Goal: Task Accomplishment & Management: Manage account settings

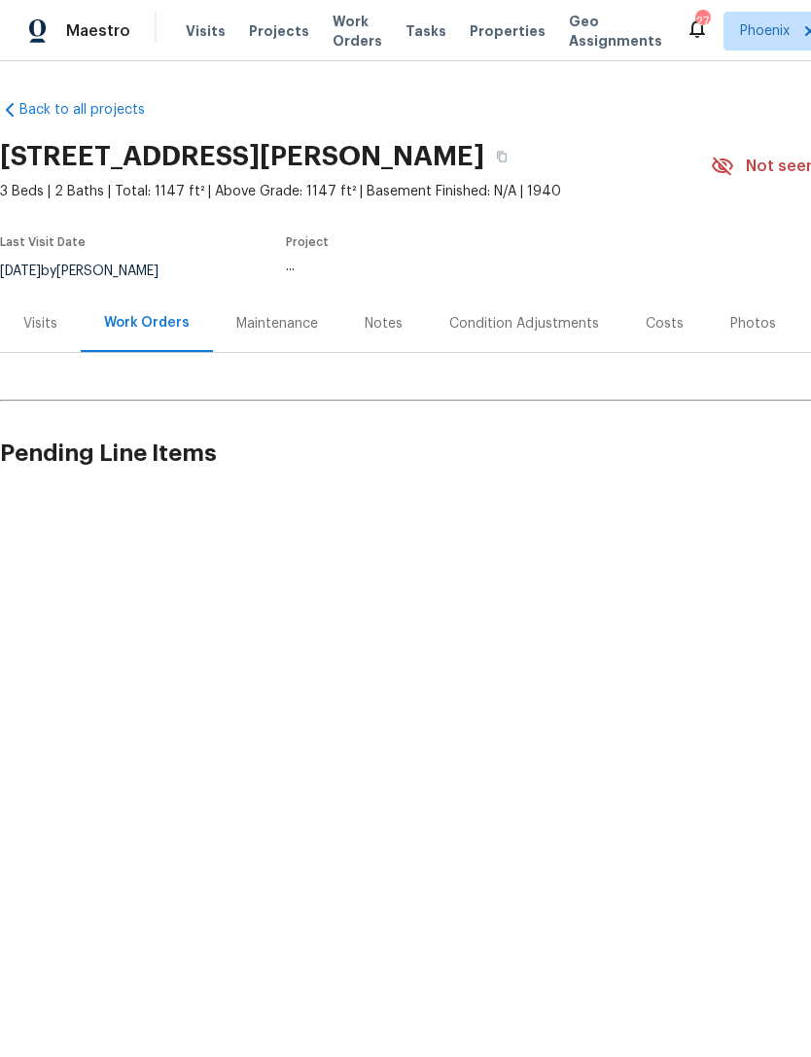
click at [199, 28] on span "Visits" at bounding box center [206, 30] width 40 height 19
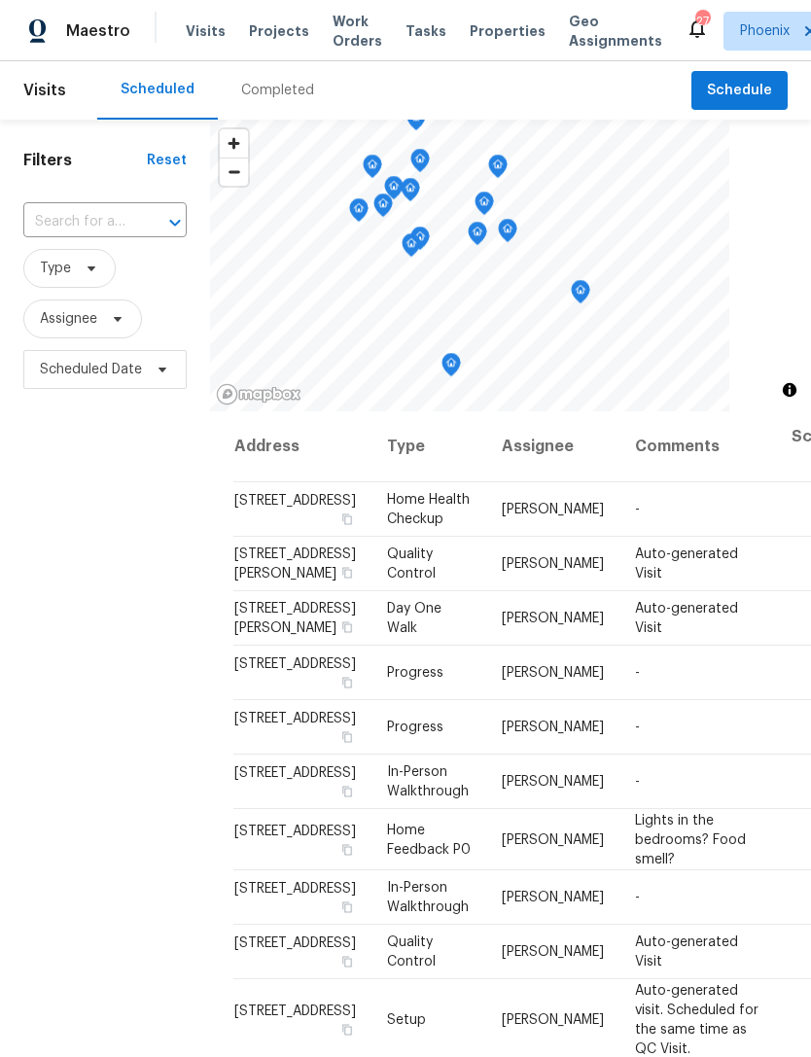
click at [194, 31] on span "Visits" at bounding box center [206, 30] width 40 height 19
click at [269, 89] on div "Completed" at bounding box center [277, 90] width 73 height 19
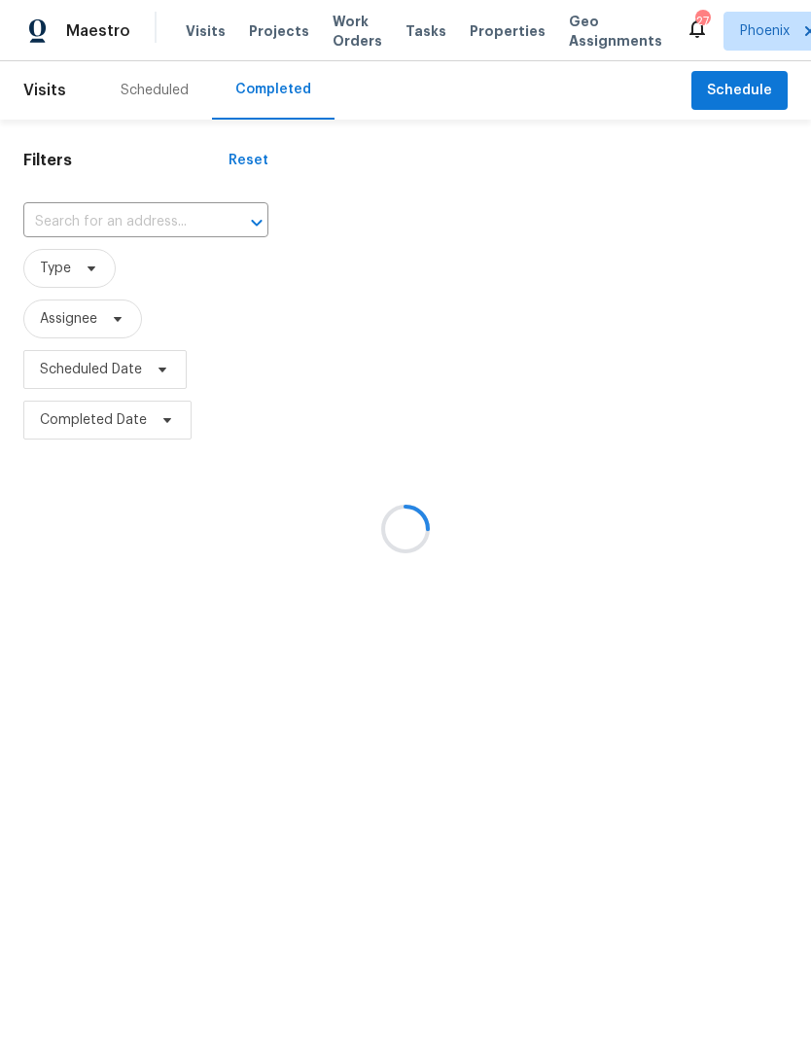
click at [276, 97] on div at bounding box center [405, 528] width 811 height 1057
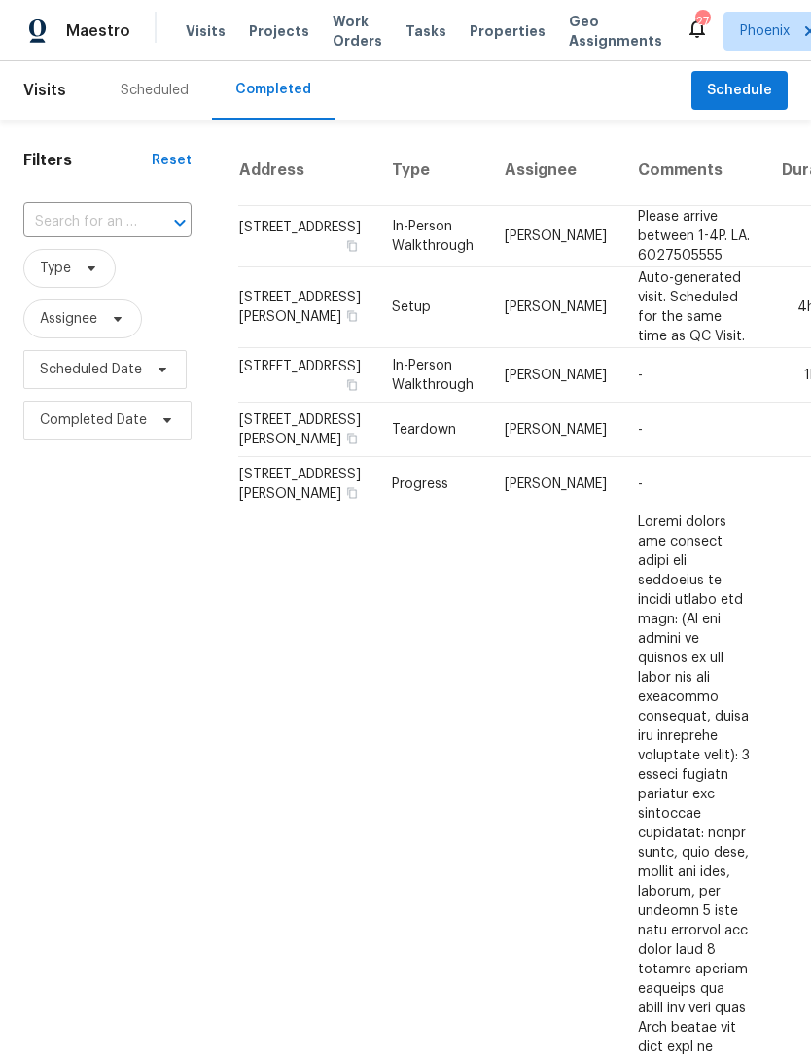
click at [116, 219] on input "text" at bounding box center [80, 222] width 114 height 30
type input "2236"
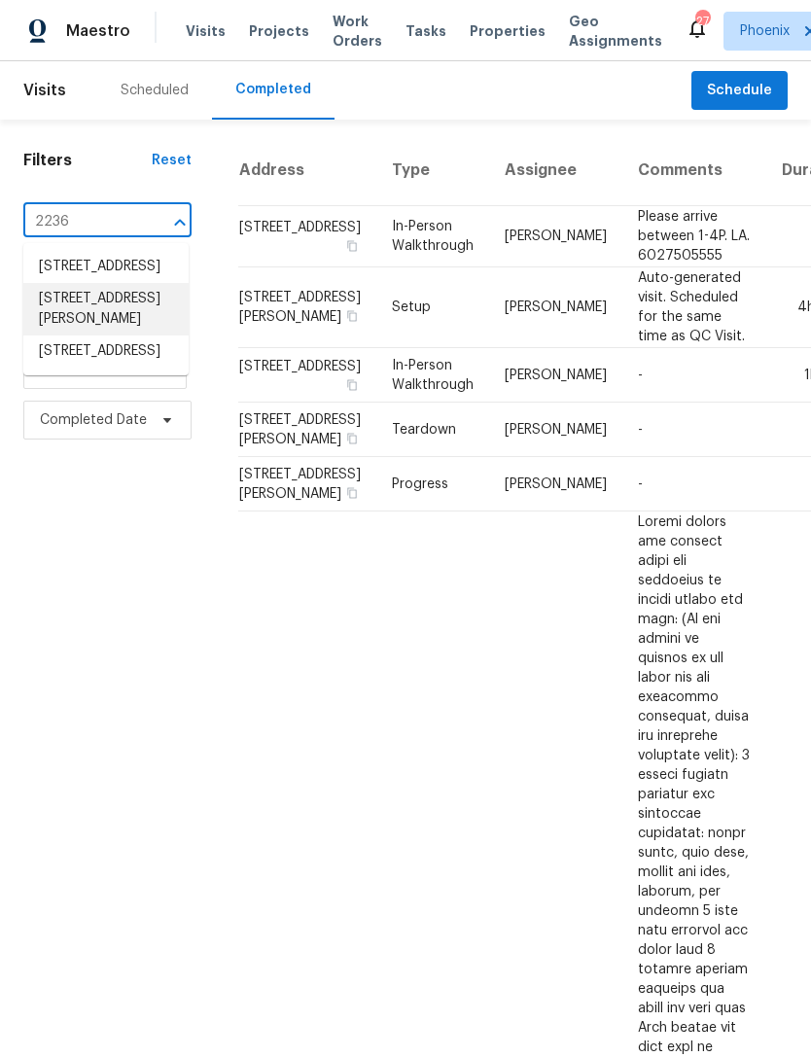
click at [118, 317] on li "2236 E Nancy Ln, Phoenix, AZ 85042" at bounding box center [105, 309] width 165 height 53
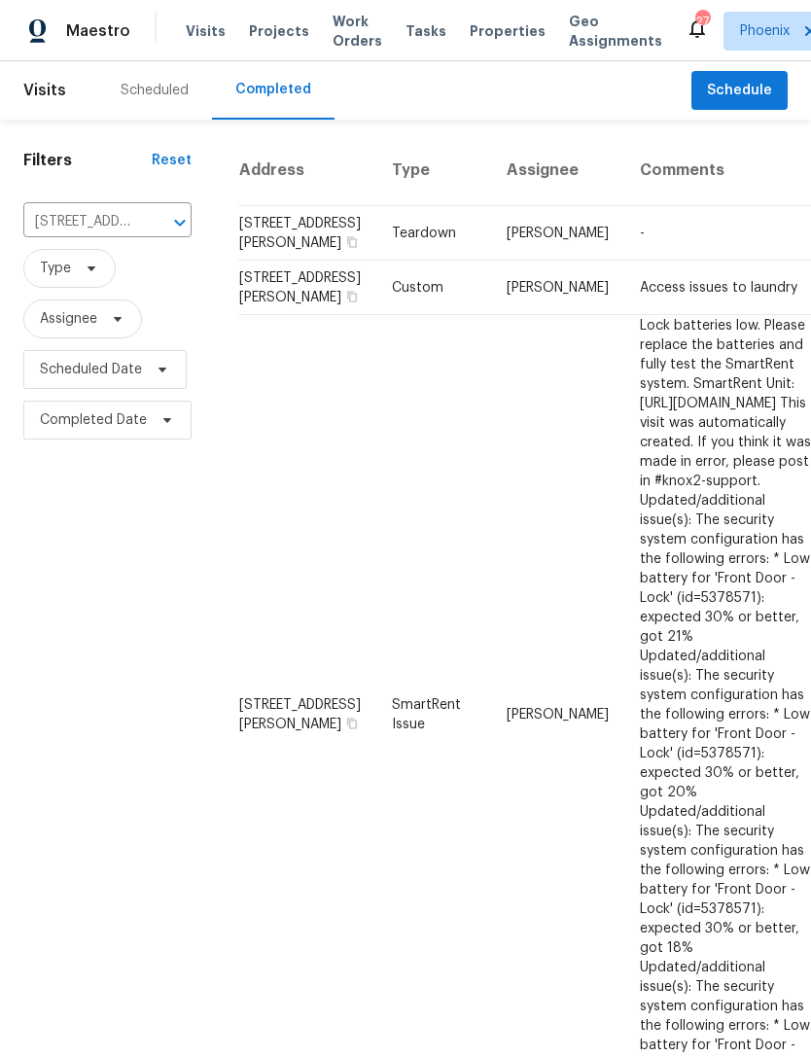
click at [161, 219] on icon "Clear" at bounding box center [154, 222] width 19 height 19
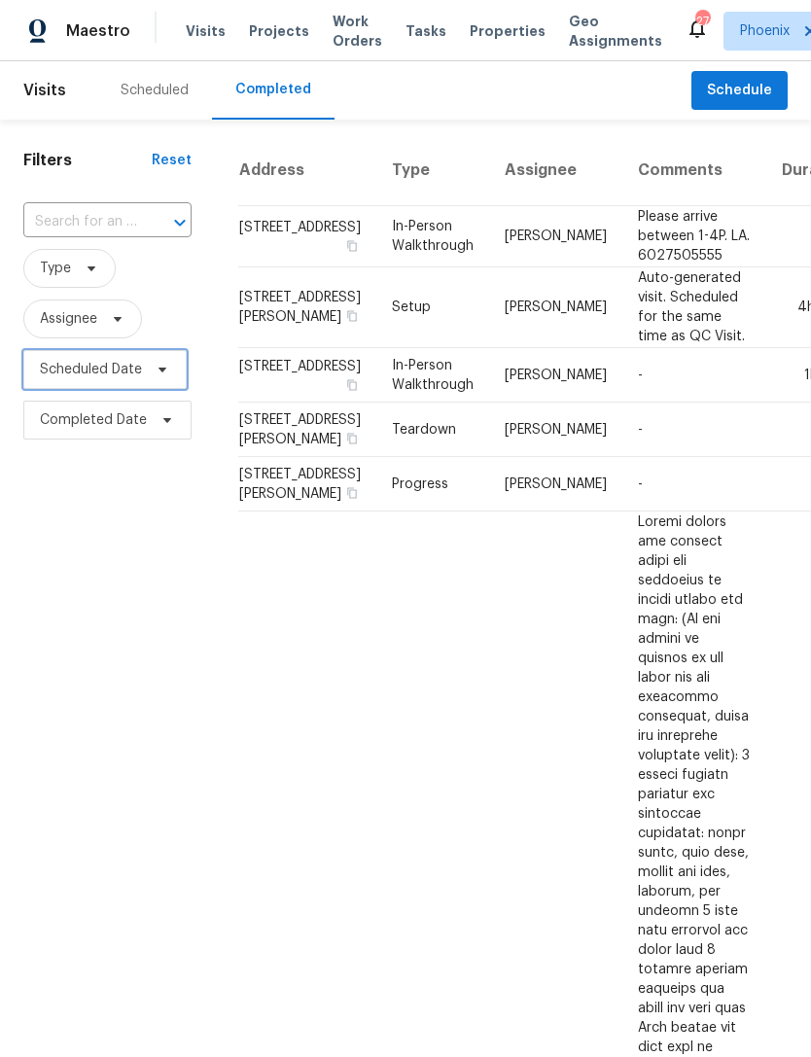
click at [85, 377] on span "Scheduled Date" at bounding box center [91, 369] width 102 height 19
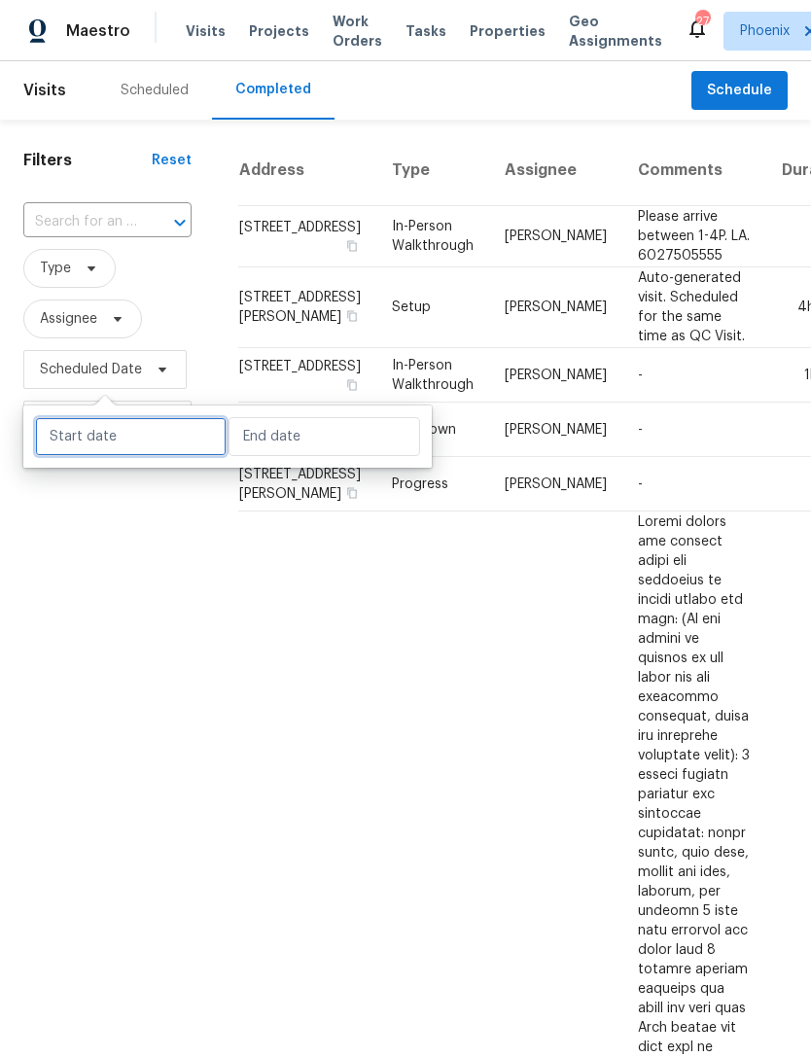
click at [115, 452] on input "text" at bounding box center [131, 436] width 192 height 39
select select "7"
select select "2025"
select select "8"
select select "2025"
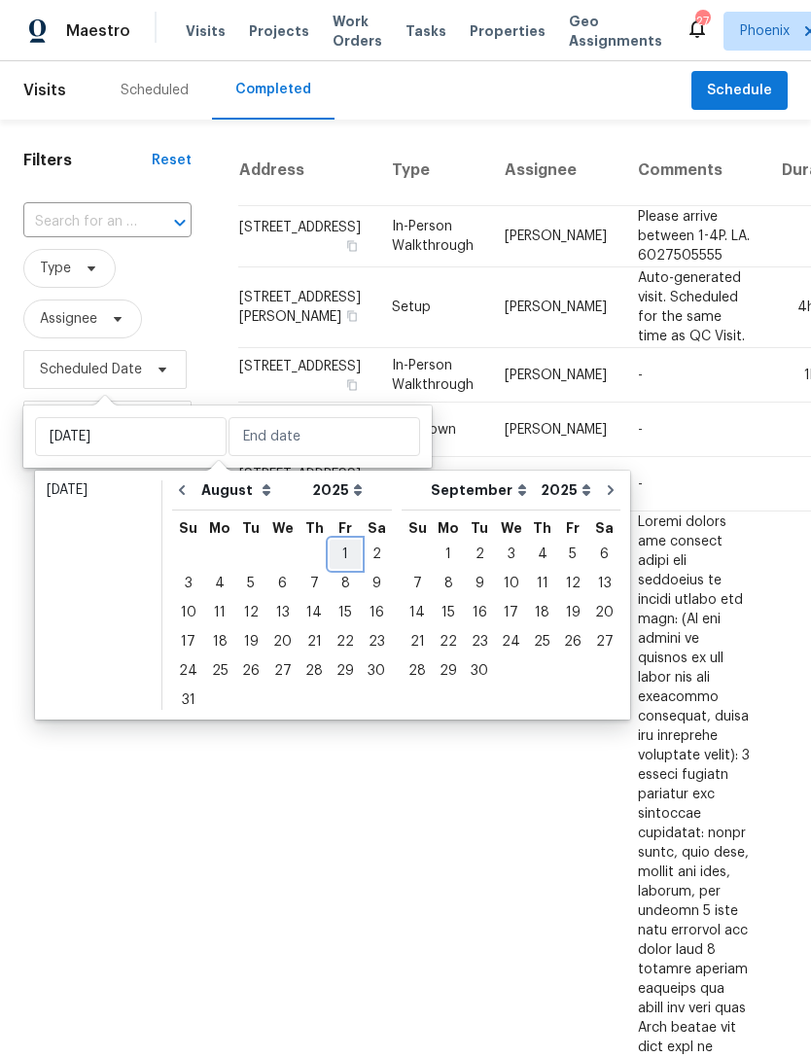
click at [335, 549] on div "1" at bounding box center [345, 554] width 31 height 27
type input "Fri, Aug 01"
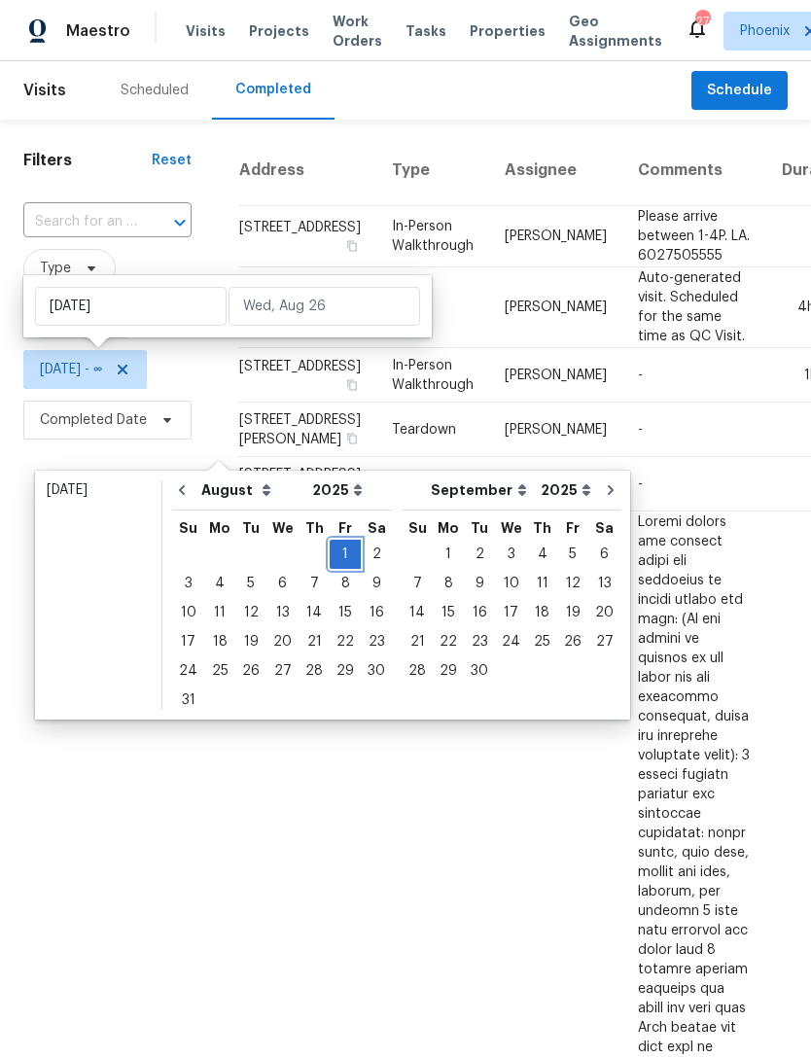
click at [335, 542] on div "1" at bounding box center [345, 554] width 31 height 27
type input "Fri, Aug 01"
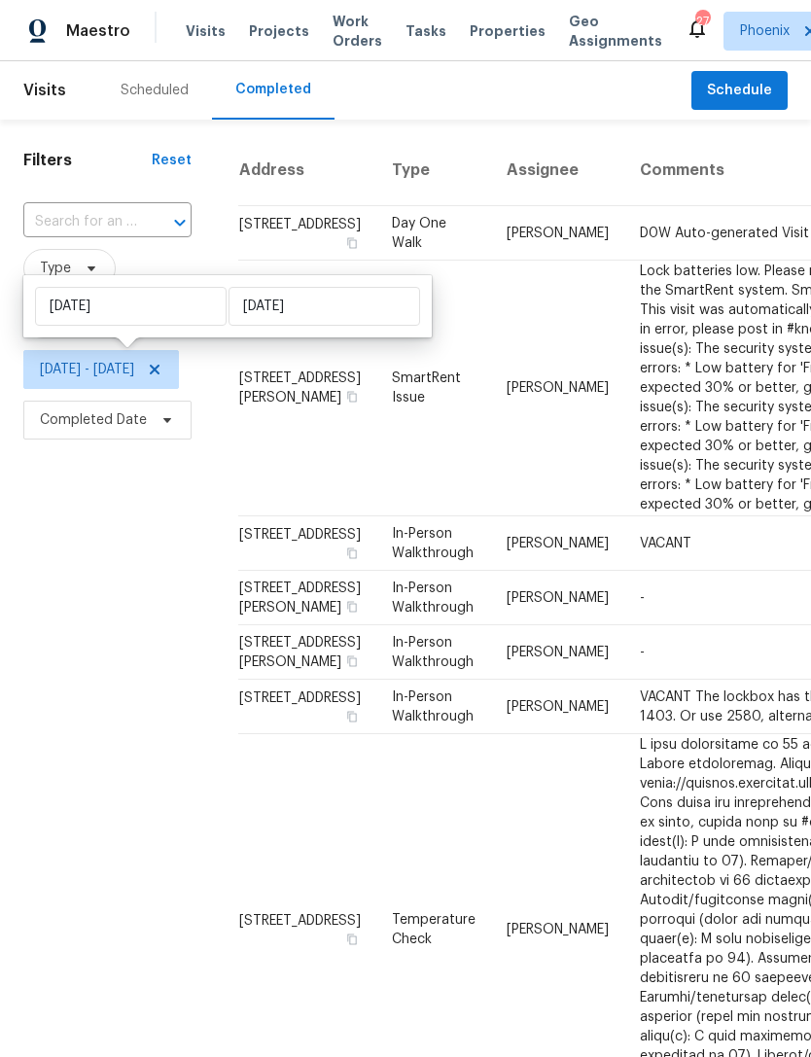
click at [140, 642] on div "Filters Reset ​ Type Assignee Fri, Aug 01 - Fri, Aug 01 Completed Date" at bounding box center [107, 985] width 215 height 1730
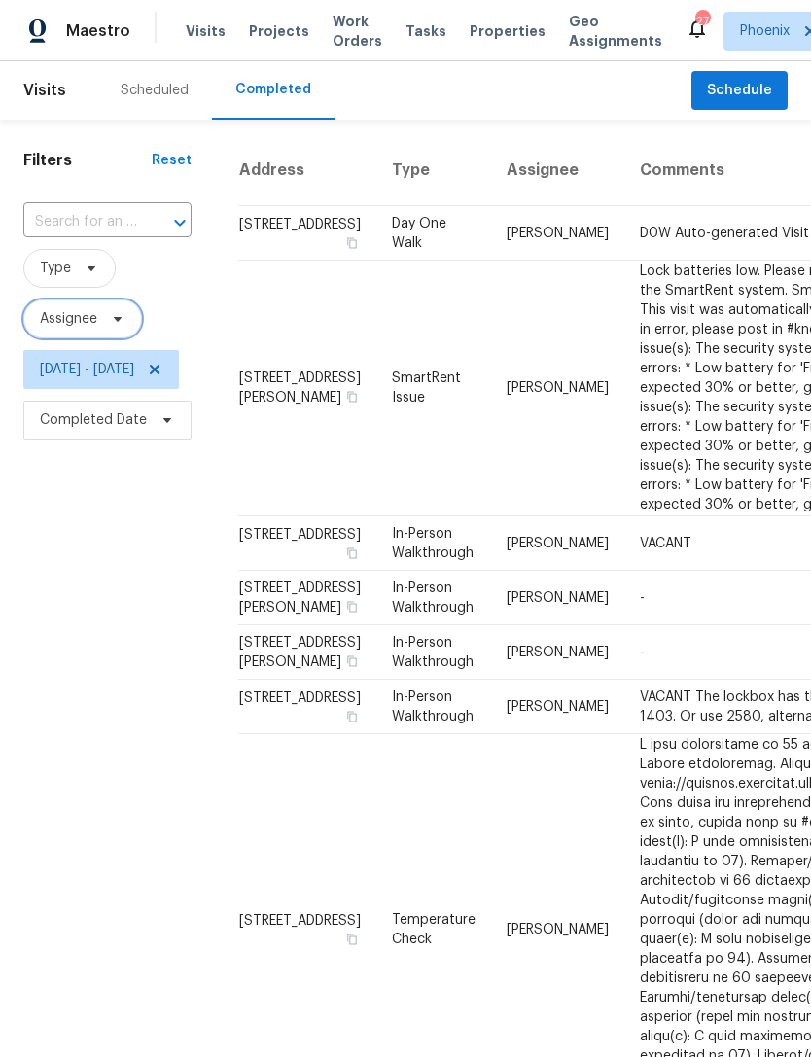
click at [34, 314] on span "Assignee" at bounding box center [82, 318] width 119 height 39
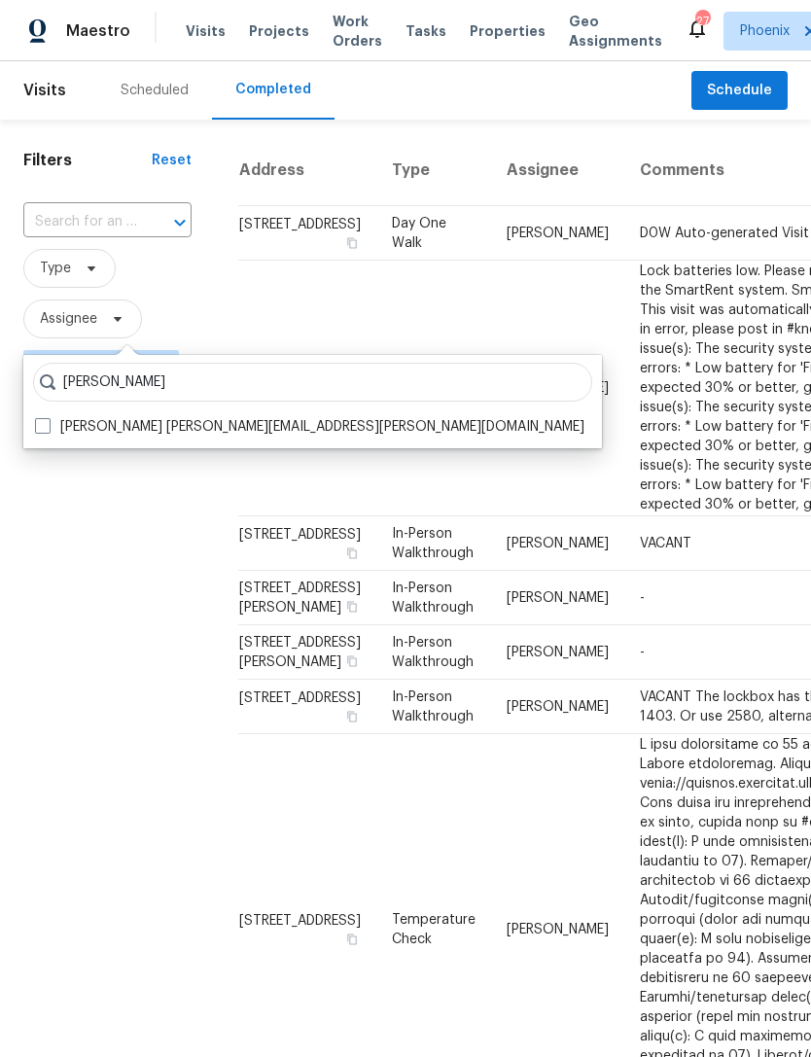
type input "Brian born"
click at [144, 434] on label "Brian Borntrager brian.borntrager@opendoor.com" at bounding box center [309, 426] width 549 height 19
click at [48, 430] on input "Brian Borntrager brian.borntrager@opendoor.com" at bounding box center [41, 423] width 13 height 13
checkbox input "true"
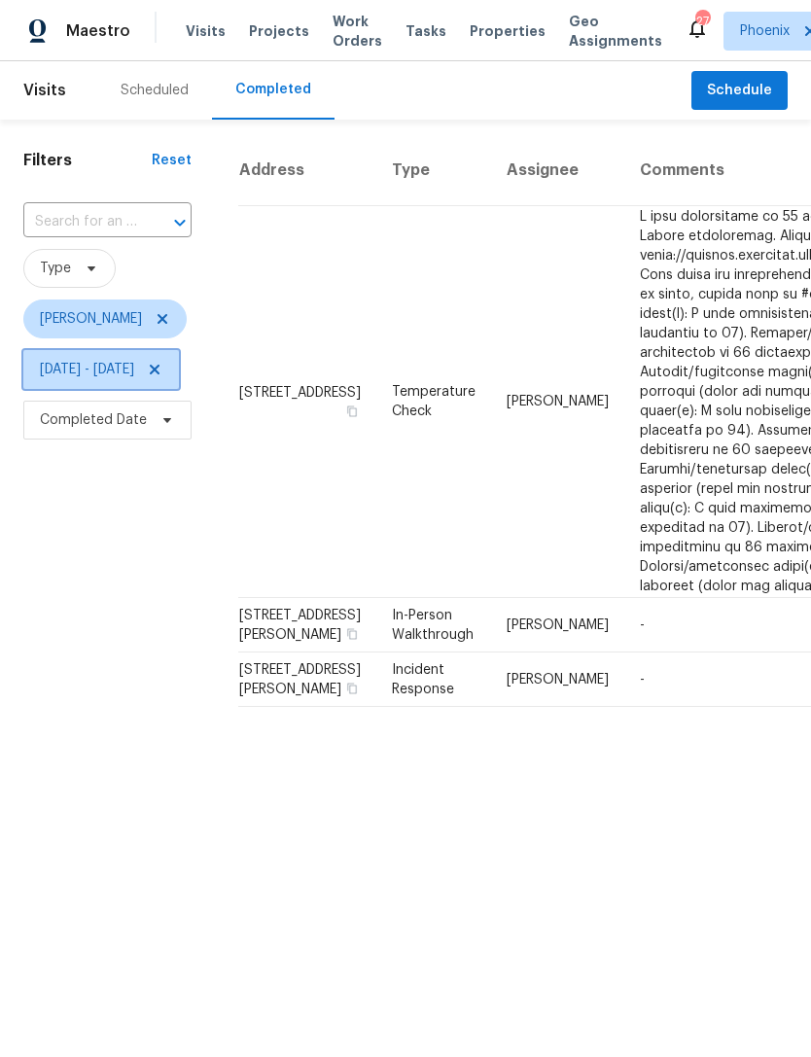
click at [179, 356] on span "Fri, Aug 01 - Fri, Aug 01" at bounding box center [101, 369] width 156 height 39
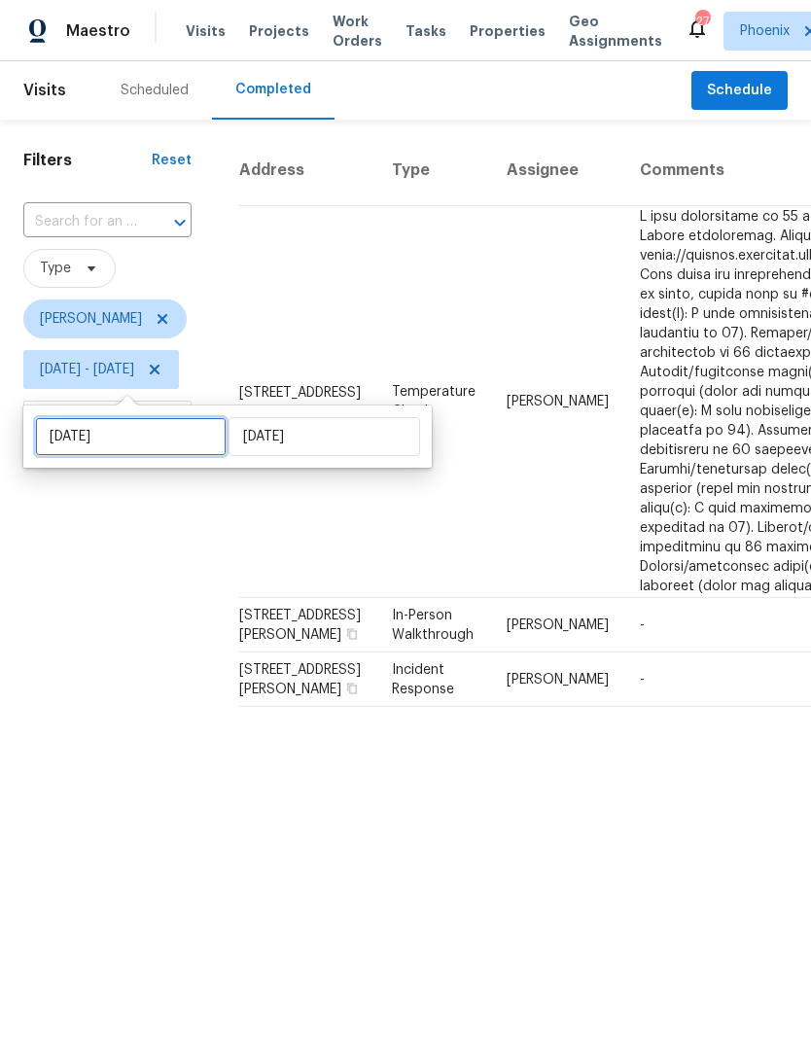
click at [156, 436] on input "Fri, Aug 01" at bounding box center [131, 436] width 192 height 39
select select "7"
select select "2025"
select select "8"
select select "2025"
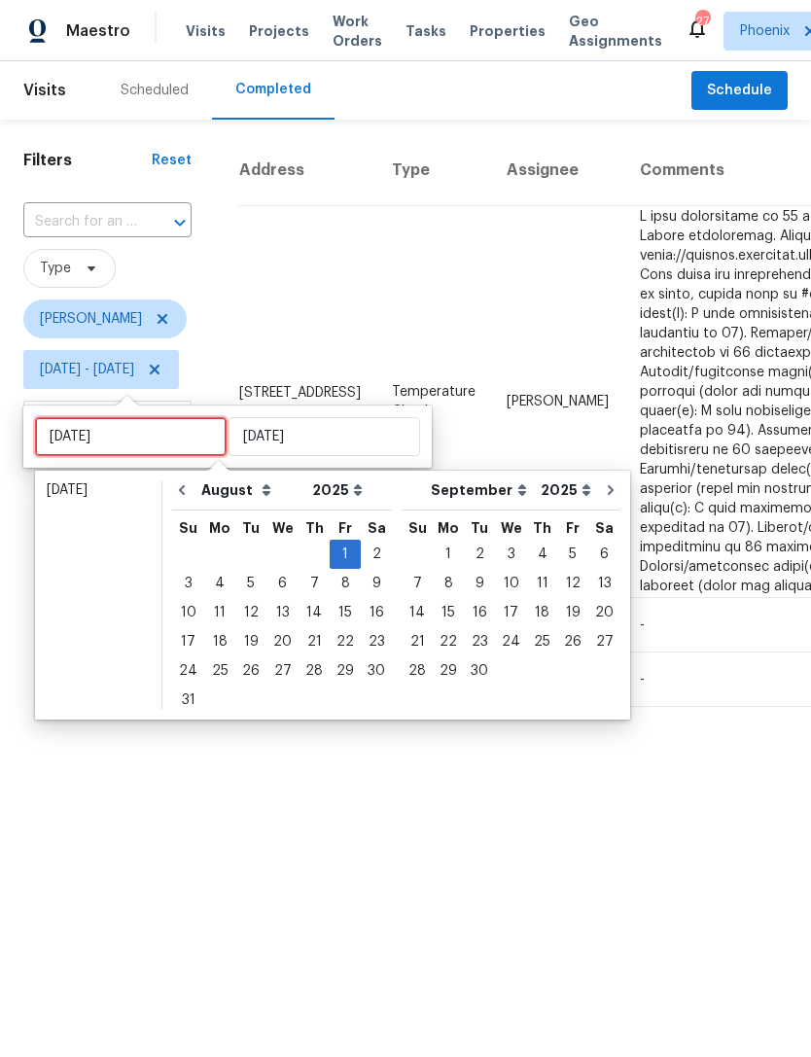
type input "Tue, Aug 05"
click at [246, 579] on div "5" at bounding box center [250, 583] width 31 height 27
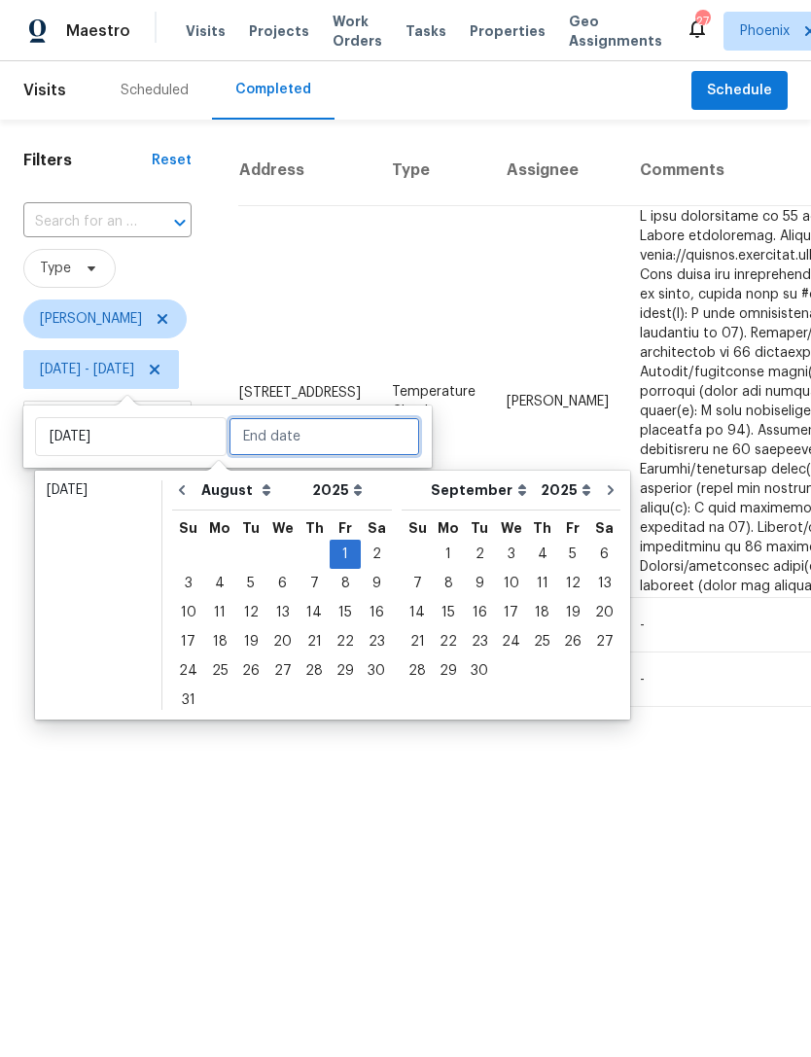
type input "Tue, Aug 05"
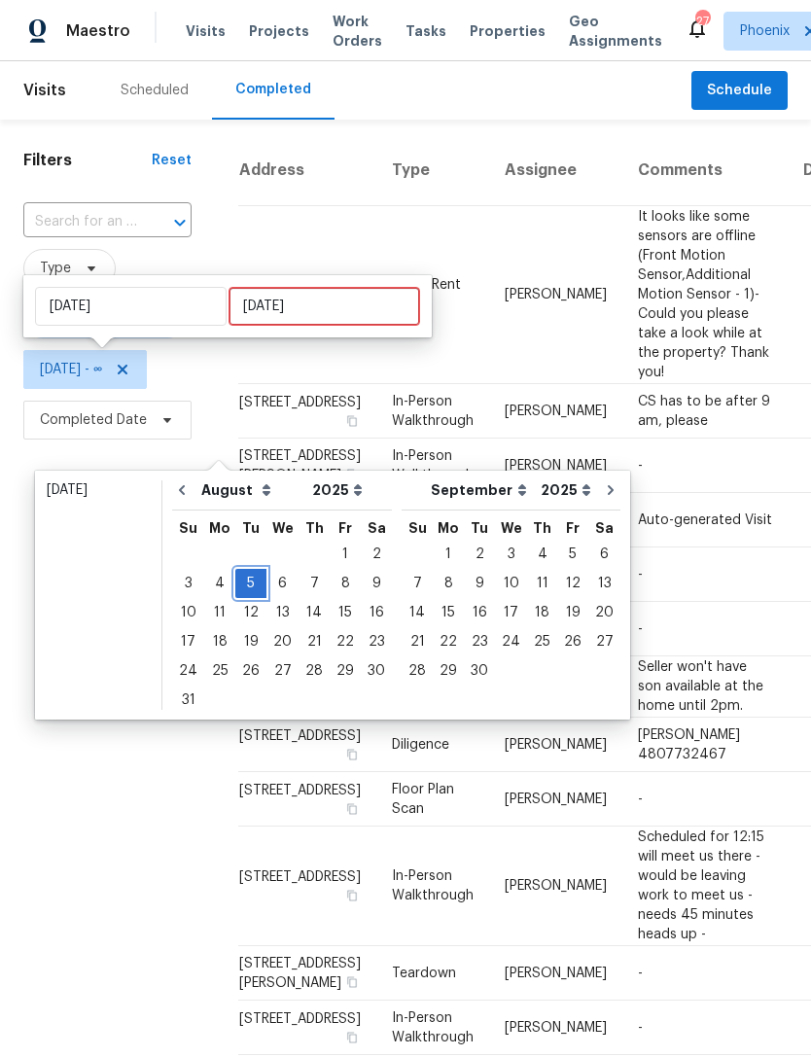
click at [247, 570] on div "5" at bounding box center [250, 583] width 31 height 27
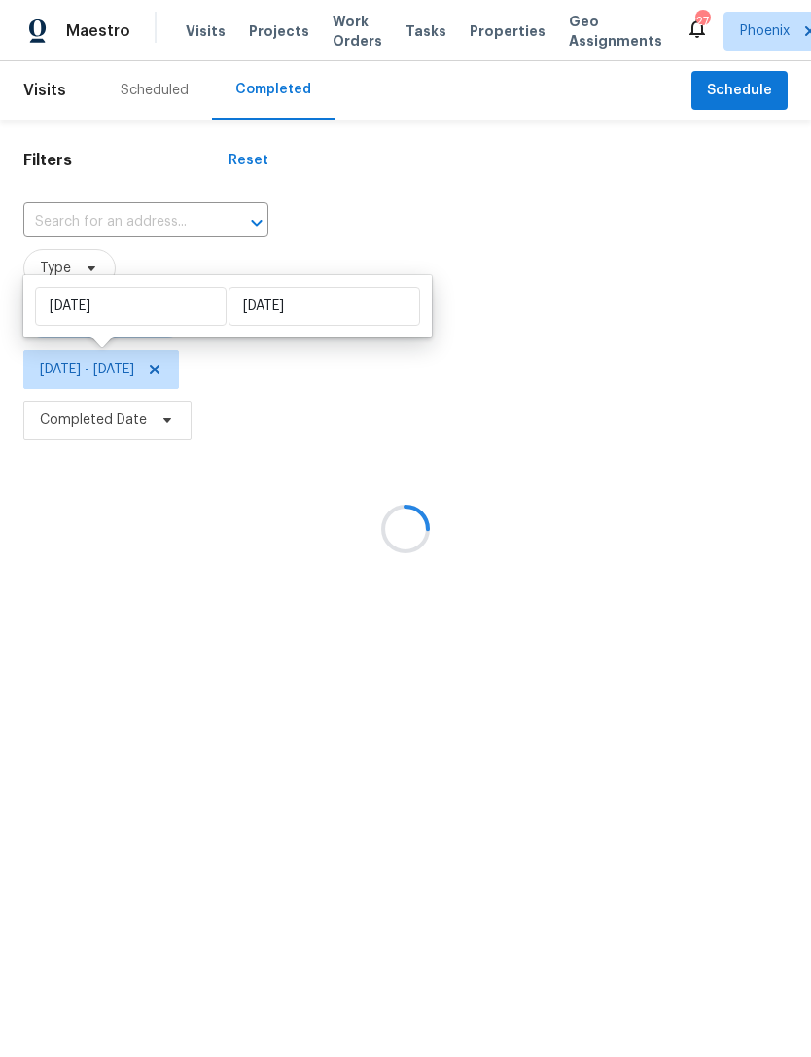
type input "Tue, Aug 05"
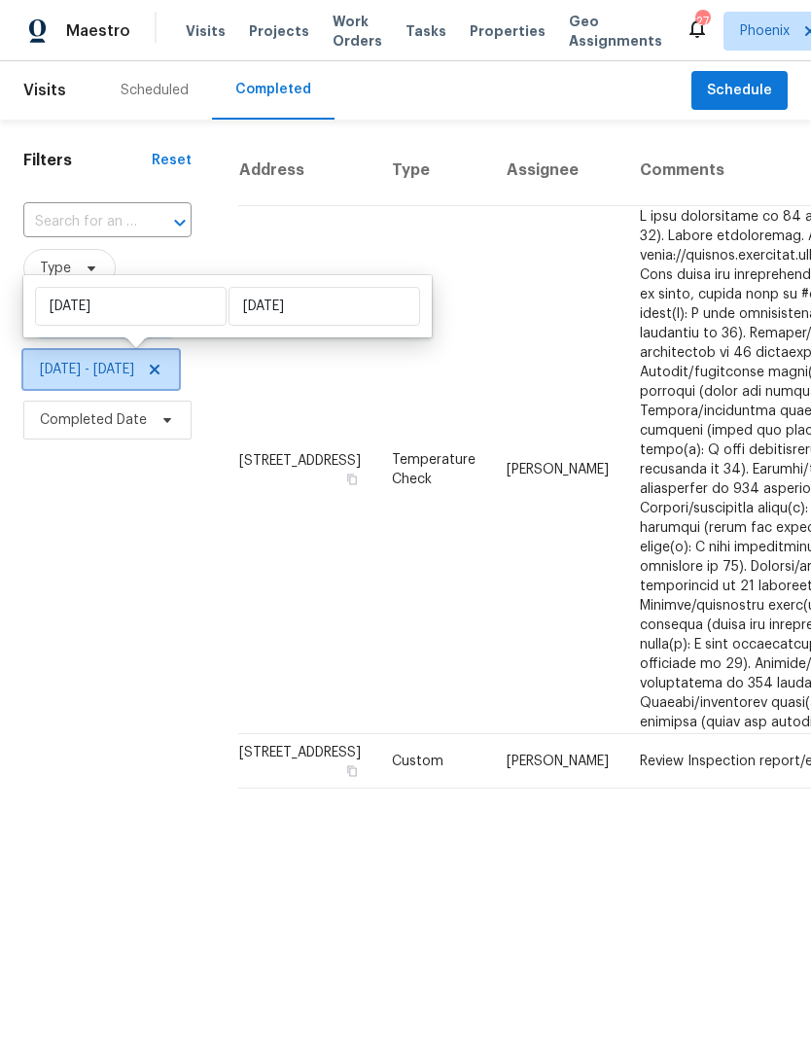
click at [162, 368] on span at bounding box center [151, 370] width 21 height 16
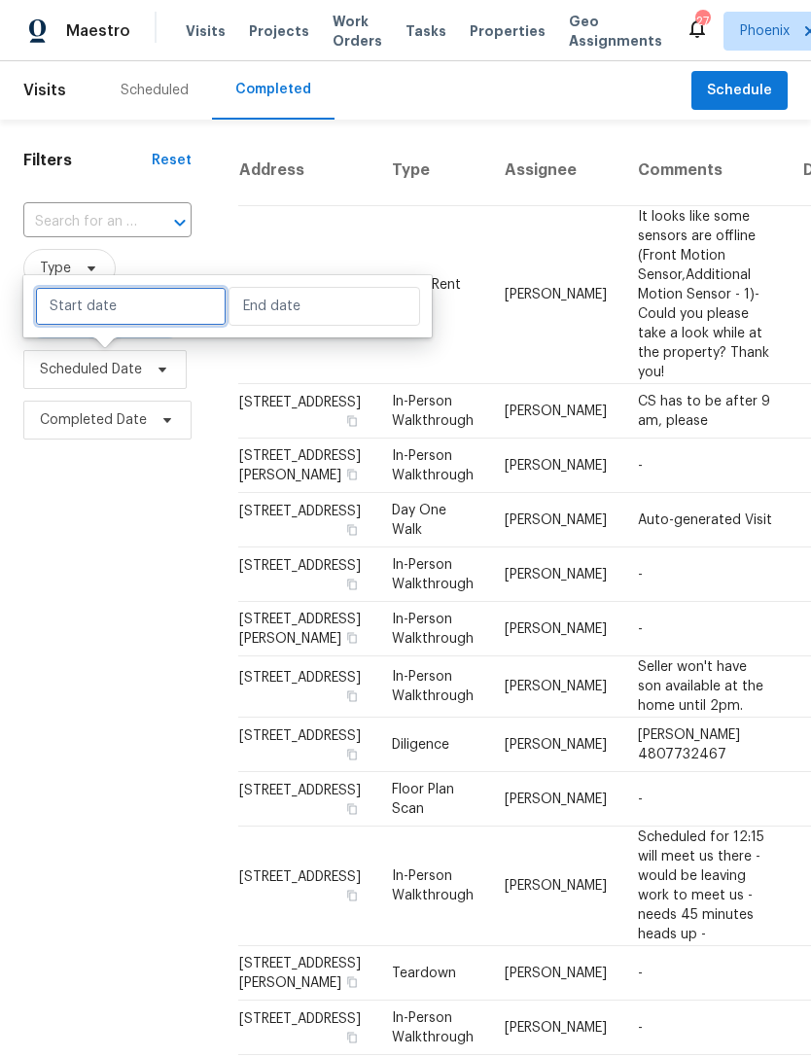
click at [137, 302] on input "text" at bounding box center [131, 306] width 192 height 39
select select "7"
select select "2025"
select select "8"
select select "2025"
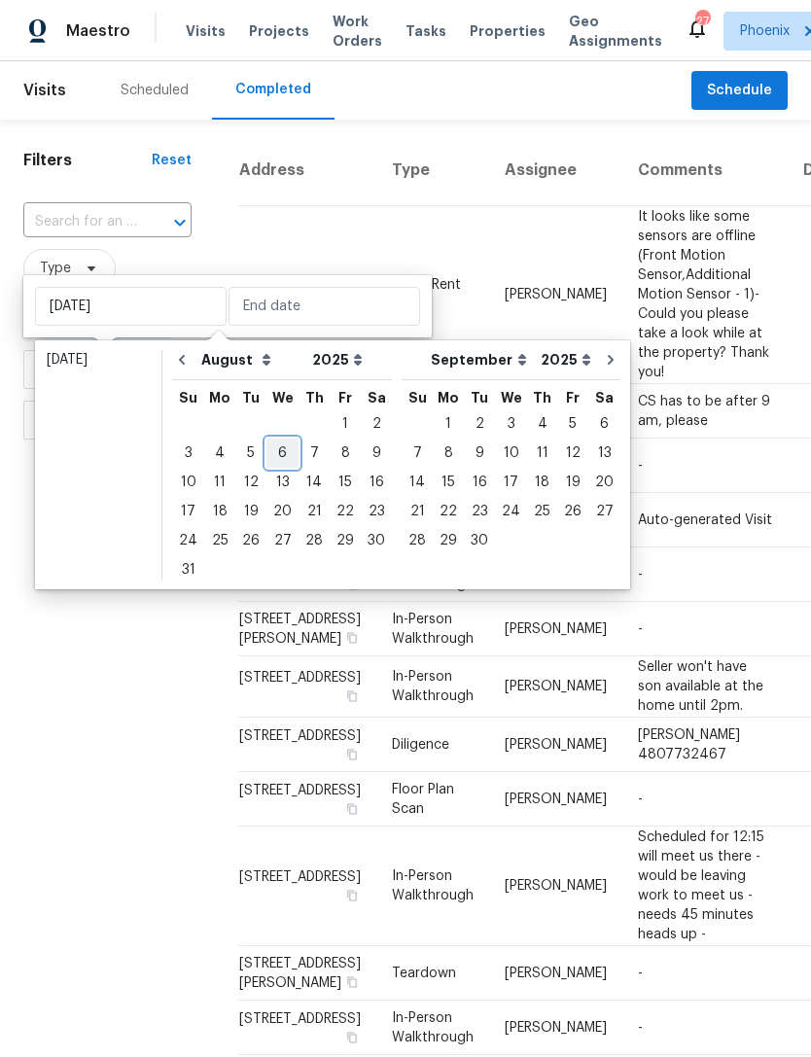
click at [279, 452] on div "6" at bounding box center [282, 452] width 32 height 27
type input "Wed, Aug 06"
click at [276, 450] on div "6" at bounding box center [282, 452] width 32 height 27
type input "Wed, Aug 06"
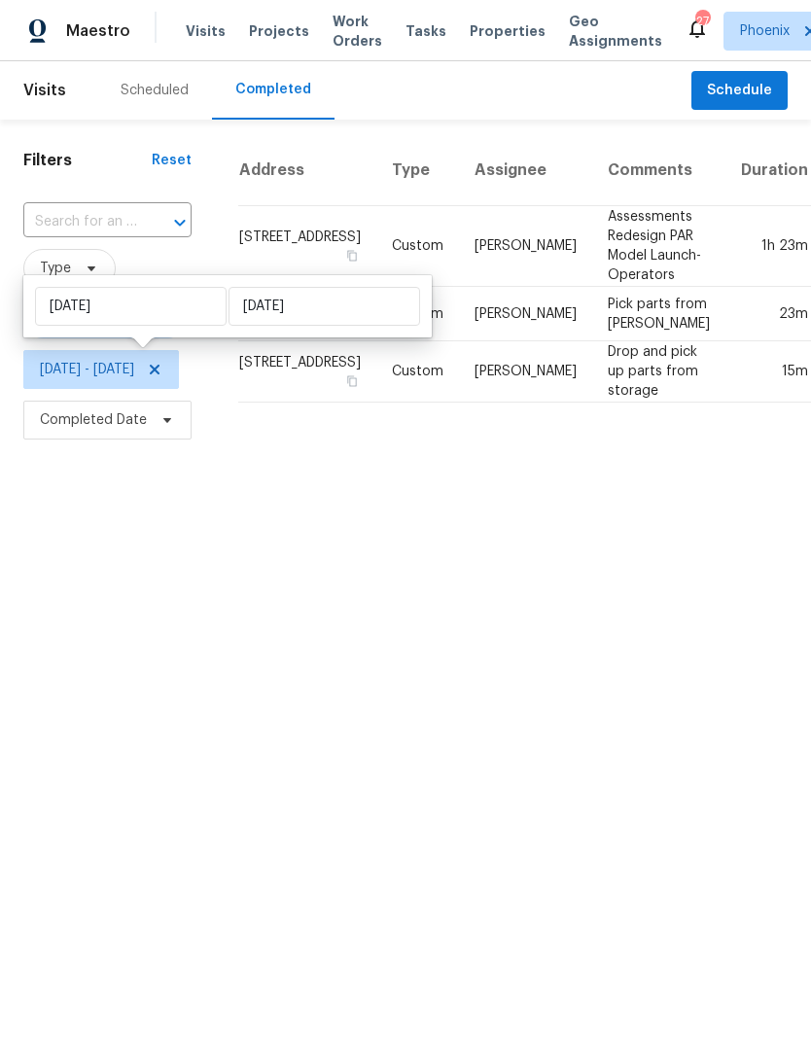
click at [163, 445] on html "Maestro Visits Projects Work Orders Tasks Properties Geo Assignments 27 Phoenix…" at bounding box center [405, 222] width 811 height 445
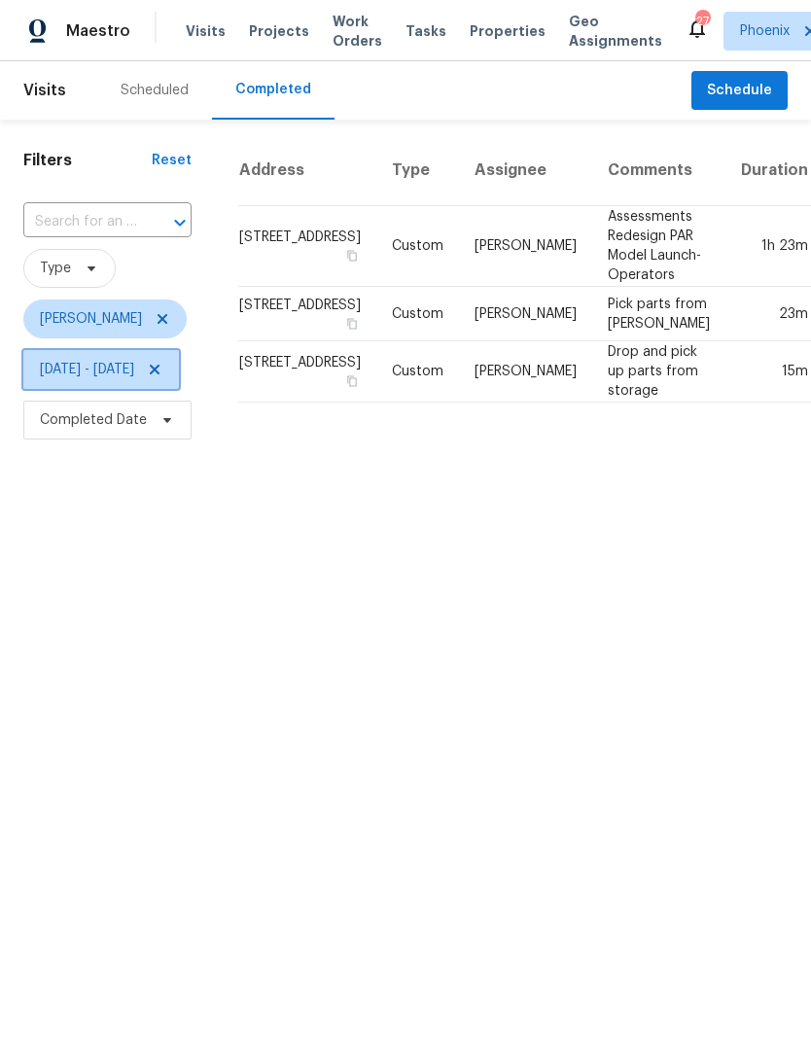
click at [134, 376] on span "Wed, Aug 06 - Wed, Aug 06" at bounding box center [87, 369] width 94 height 19
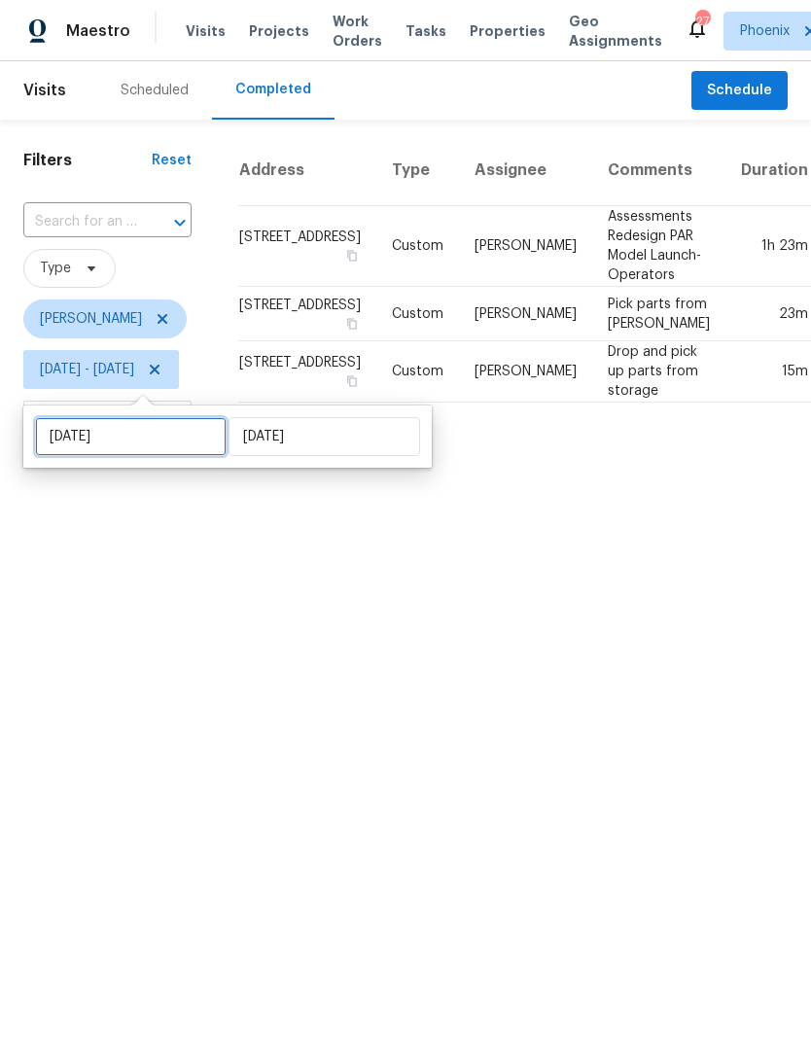
click at [160, 437] on input "Wed, Aug 06" at bounding box center [131, 436] width 192 height 39
select select "7"
select select "2025"
select select "8"
select select "2025"
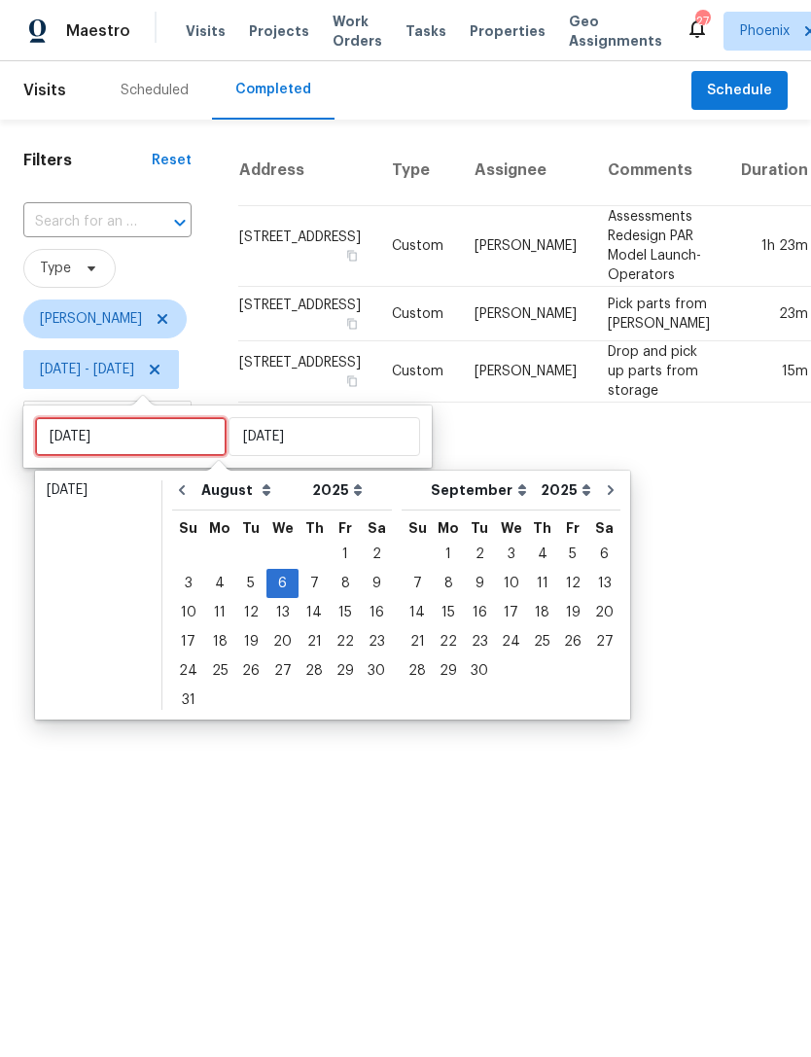
type input "Thu, Aug 07"
click at [307, 587] on div "7" at bounding box center [314, 583] width 31 height 27
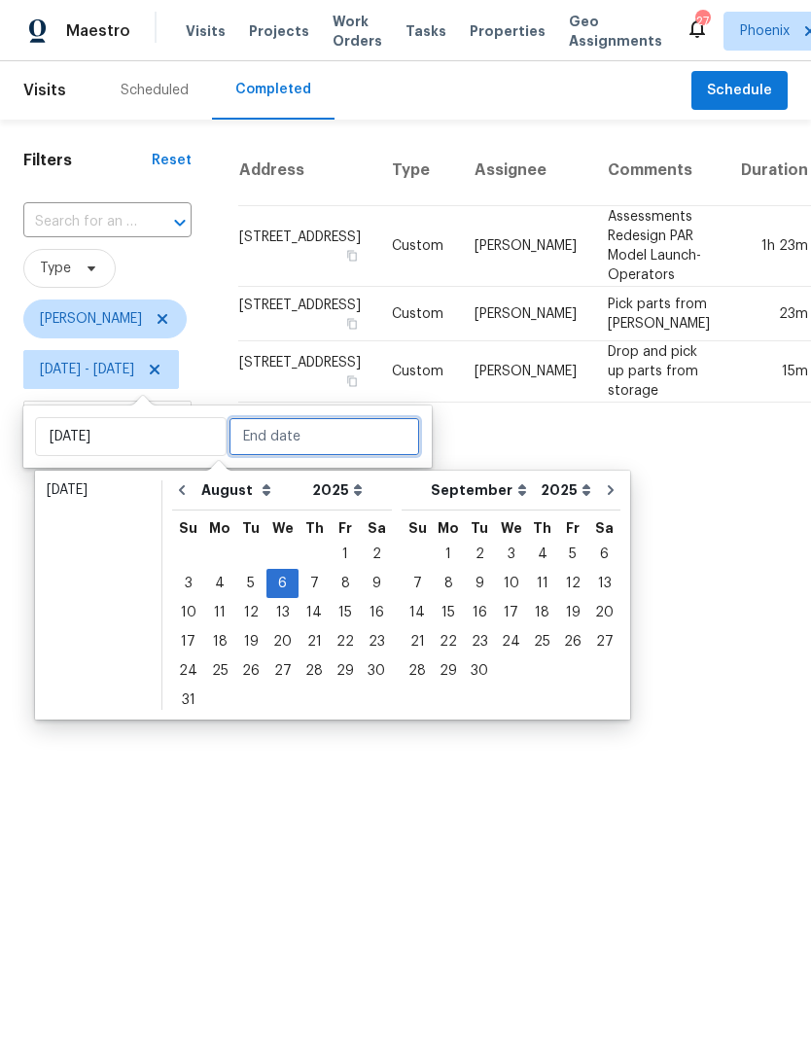
type input "Thu, Aug 07"
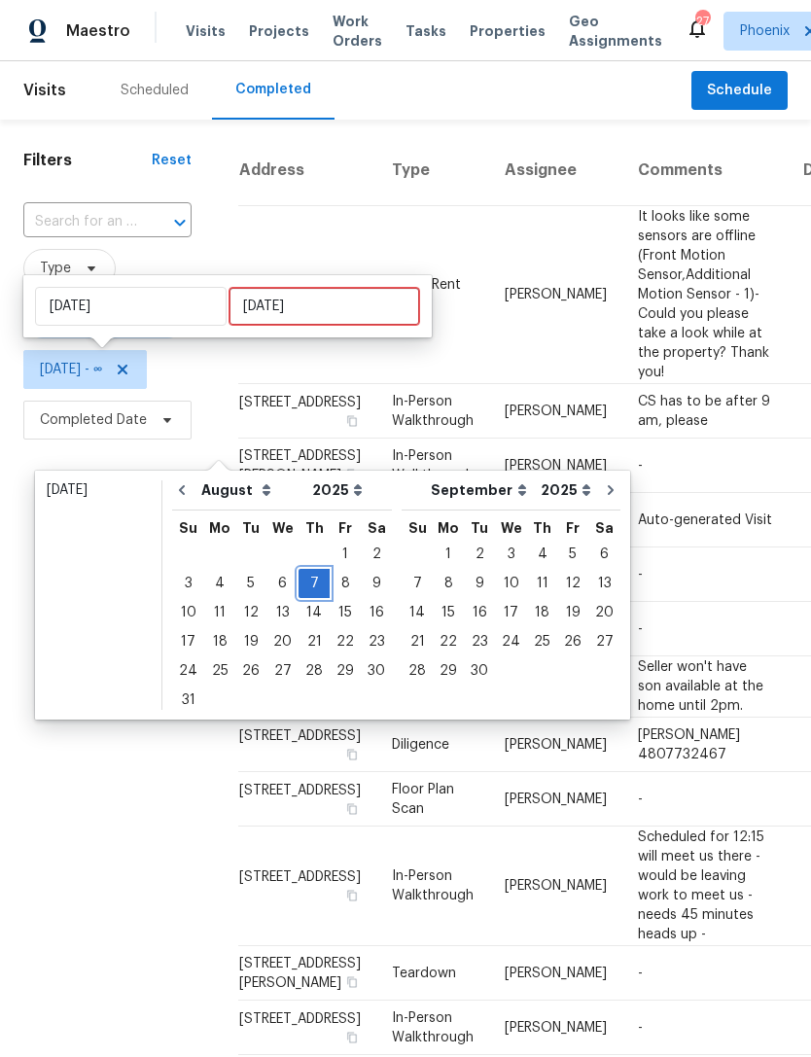
click at [301, 579] on div "7" at bounding box center [314, 583] width 31 height 27
type input "Thu, Aug 07"
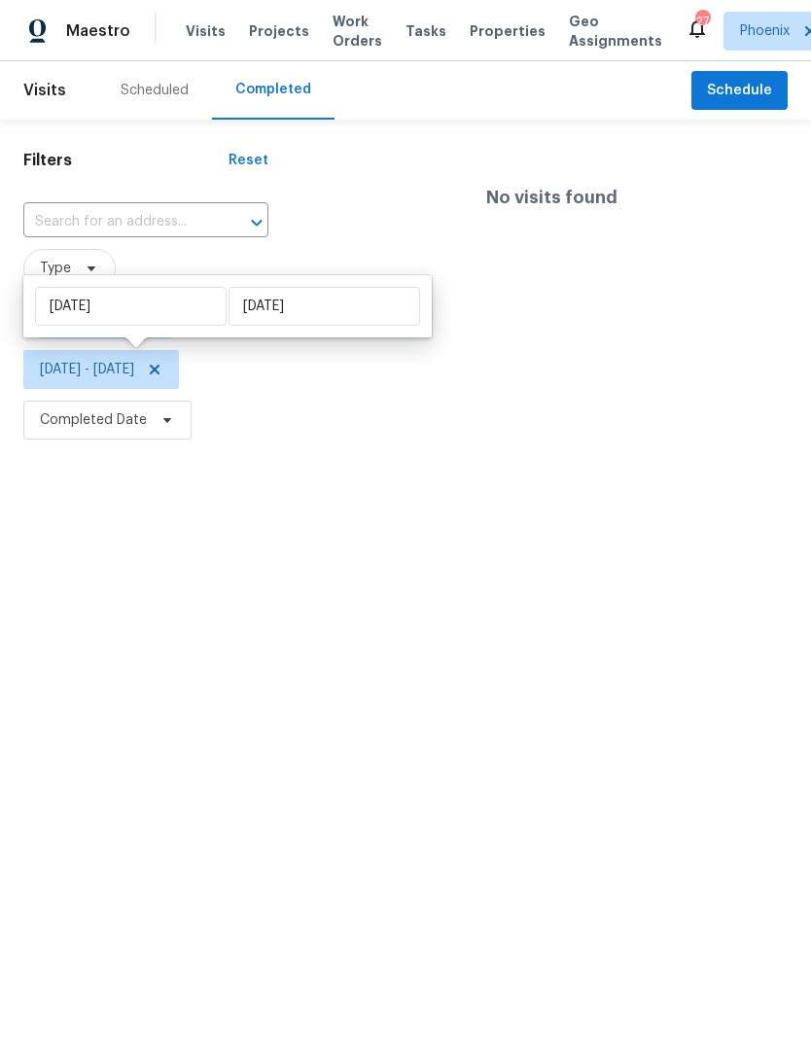
click at [150, 445] on html "Maestro Visits Projects Work Orders Tasks Properties Geo Assignments 27 Phoenix…" at bounding box center [405, 222] width 811 height 445
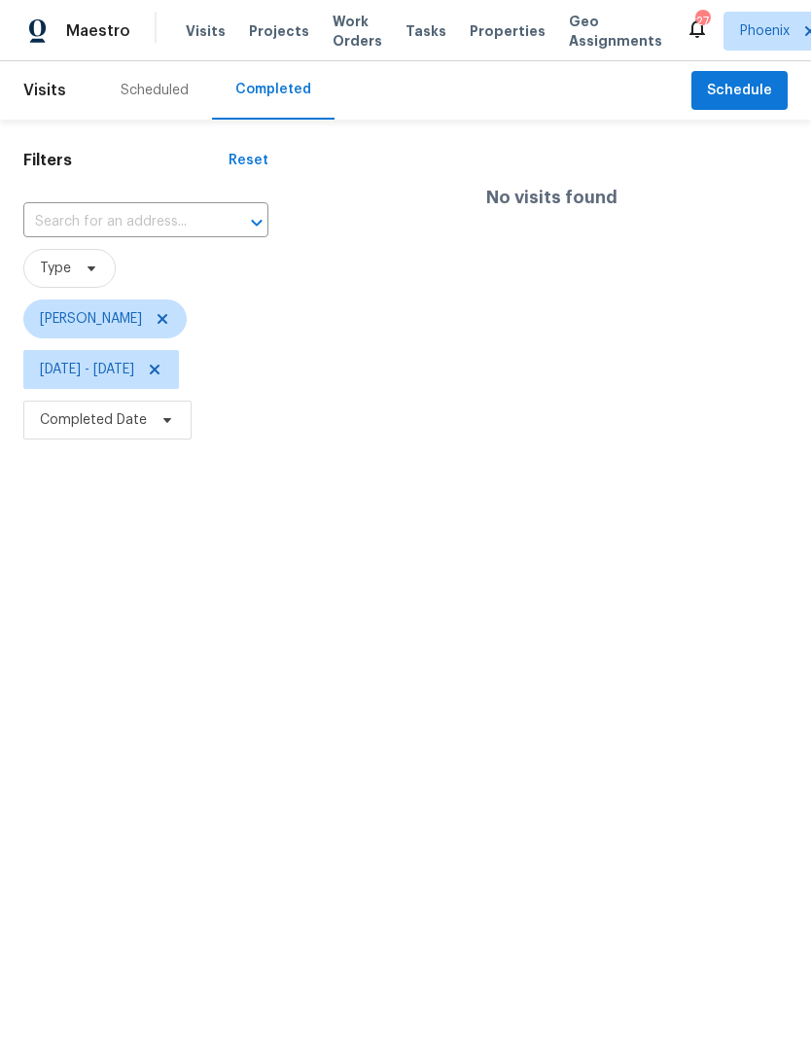
click at [125, 445] on html "Maestro Visits Projects Work Orders Tasks Properties Geo Assignments 27 Phoenix…" at bounding box center [405, 222] width 811 height 445
click at [134, 379] on span "Thu, Aug 07 - Thu, Aug 07" at bounding box center [87, 369] width 94 height 19
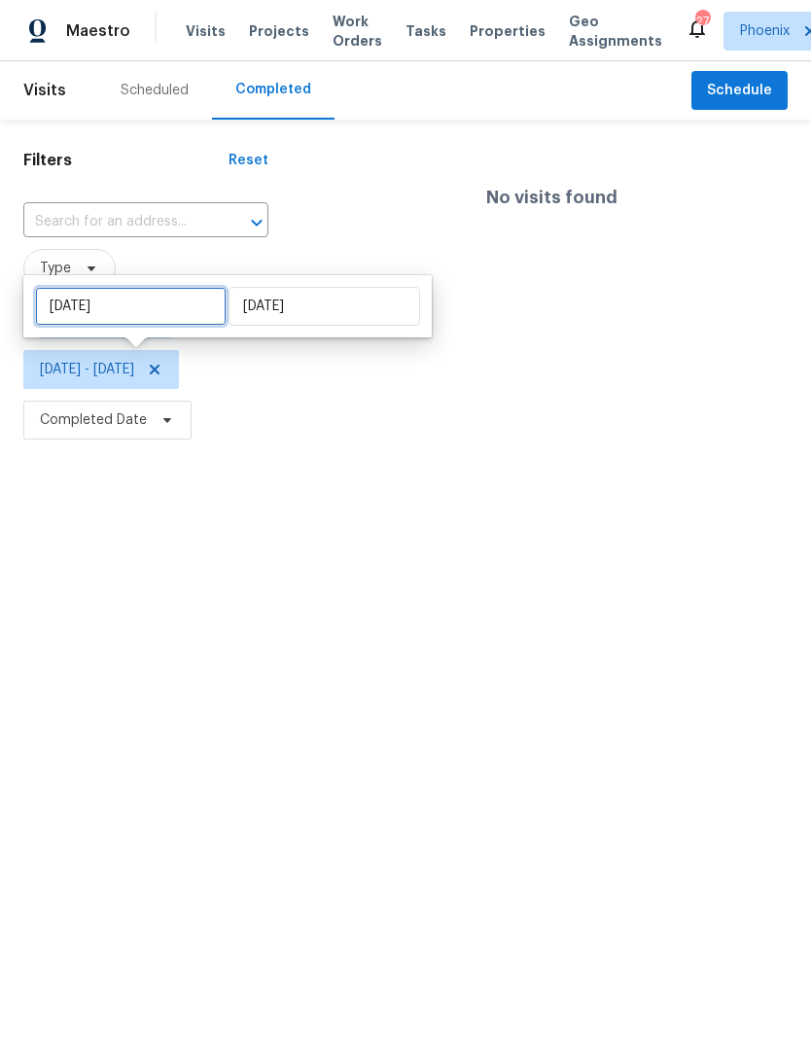
click at [181, 314] on input "Thu, Aug 07" at bounding box center [131, 306] width 192 height 39
select select "7"
select select "2025"
select select "8"
select select "2025"
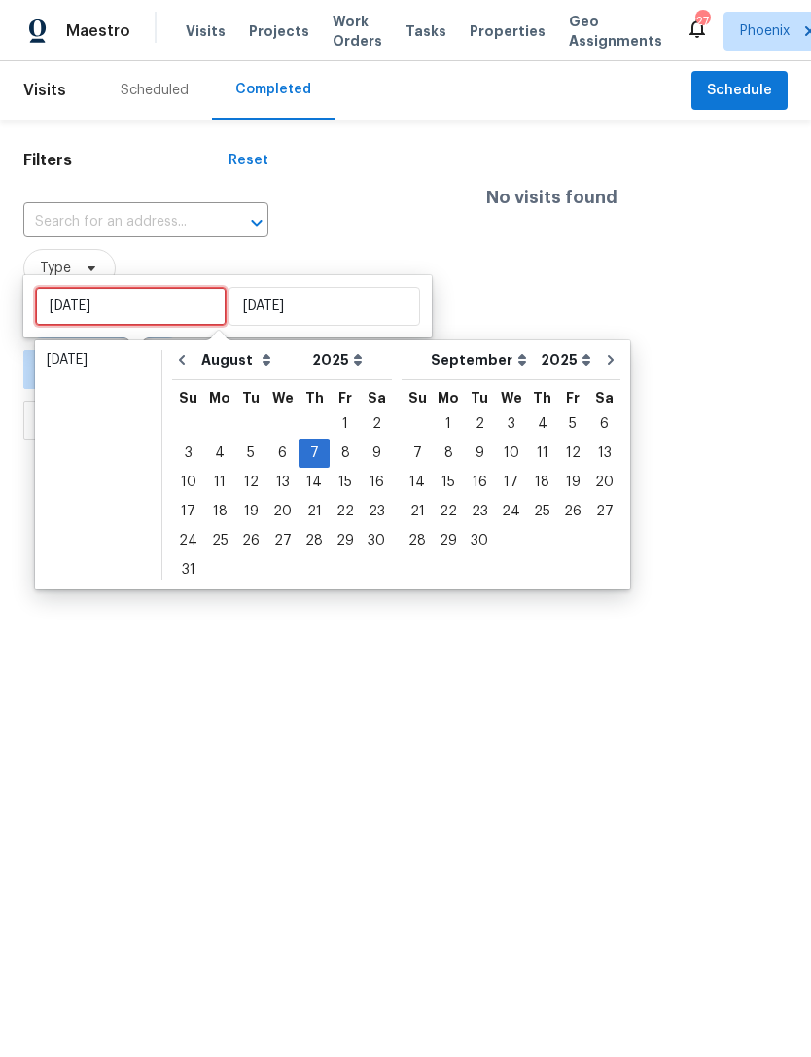
type input "Fri, Aug 08"
click at [336, 457] on div "8" at bounding box center [345, 452] width 31 height 27
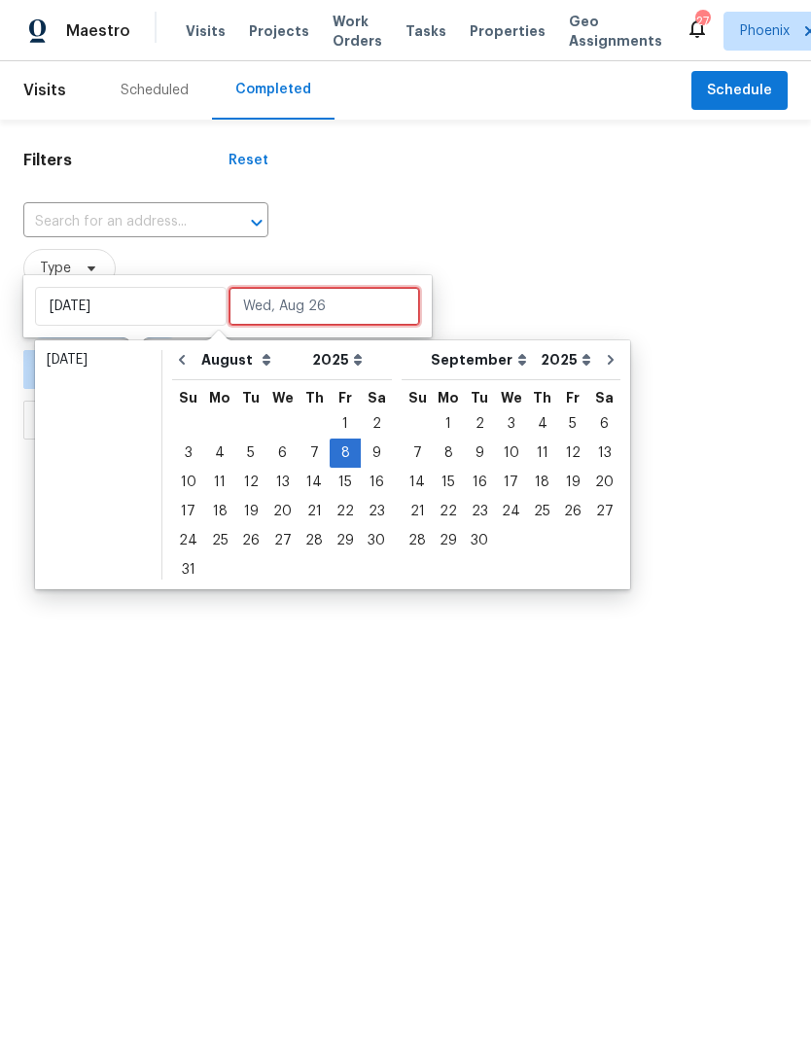
type input "Fri, Aug 08"
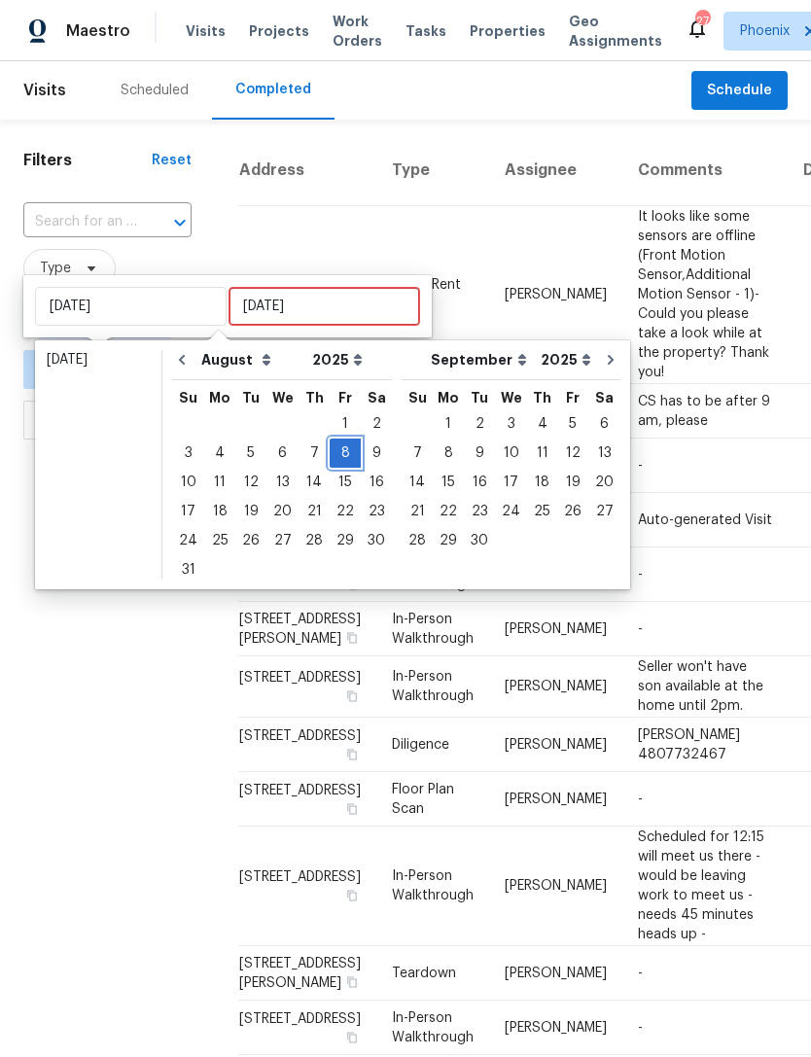
click at [331, 448] on div "8" at bounding box center [345, 452] width 31 height 27
type input "Fri, Aug 08"
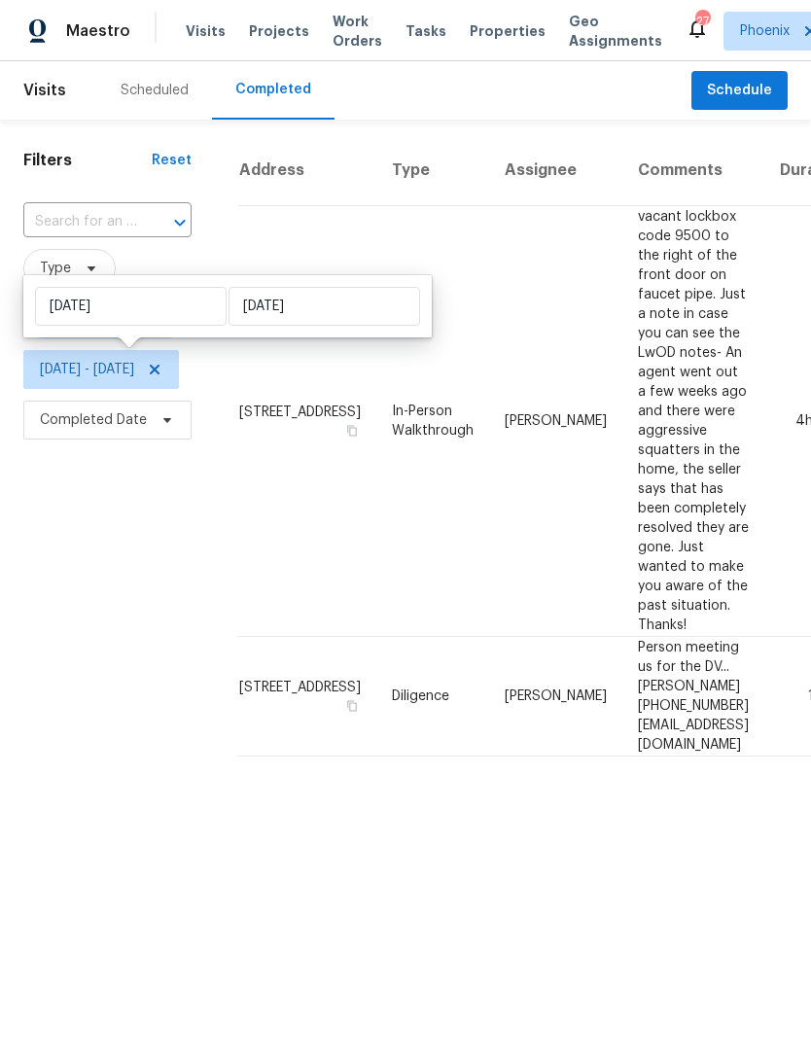
click at [264, 772] on html "Maestro Visits Projects Work Orders Tasks Properties Geo Assignments 27 Phoenix…" at bounding box center [405, 386] width 811 height 772
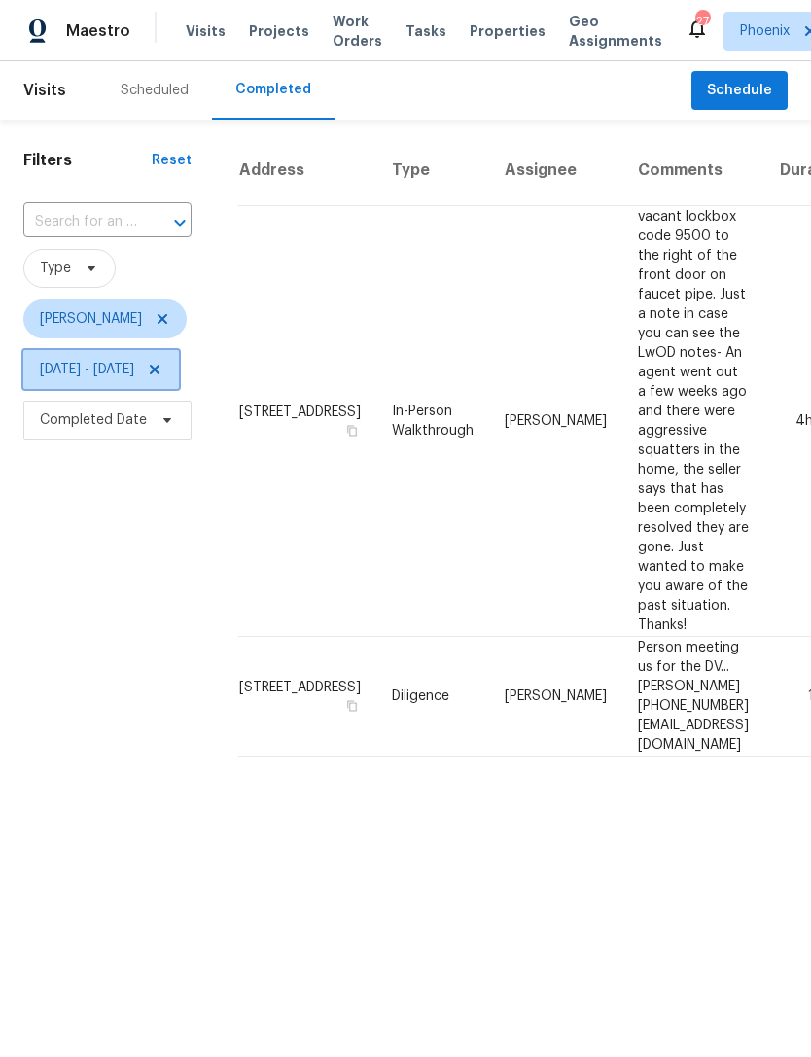
click at [131, 381] on span "Fri, Aug 08 - Fri, Aug 08" at bounding box center [101, 369] width 156 height 39
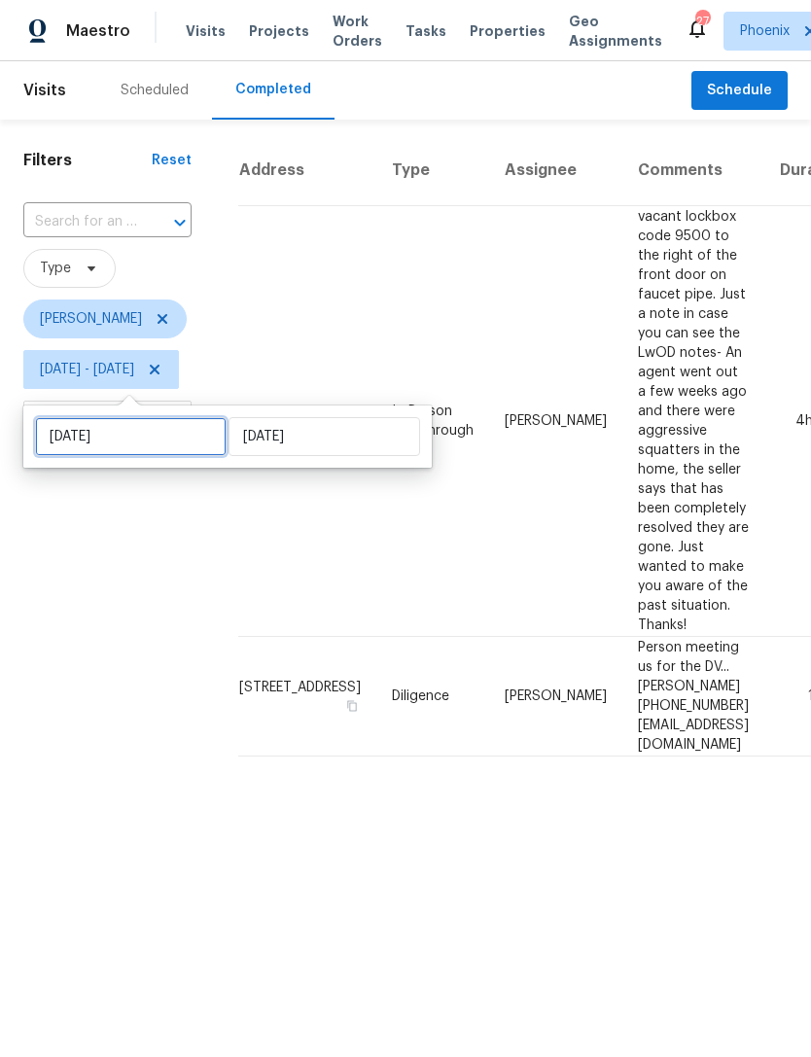
click at [170, 442] on input "Fri, Aug 08" at bounding box center [131, 436] width 192 height 39
select select "7"
select select "2025"
select select "8"
select select "2025"
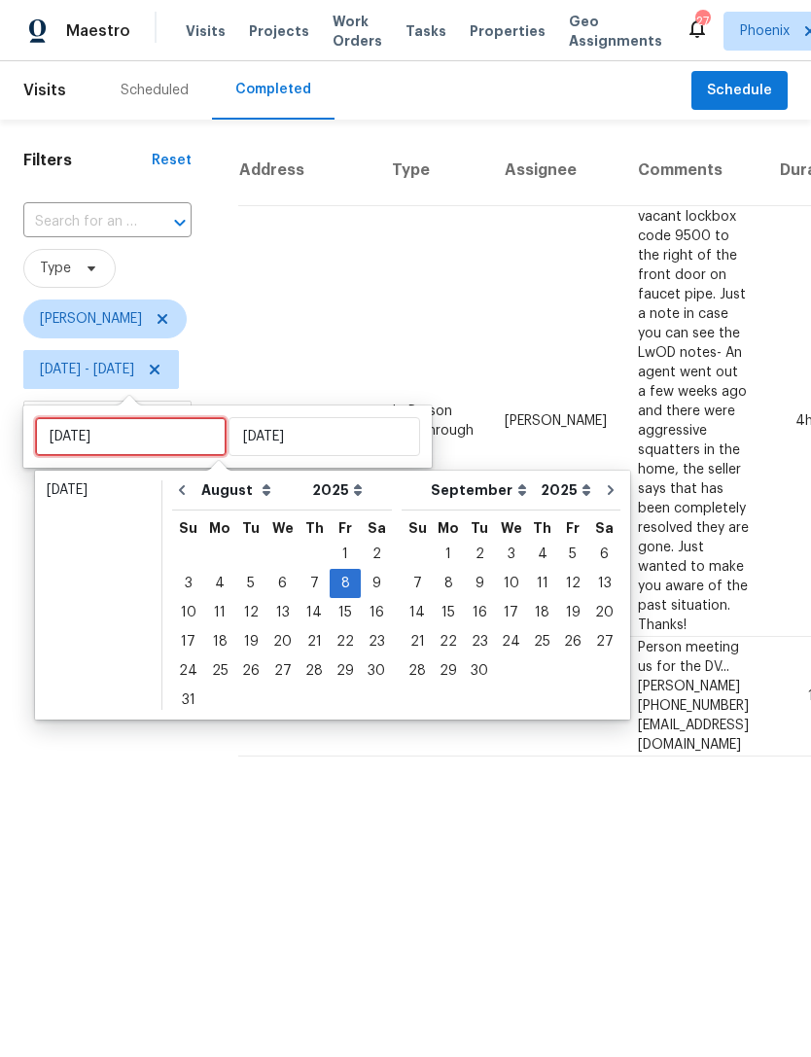
type input "Mon, Aug 11"
click at [222, 607] on div "11" at bounding box center [219, 612] width 31 height 27
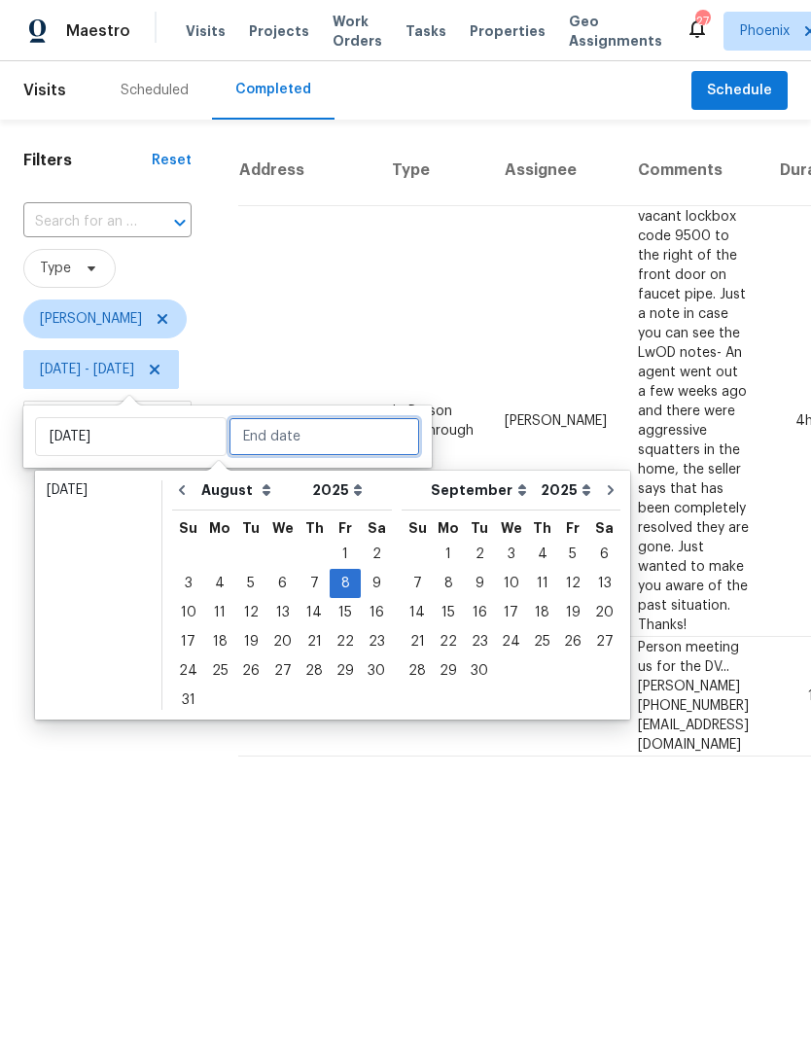
type input "Mon, Aug 11"
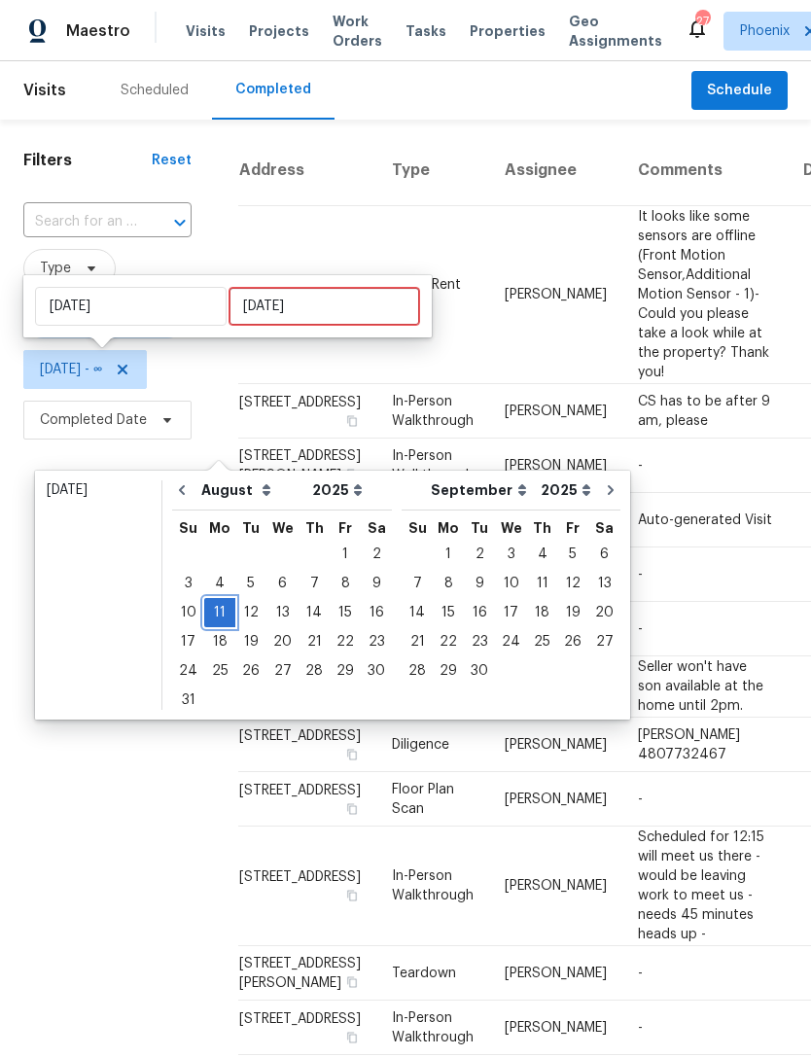
click at [211, 606] on div "11" at bounding box center [219, 612] width 31 height 27
type input "Mon, Aug 11"
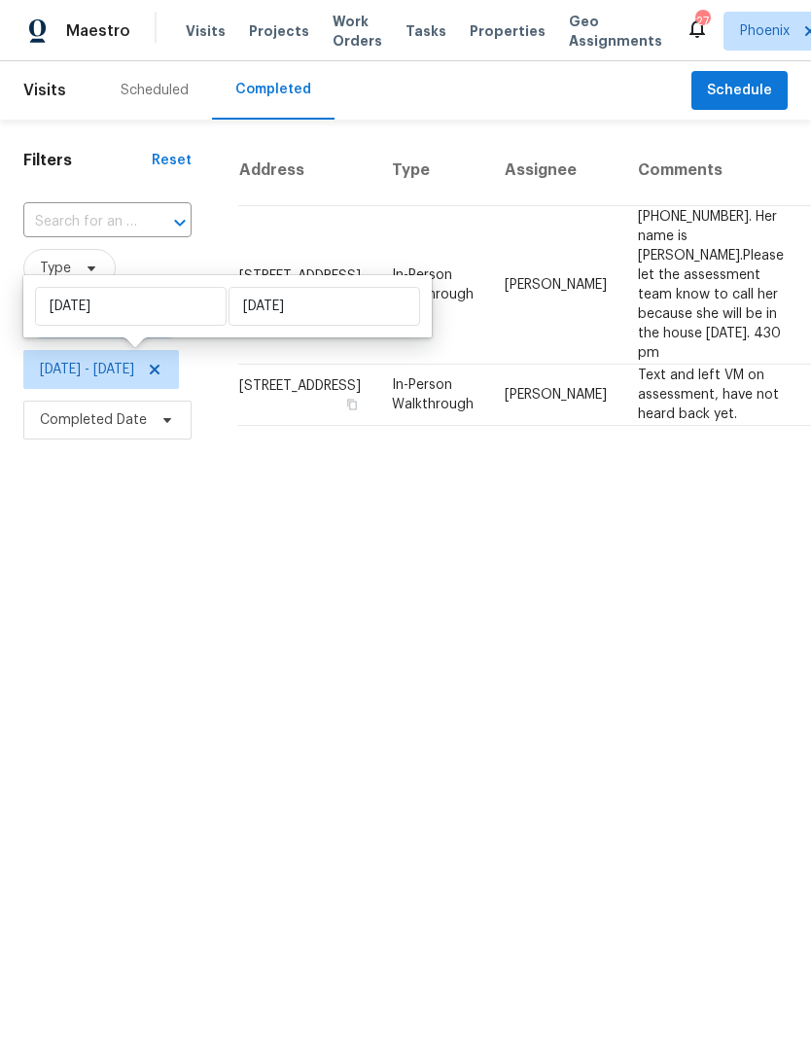
click at [342, 445] on html "Maestro Visits Projects Work Orders Tasks Properties Geo Assignments 27 Phoenix…" at bounding box center [405, 222] width 811 height 445
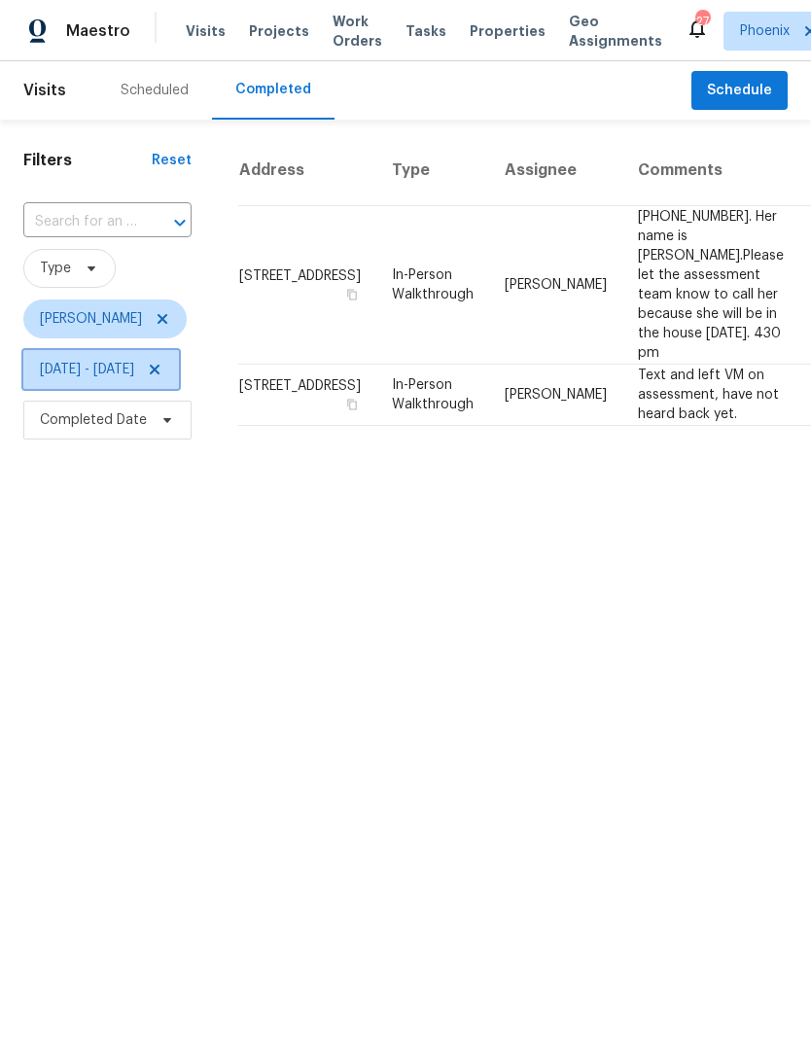
click at [134, 370] on span "Mon, Aug 11 - Mon, Aug 11" at bounding box center [87, 369] width 94 height 19
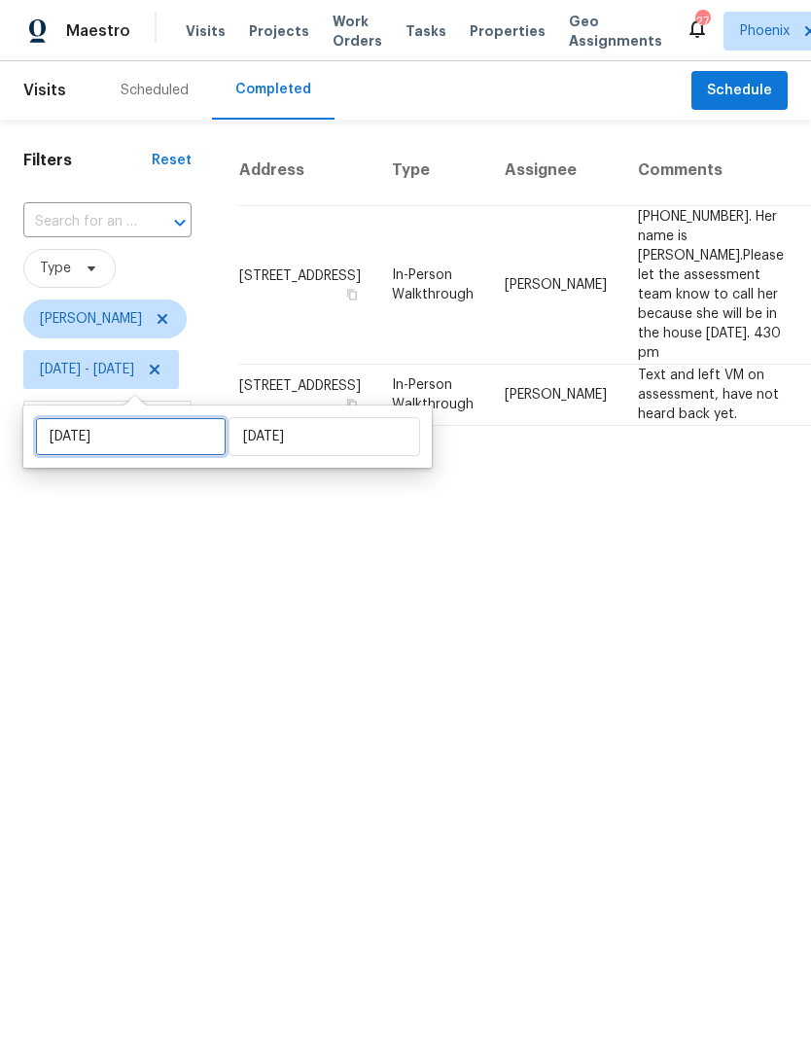
click at [161, 451] on input "Mon, Aug 11" at bounding box center [131, 436] width 192 height 39
select select "7"
select select "2025"
select select "8"
select select "2025"
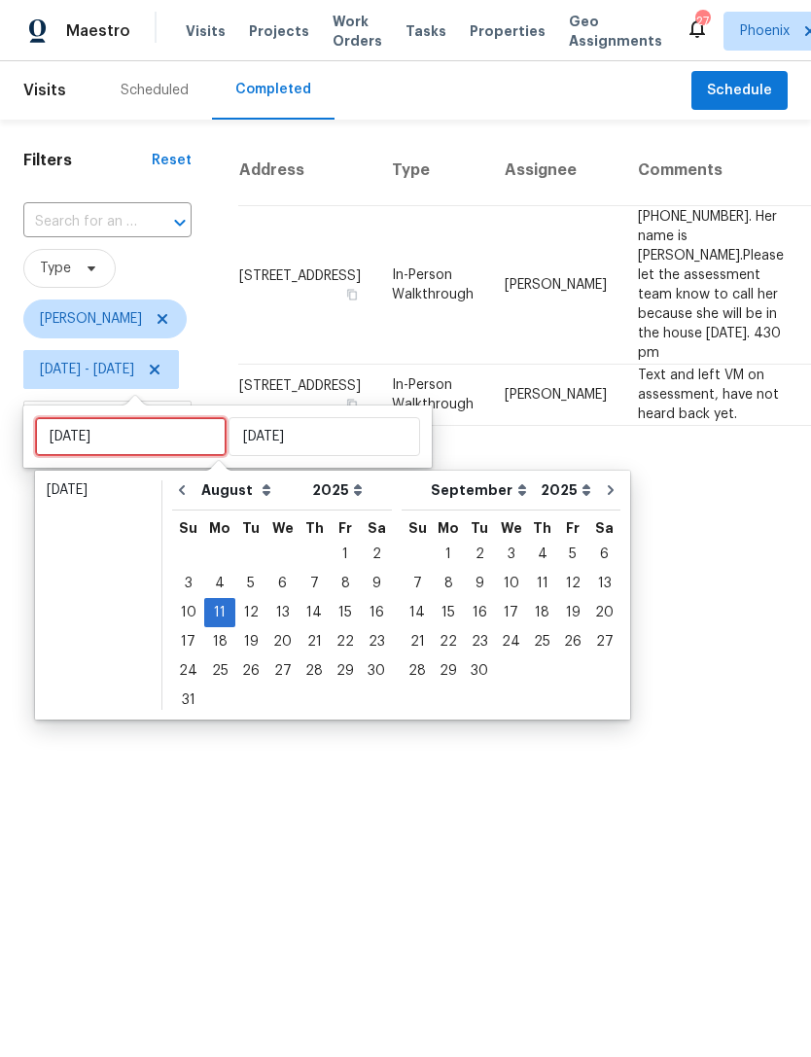
type input "Wed, Aug 13"
click at [274, 614] on div "13" at bounding box center [282, 612] width 32 height 27
type input "Wed, Aug 13"
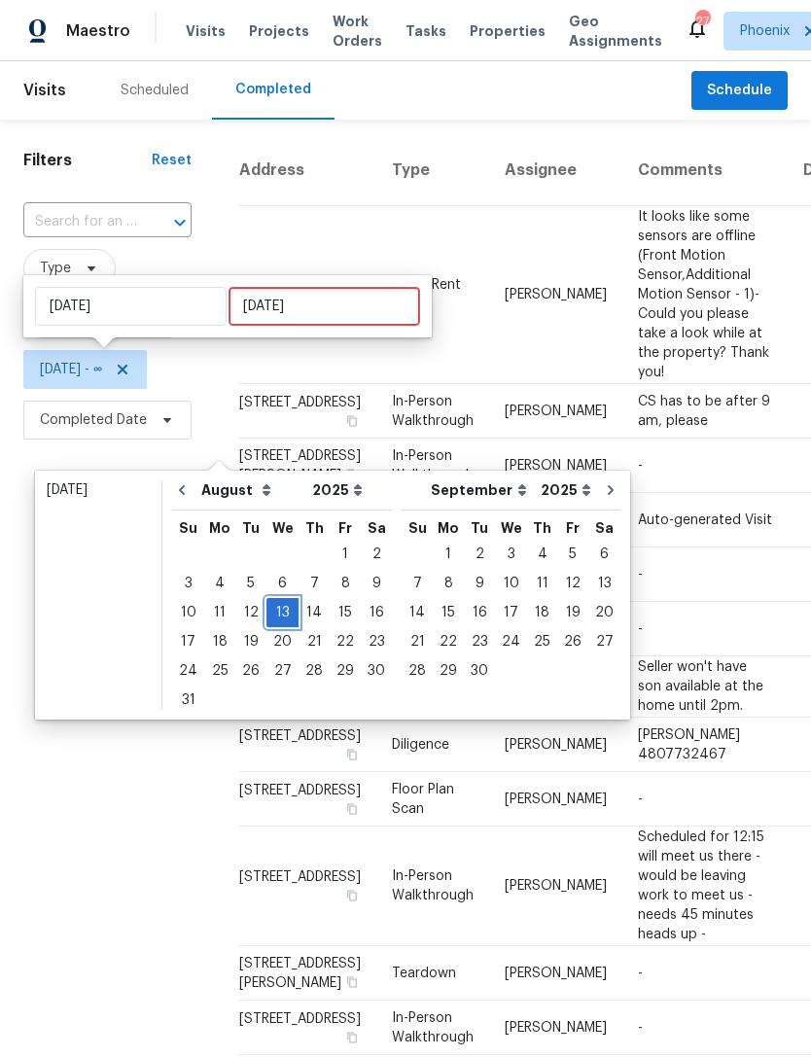
click at [272, 613] on div "13" at bounding box center [282, 612] width 32 height 27
type input "Wed, Aug 13"
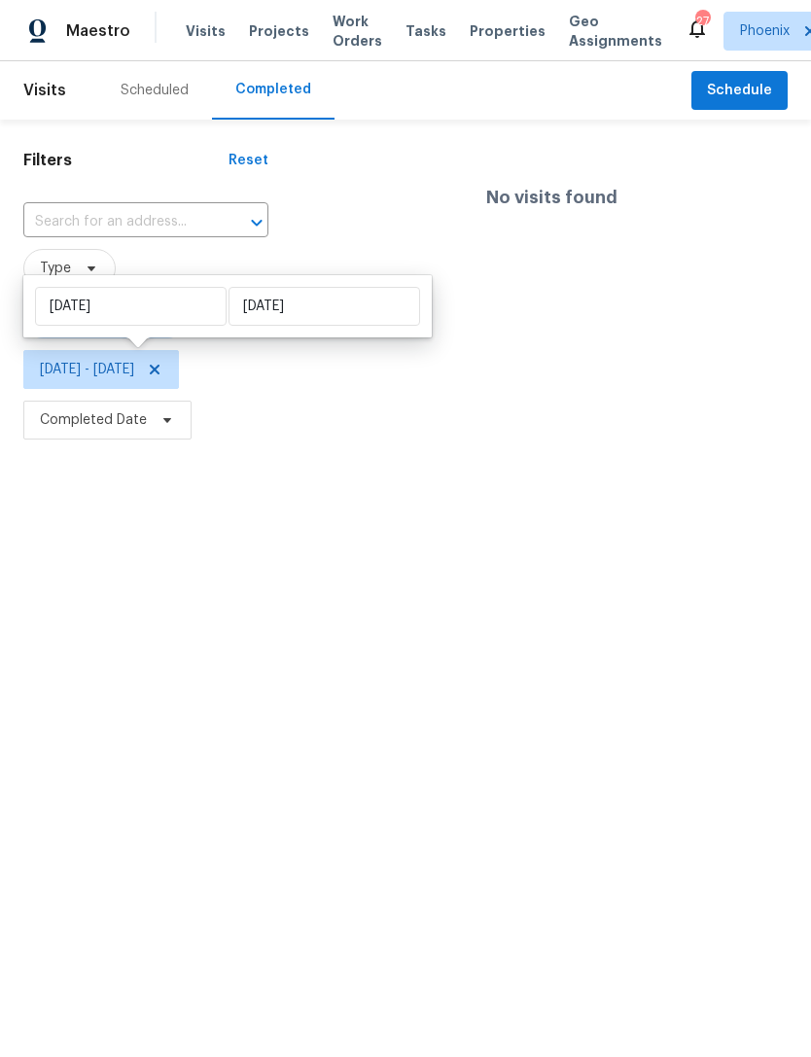
click at [160, 445] on html "Maestro Visits Projects Work Orders Tasks Properties Geo Assignments 27 Phoenix…" at bounding box center [405, 222] width 811 height 445
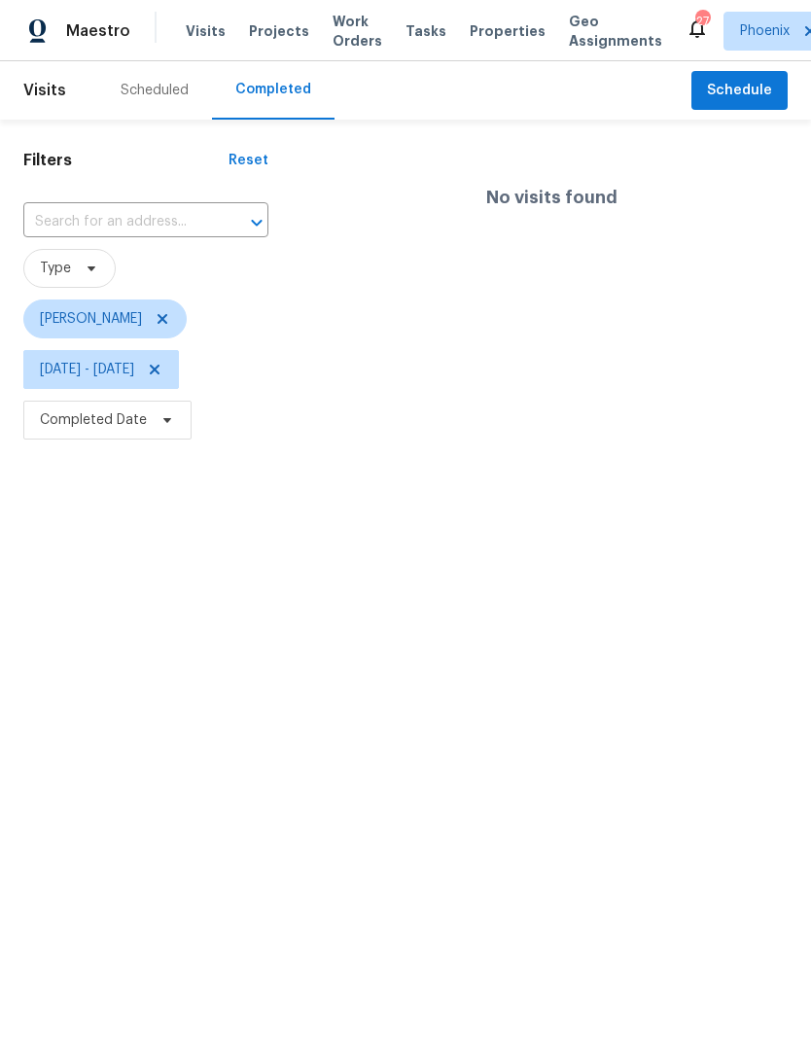
click at [209, 445] on html "Maestro Visits Projects Work Orders Tasks Properties Geo Assignments 27 Phoenix…" at bounding box center [405, 222] width 811 height 445
click at [162, 369] on span at bounding box center [151, 370] width 21 height 16
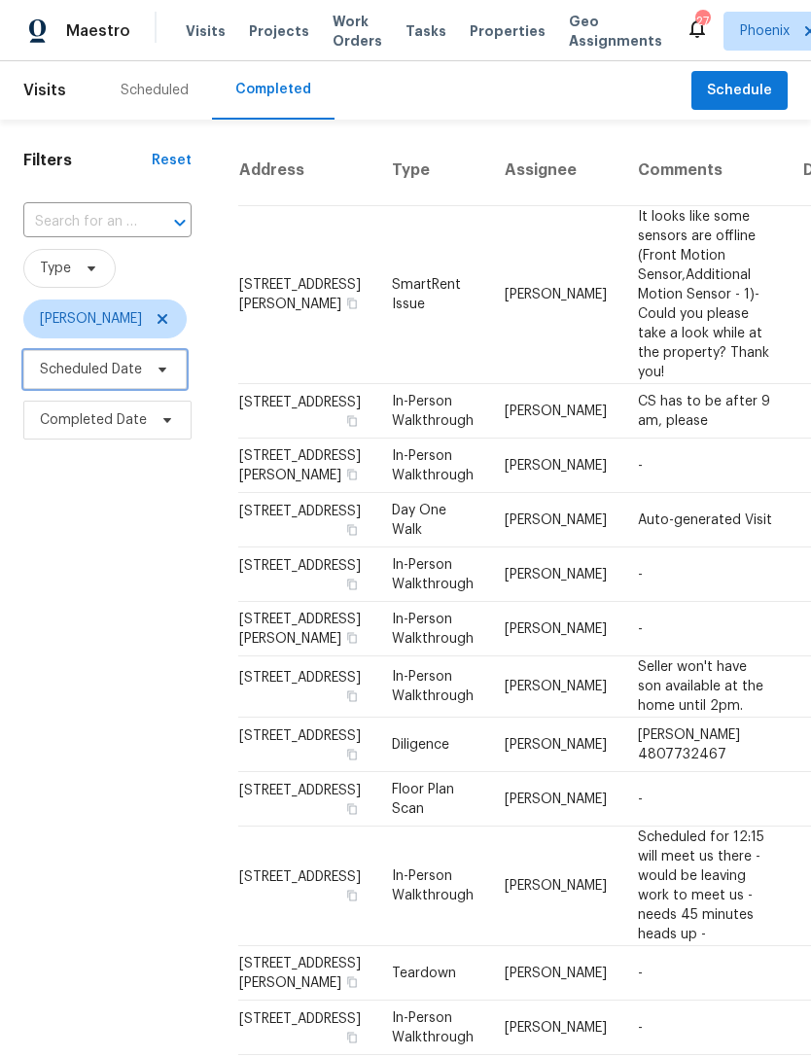
click at [117, 365] on span "Scheduled Date" at bounding box center [91, 369] width 102 height 19
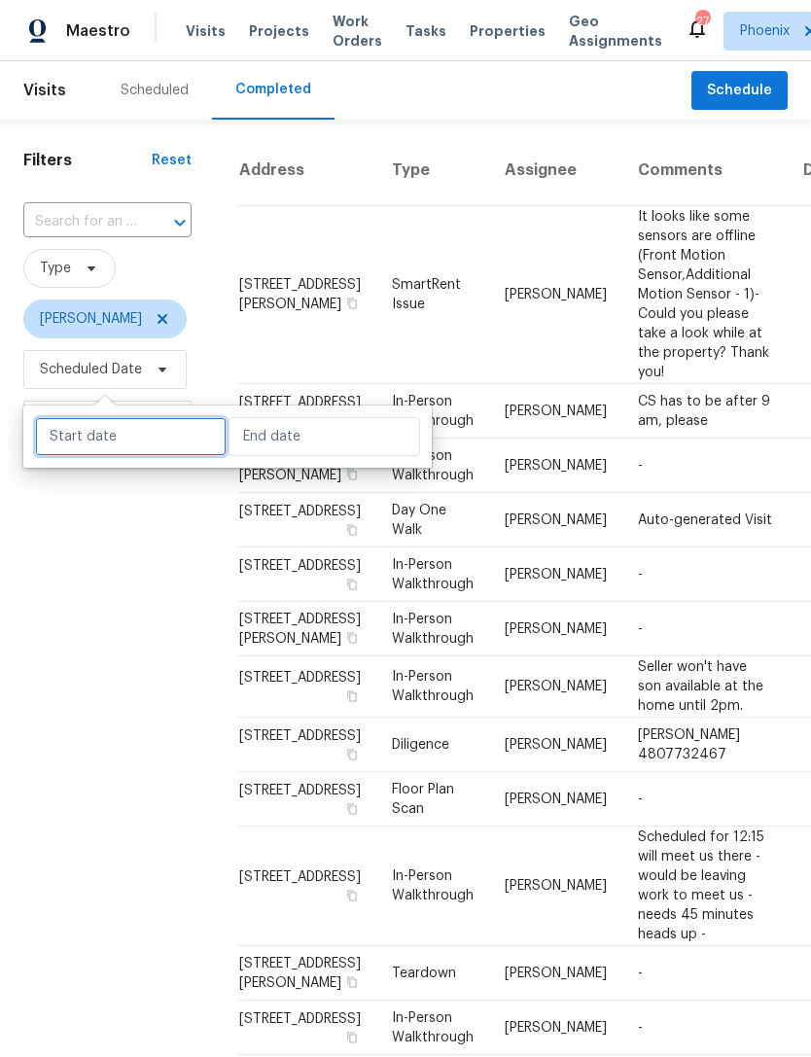
click at [161, 438] on input "text" at bounding box center [131, 436] width 192 height 39
select select "7"
select select "2025"
select select "8"
select select "2025"
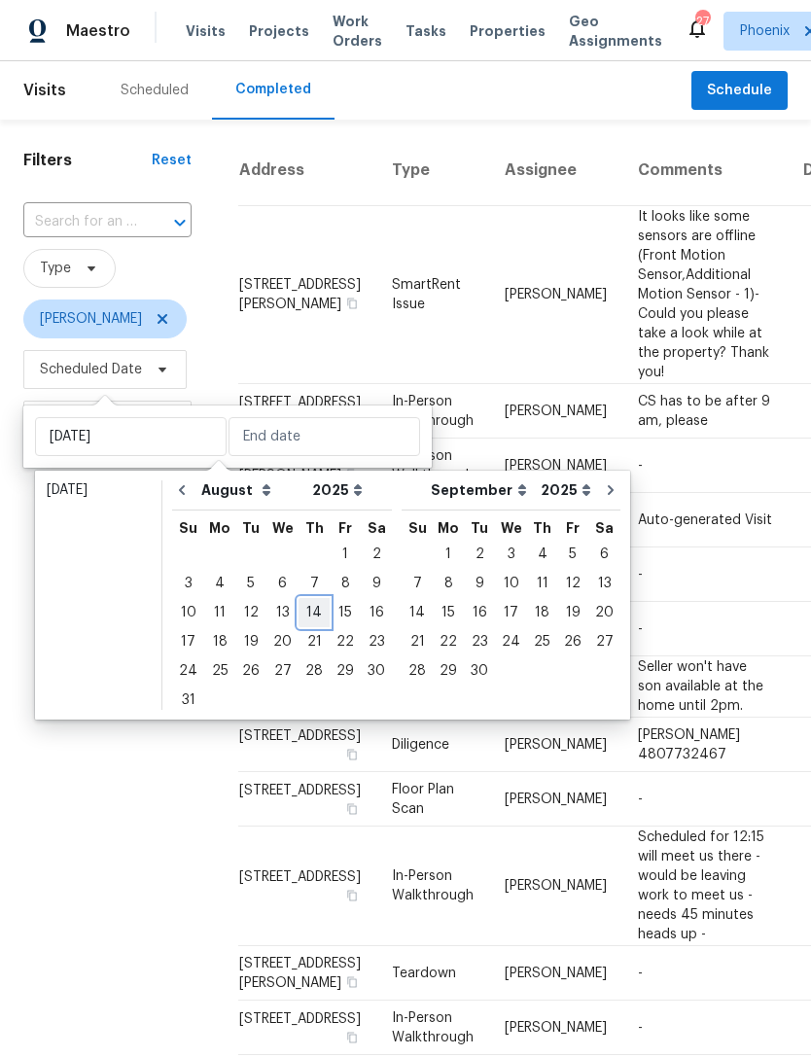
click at [311, 610] on div "14" at bounding box center [314, 612] width 31 height 27
type input "Thu, Aug 14"
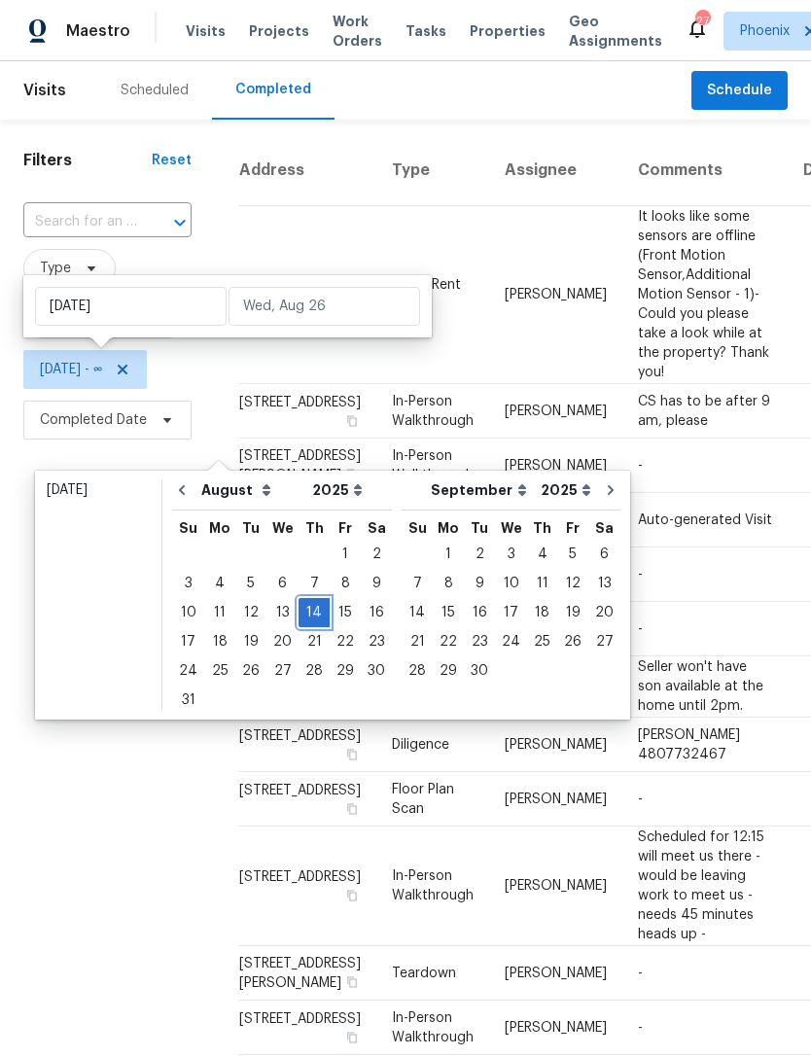
click at [304, 610] on div "14" at bounding box center [314, 612] width 31 height 27
type input "Thu, Aug 14"
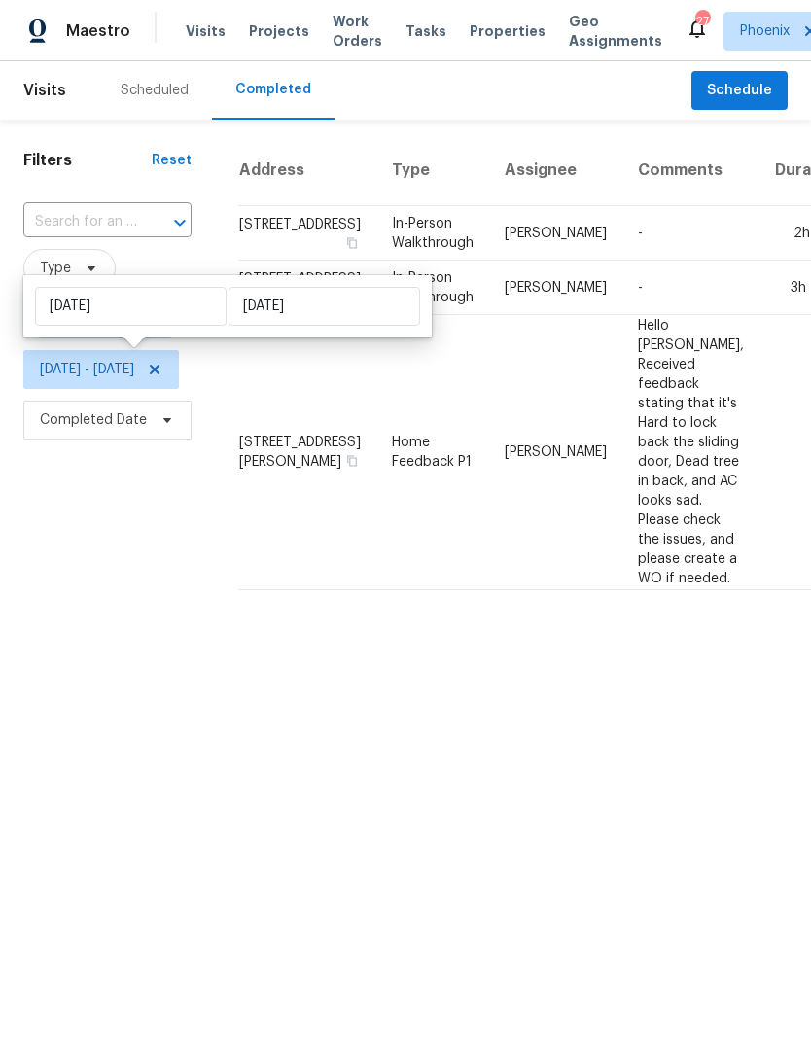
click at [148, 606] on div "Filters Reset ​ Type Brian Borntrager Thu, Aug 14 - Thu, Aug 14 Completed Date" at bounding box center [107, 363] width 215 height 486
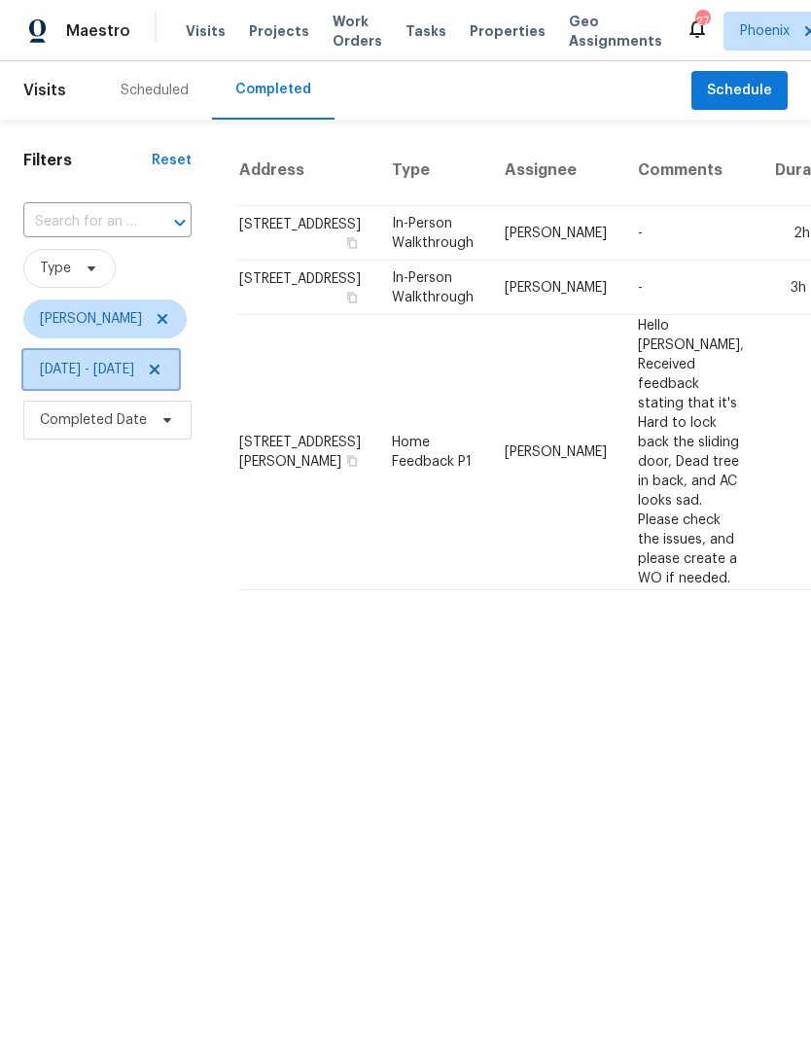
click at [121, 362] on span "Thu, Aug 14 - Thu, Aug 14" at bounding box center [87, 369] width 94 height 19
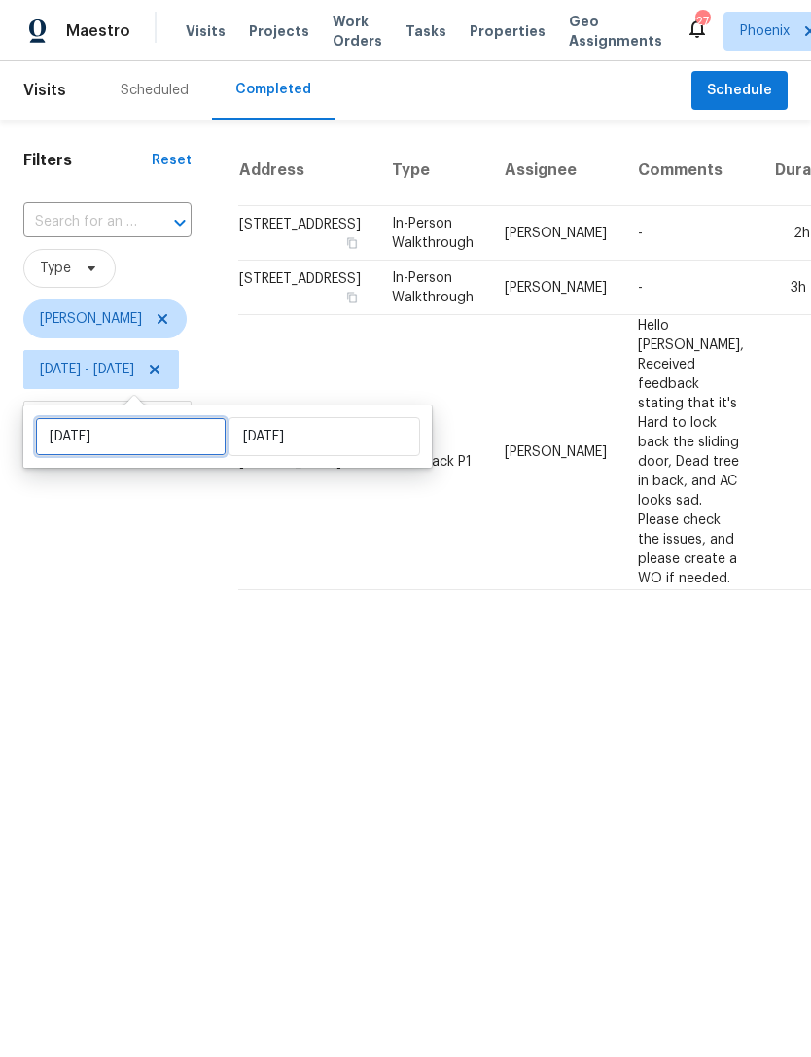
click at [180, 442] on input "Thu, Aug 14" at bounding box center [131, 436] width 192 height 39
select select "7"
select select "2025"
select select "8"
select select "2025"
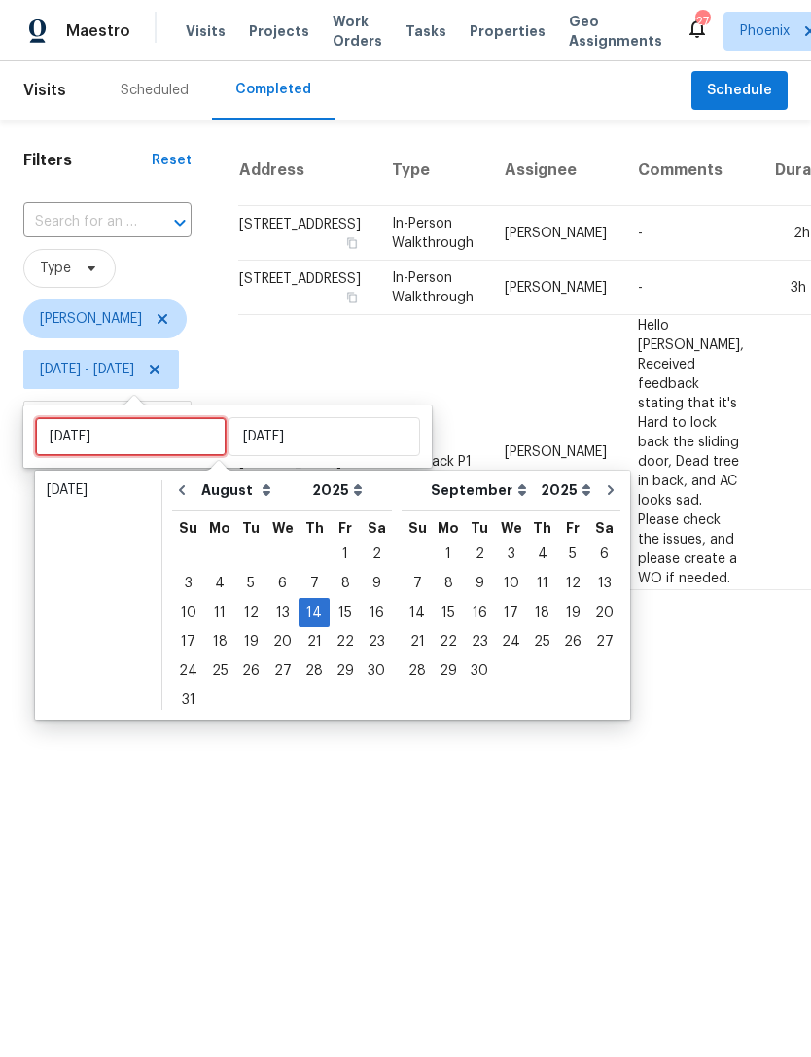
type input "Wed, Aug 20"
click at [276, 633] on div "20" at bounding box center [282, 641] width 32 height 27
type input "Wed, Aug 20"
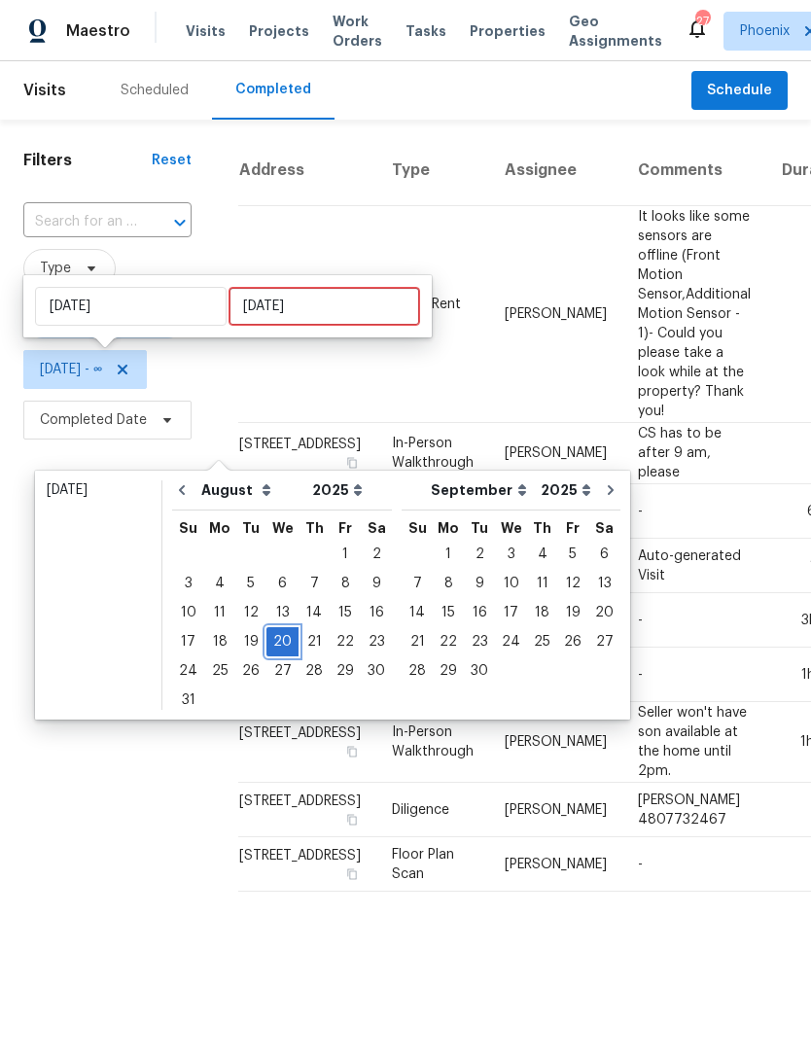
click at [280, 634] on div "20" at bounding box center [282, 641] width 32 height 27
type input "Wed, Aug 20"
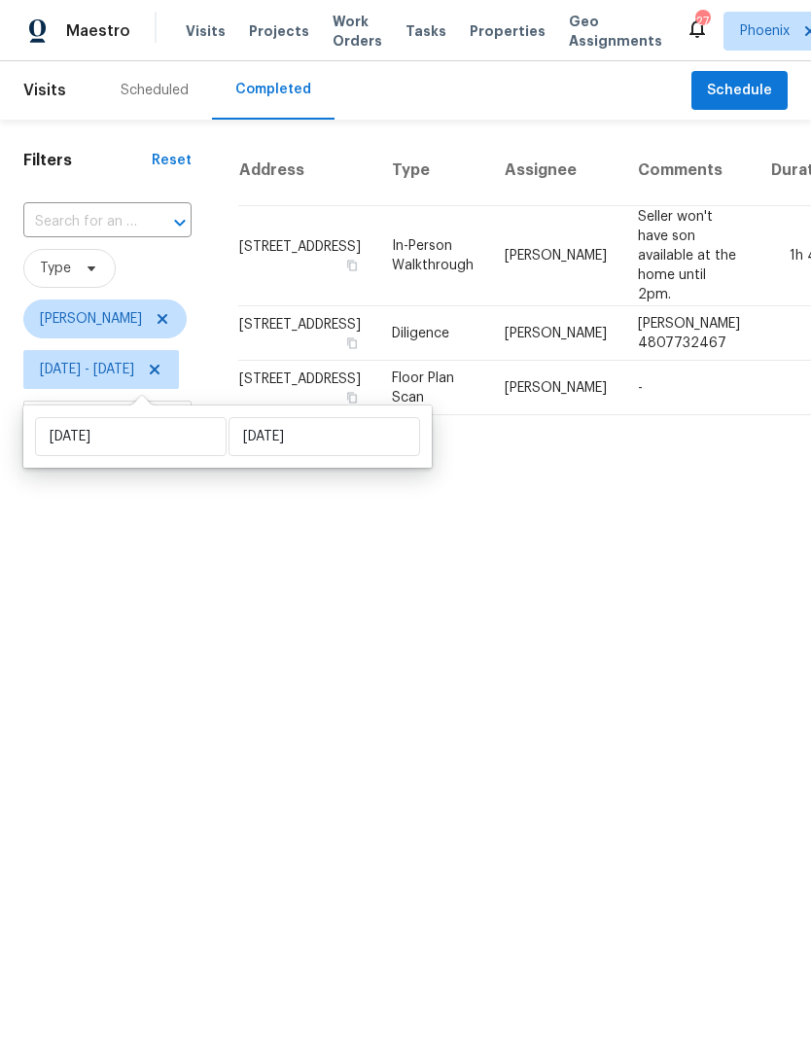
click at [275, 445] on html "Maestro Visits Projects Work Orders Tasks Properties Geo Assignments 27 Phoenix…" at bounding box center [405, 222] width 811 height 445
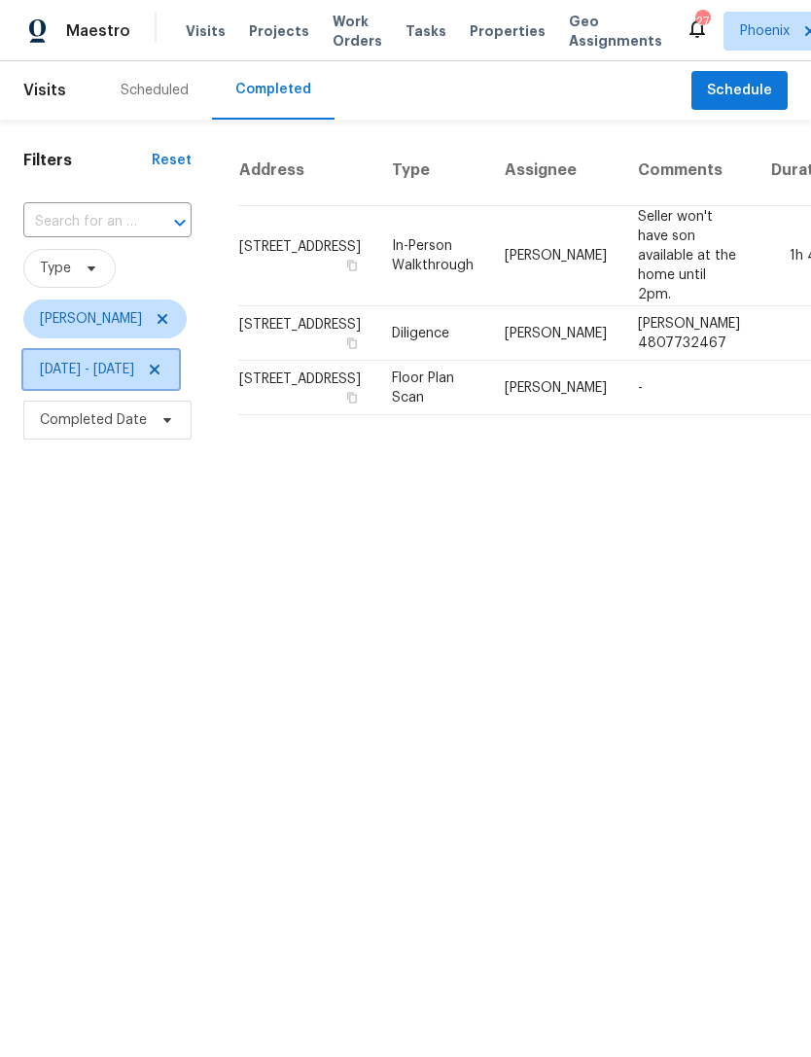
click at [134, 364] on span "Wed, Aug 20 - Wed, Aug 20" at bounding box center [87, 369] width 94 height 19
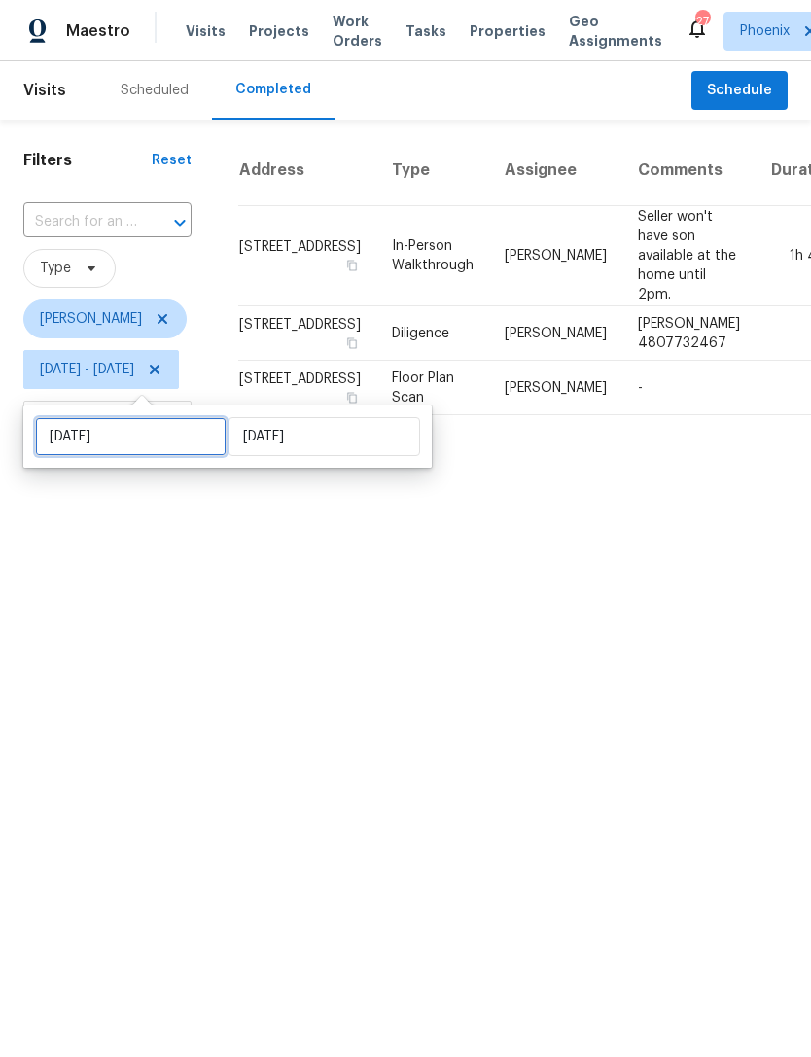
click at [199, 444] on input "Wed, Aug 20" at bounding box center [131, 436] width 192 height 39
select select "7"
select select "2025"
select select "8"
select select "2025"
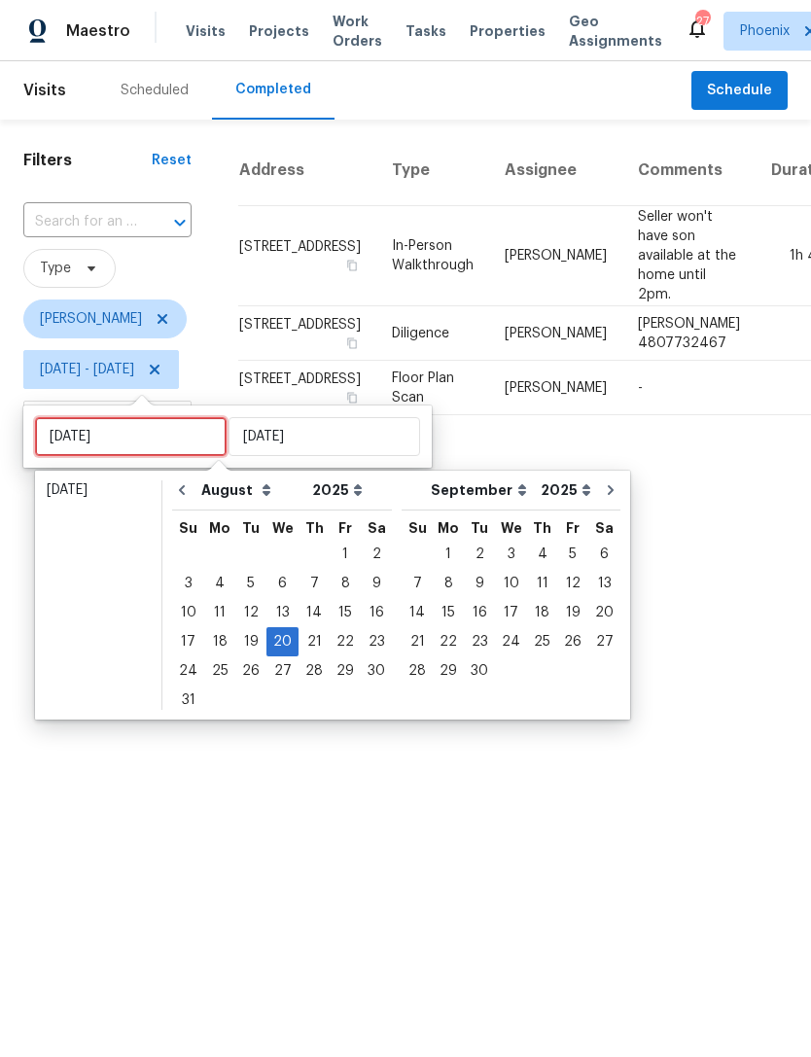
type input "Thu, Aug 21"
click at [310, 636] on div "21" at bounding box center [314, 641] width 31 height 27
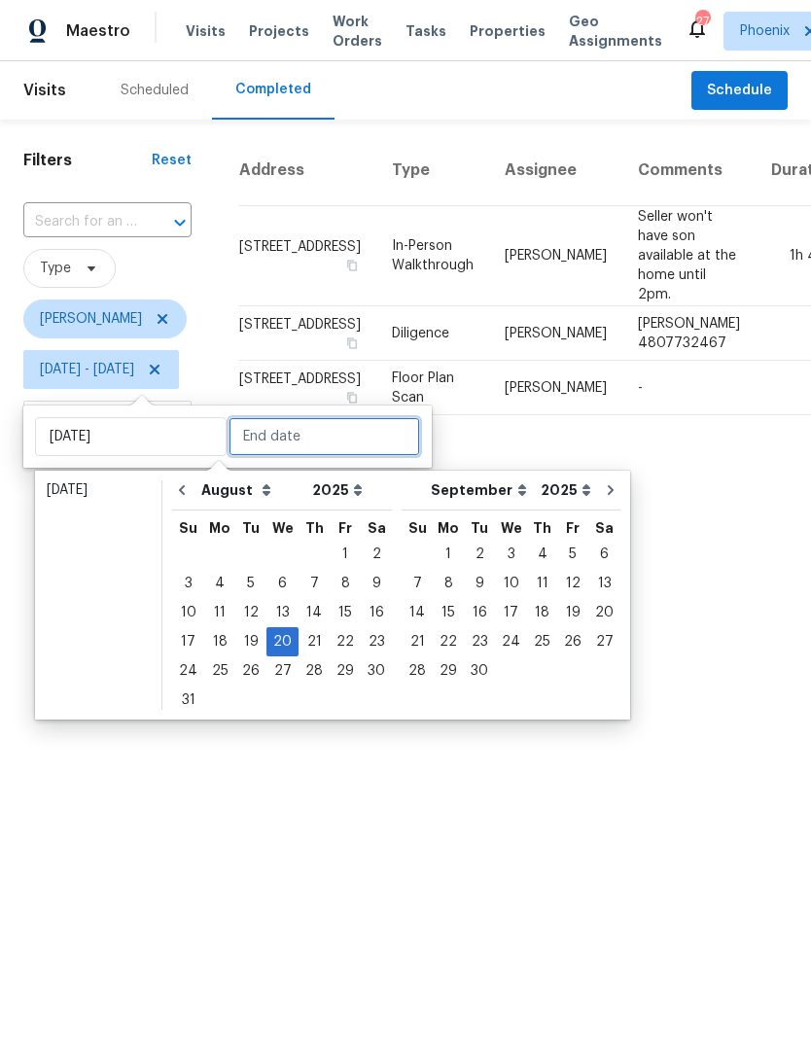
type input "Thu, Aug 21"
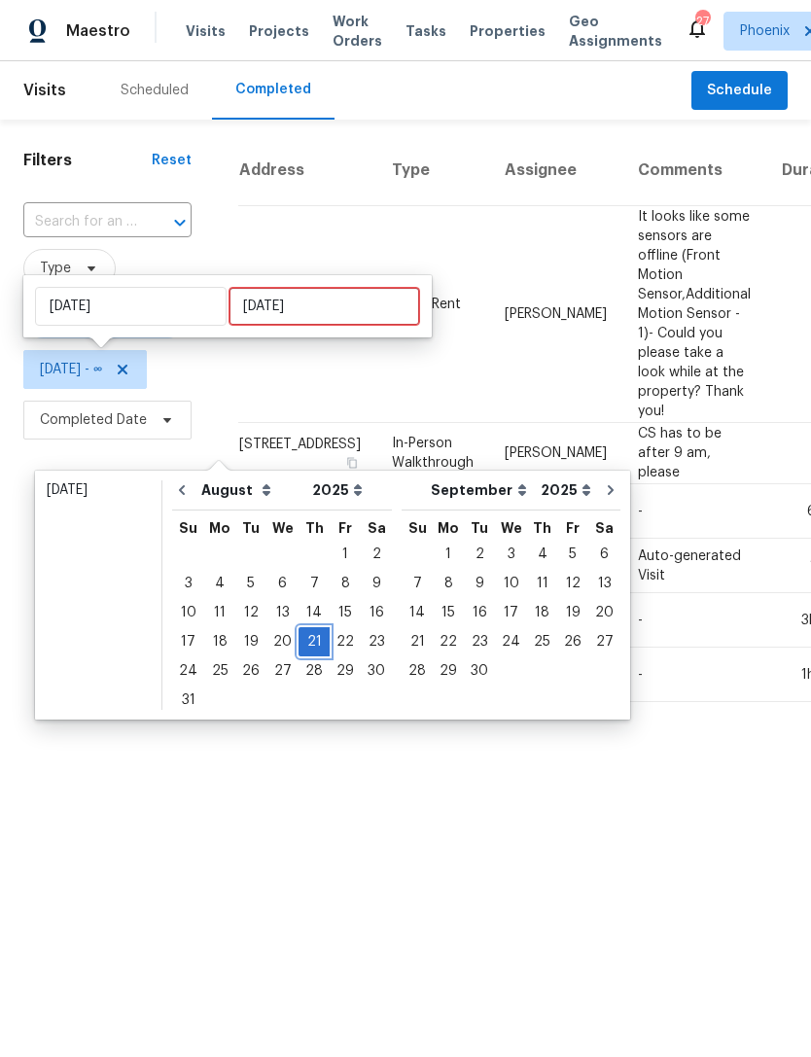
click at [303, 633] on div "21" at bounding box center [314, 641] width 31 height 27
type input "Thu, Aug 21"
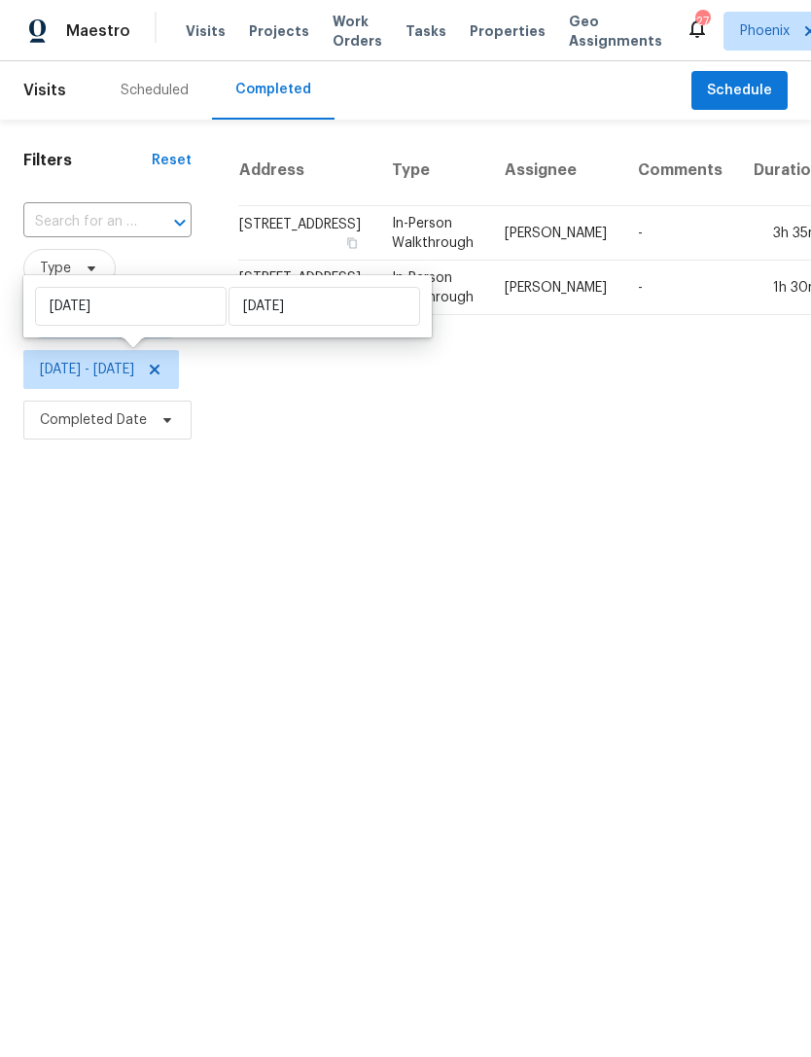
click at [592, 445] on html "Maestro Visits Projects Work Orders Tasks Properties Geo Assignments 27 Phoenix…" at bounding box center [405, 222] width 811 height 445
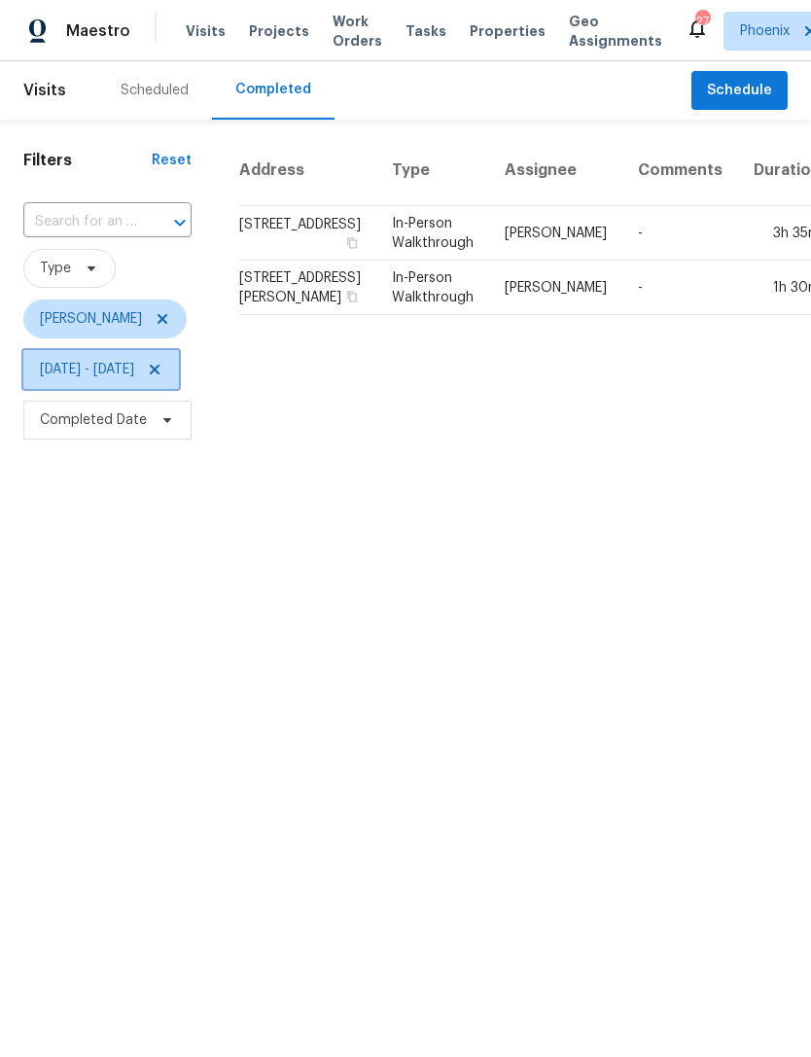
click at [134, 377] on span "Thu, Aug 21 - Thu, Aug 21" at bounding box center [87, 369] width 94 height 19
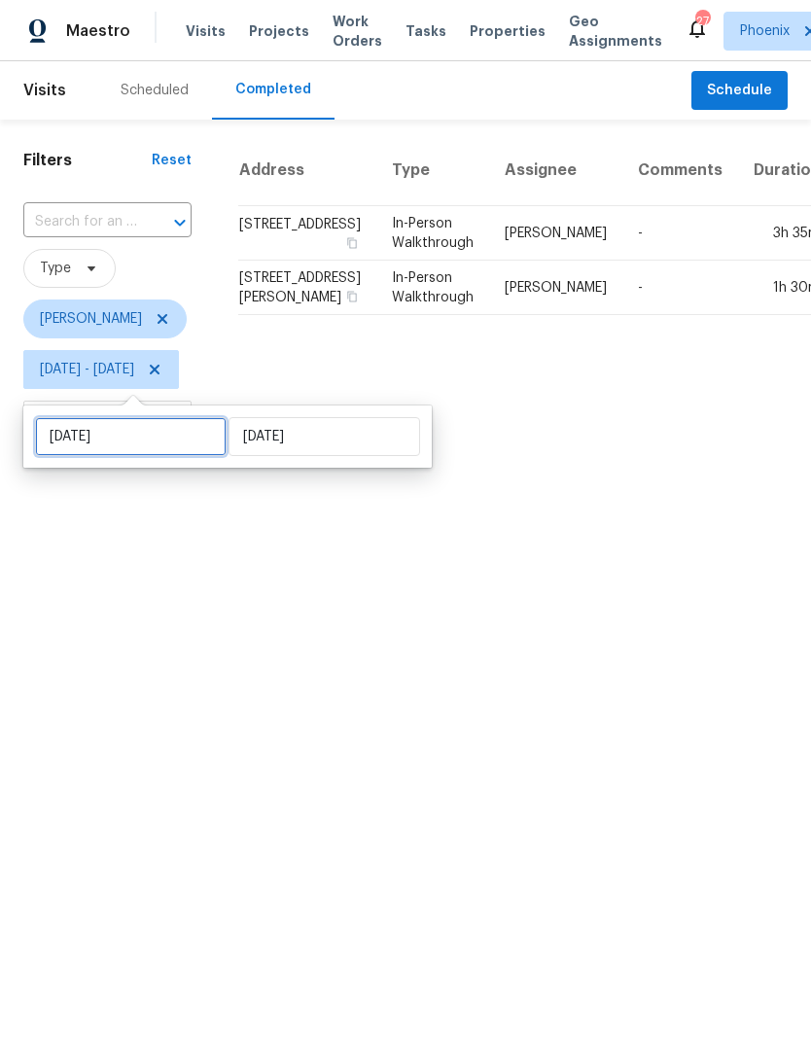
click at [169, 436] on input "Thu, Aug 21" at bounding box center [131, 436] width 192 height 39
select select "7"
select select "2025"
select select "8"
select select "2025"
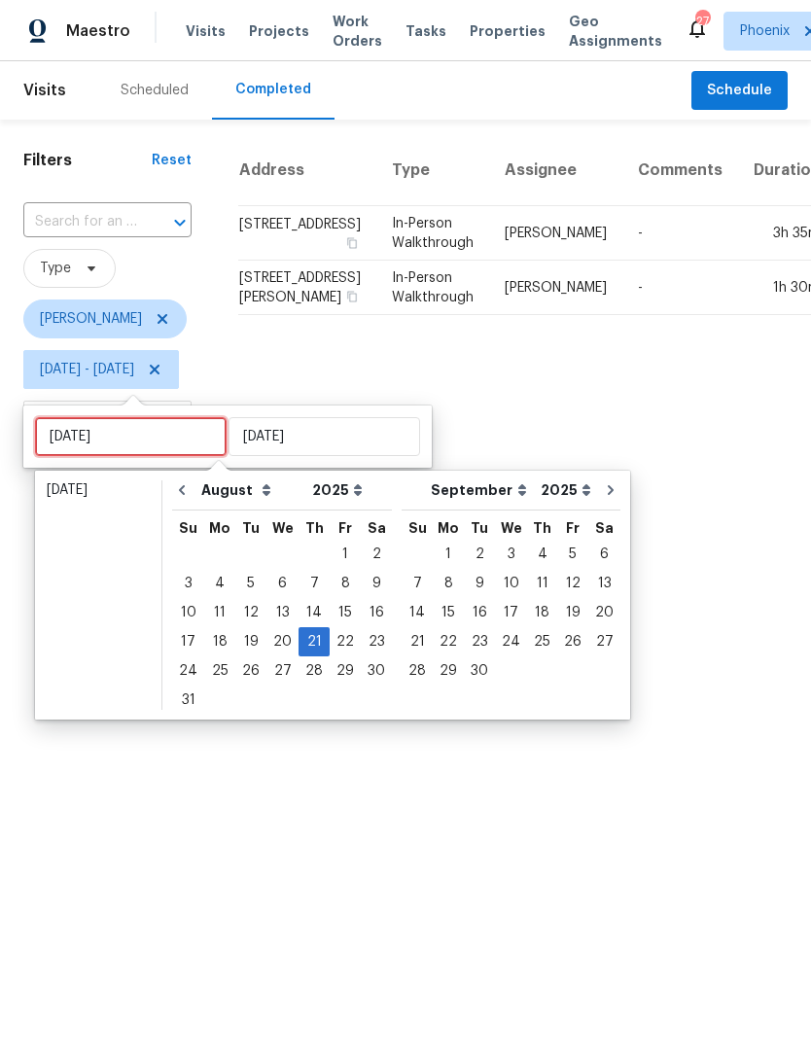
type input "Mon, Aug 25"
click at [217, 673] on div "25" at bounding box center [219, 670] width 31 height 27
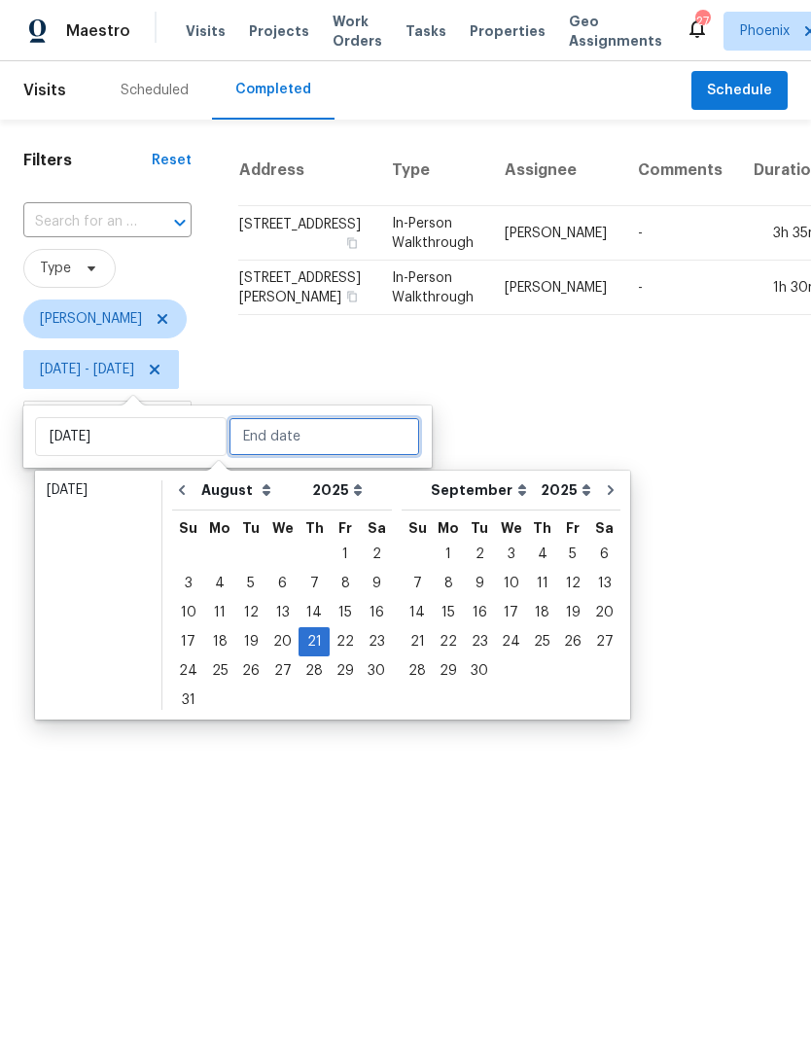
type input "Mon, Aug 25"
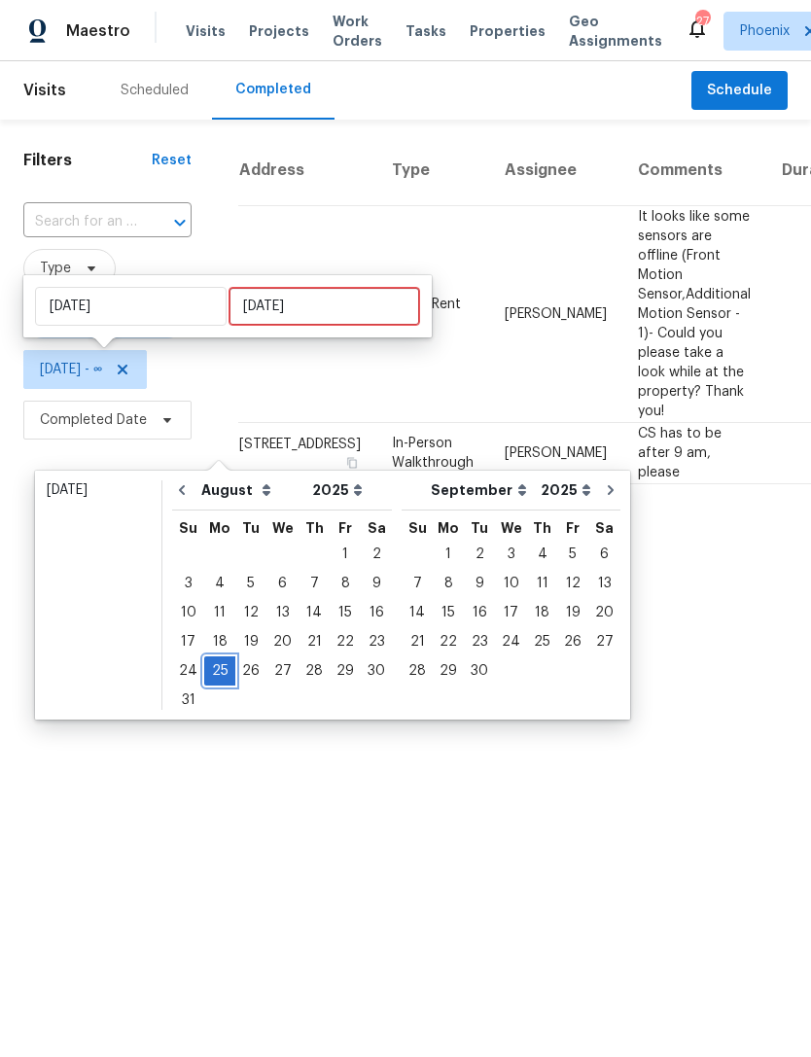
click at [217, 665] on div "25" at bounding box center [219, 670] width 31 height 27
type input "Mon, Aug 25"
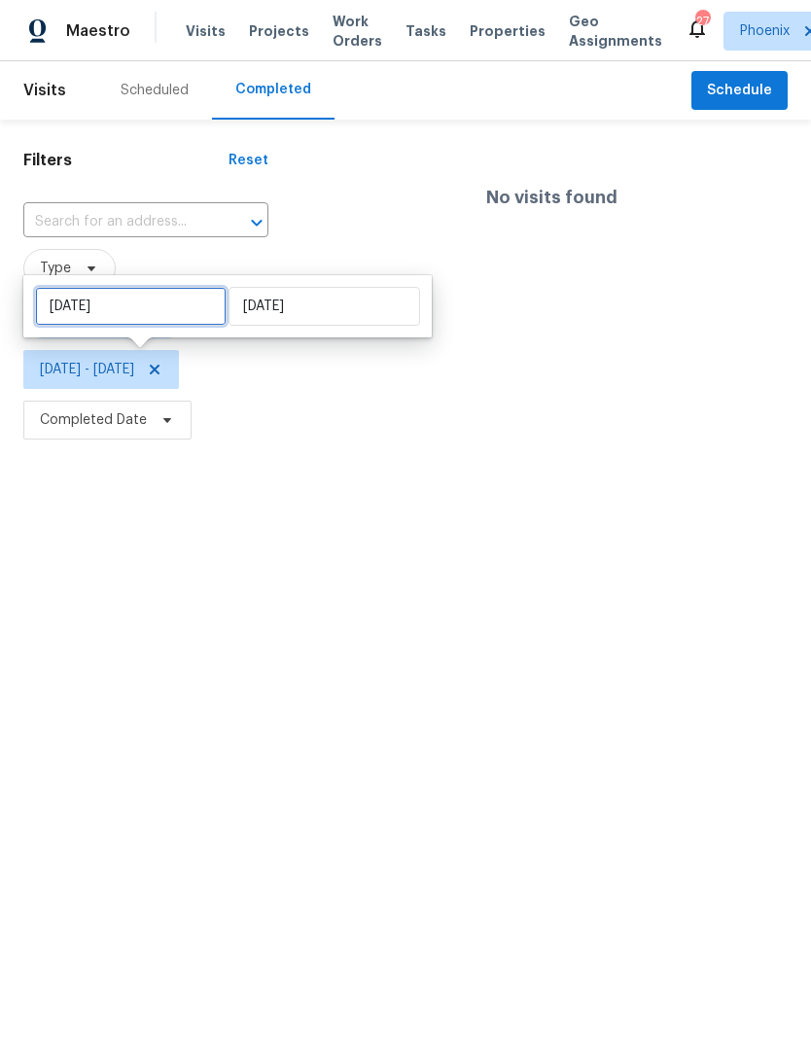
click at [178, 307] on input "Mon, Aug 25" at bounding box center [131, 306] width 192 height 39
select select "7"
select select "2025"
select select "8"
select select "2025"
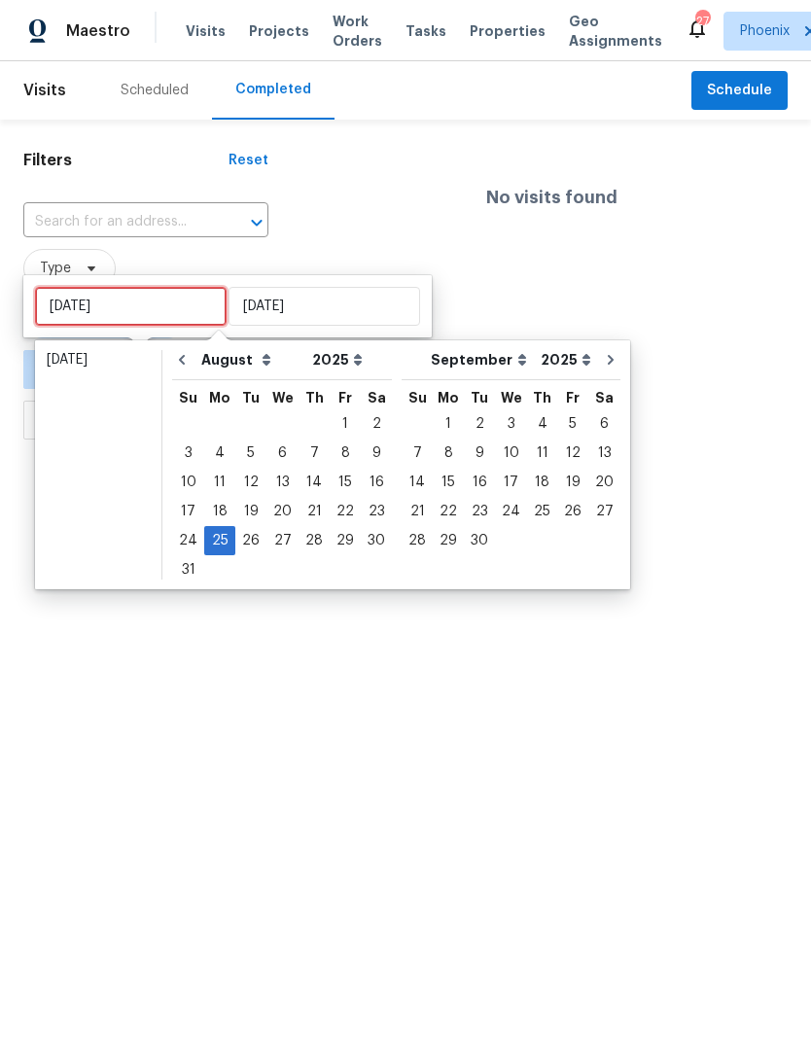
type input "[DATE]"
click at [241, 538] on div "26" at bounding box center [250, 540] width 31 height 27
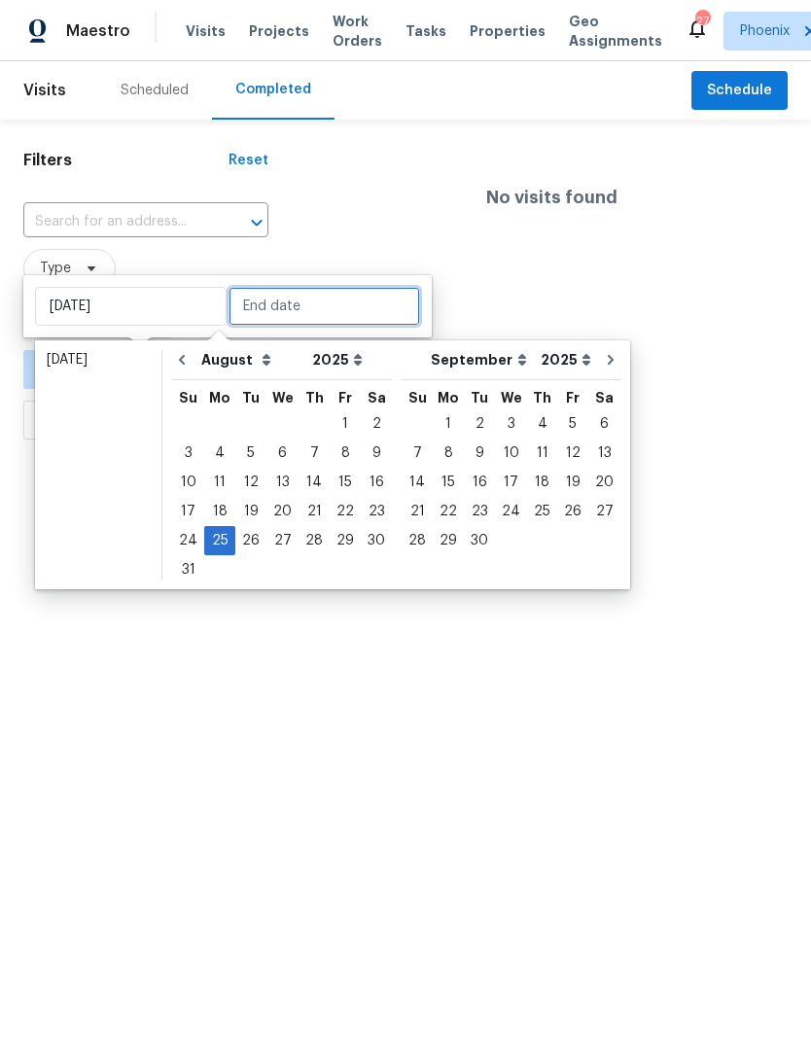
type input "[DATE]"
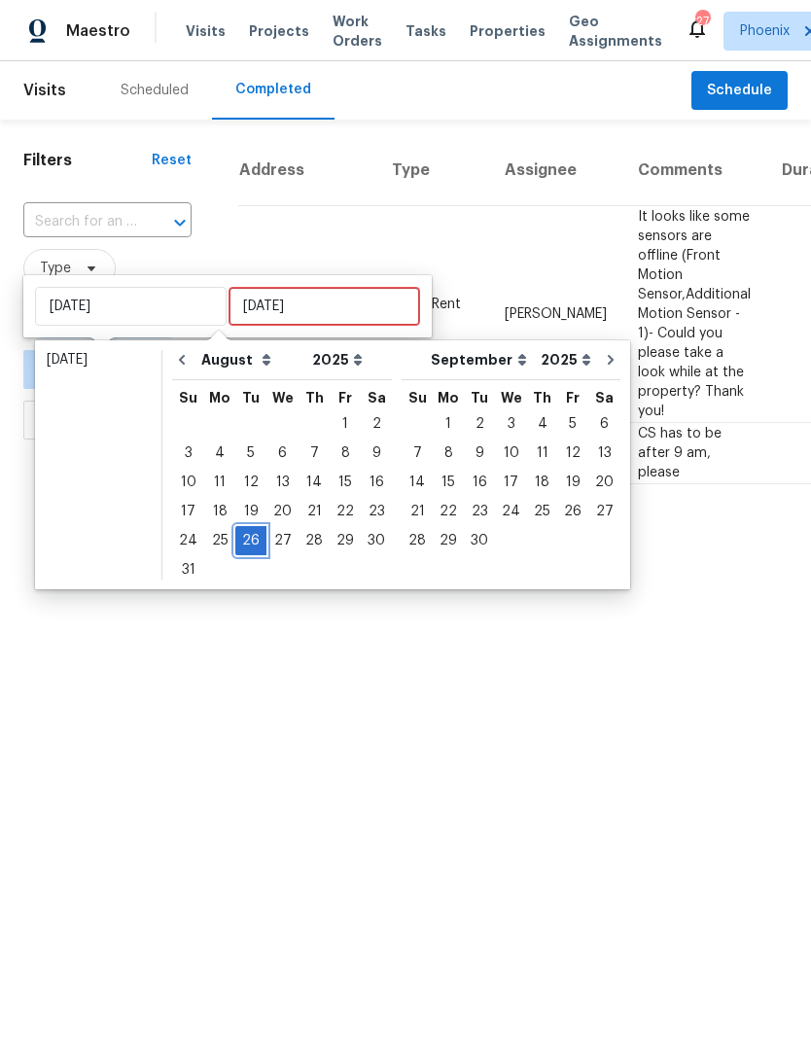
click at [241, 544] on div "26" at bounding box center [250, 540] width 31 height 27
type input "[DATE]"
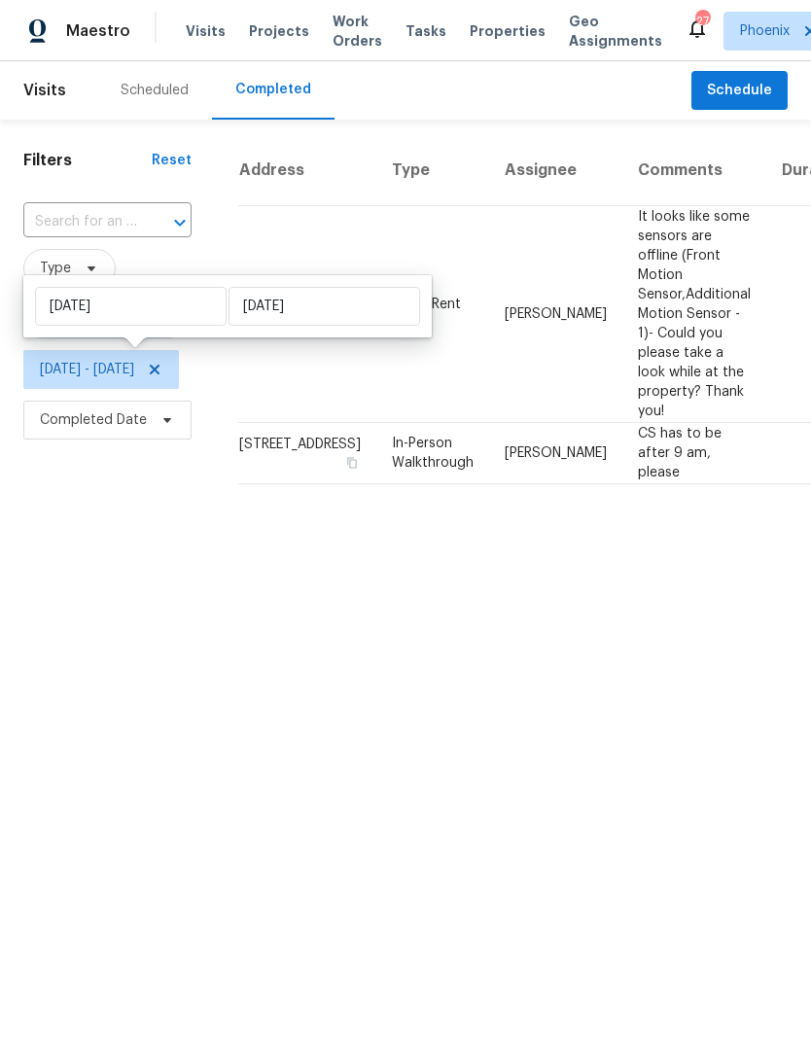
click at [310, 500] on html "Maestro Visits Projects Work Orders Tasks Properties Geo Assignments 27 Phoenix…" at bounding box center [405, 250] width 811 height 500
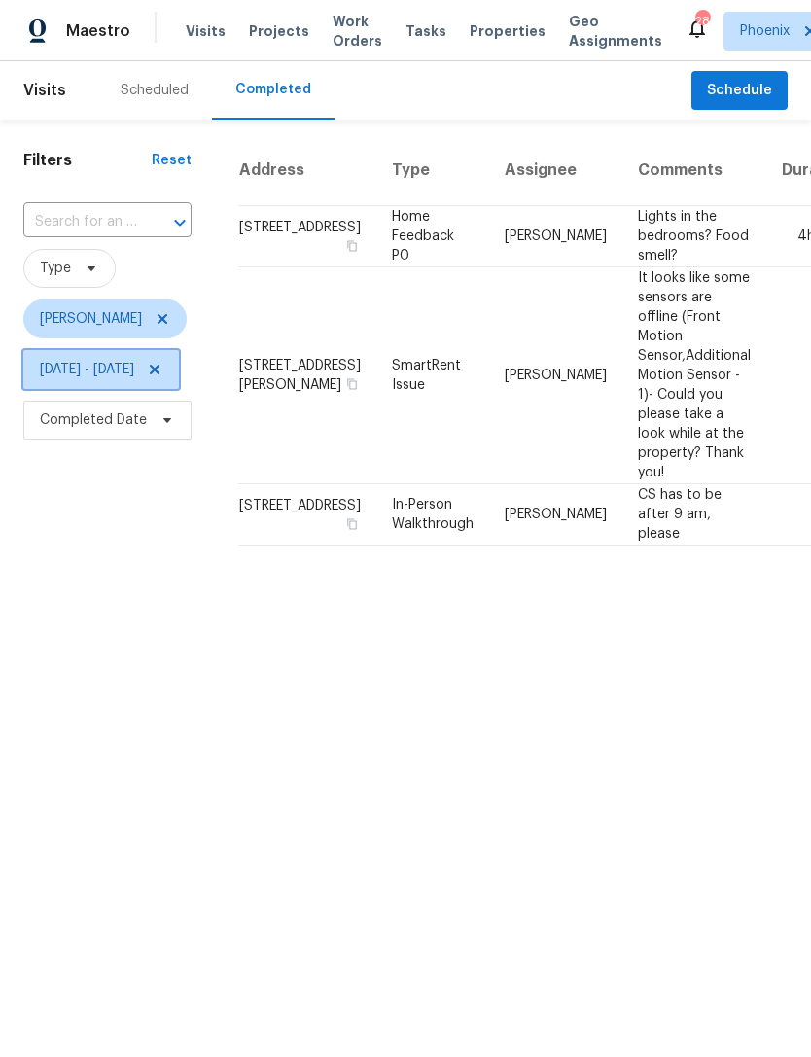
click at [159, 369] on icon at bounding box center [155, 370] width 10 height 10
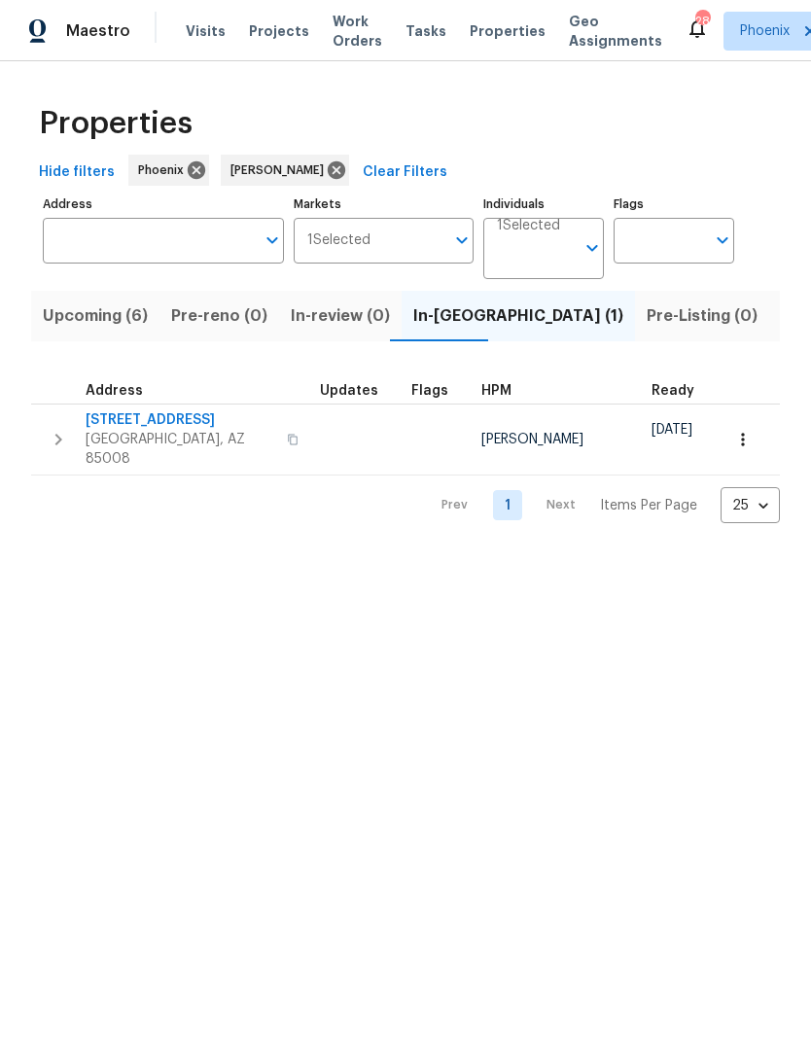
click at [781, 320] on span "Listed (13)" at bounding box center [821, 315] width 80 height 27
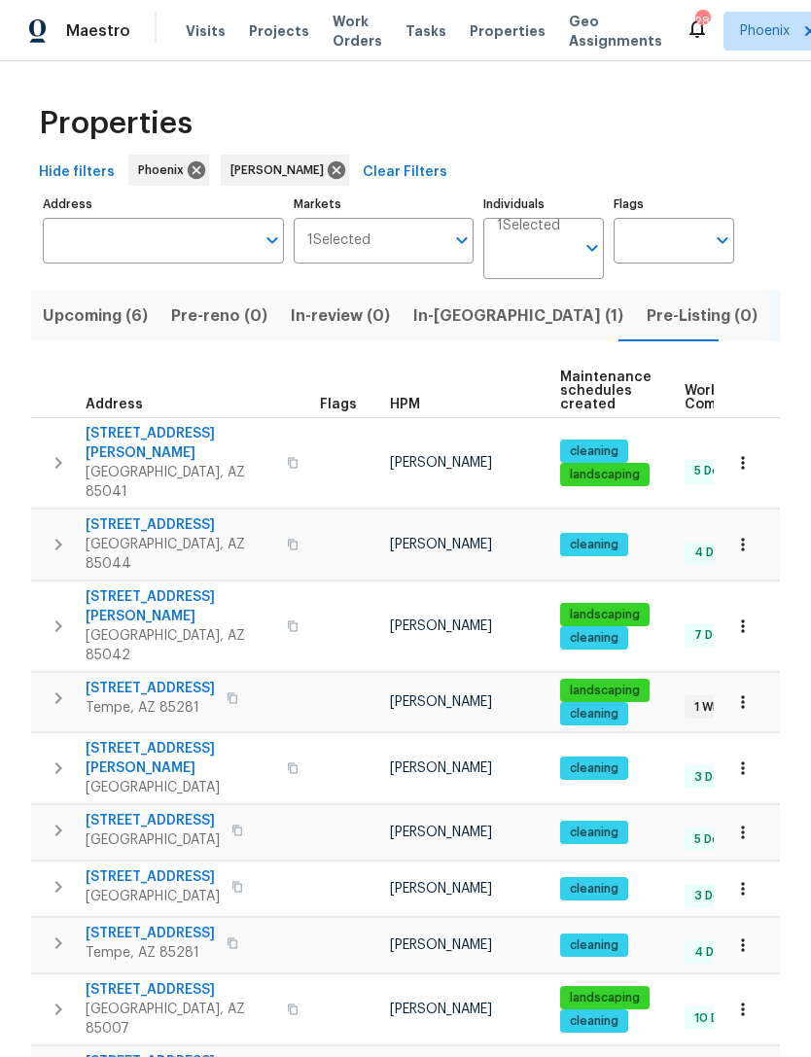
click at [101, 329] on span "Upcoming (6)" at bounding box center [95, 315] width 105 height 27
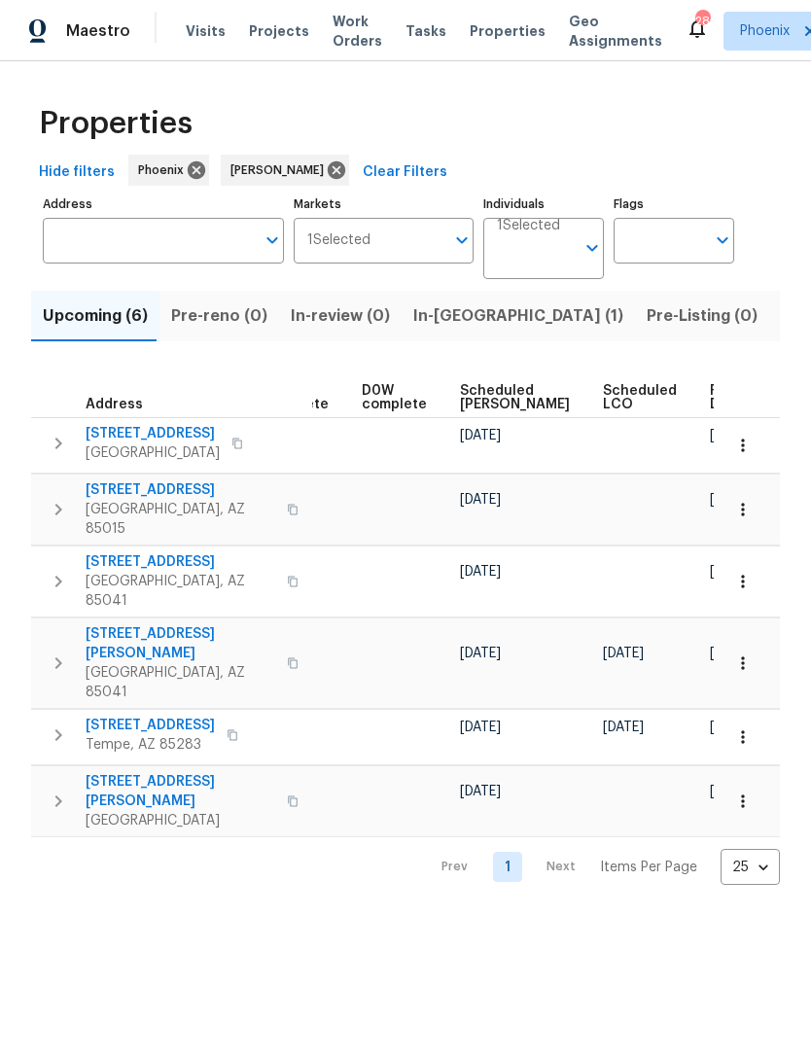
scroll to position [0, 487]
click at [711, 386] on span "Ready Date" at bounding box center [732, 397] width 43 height 27
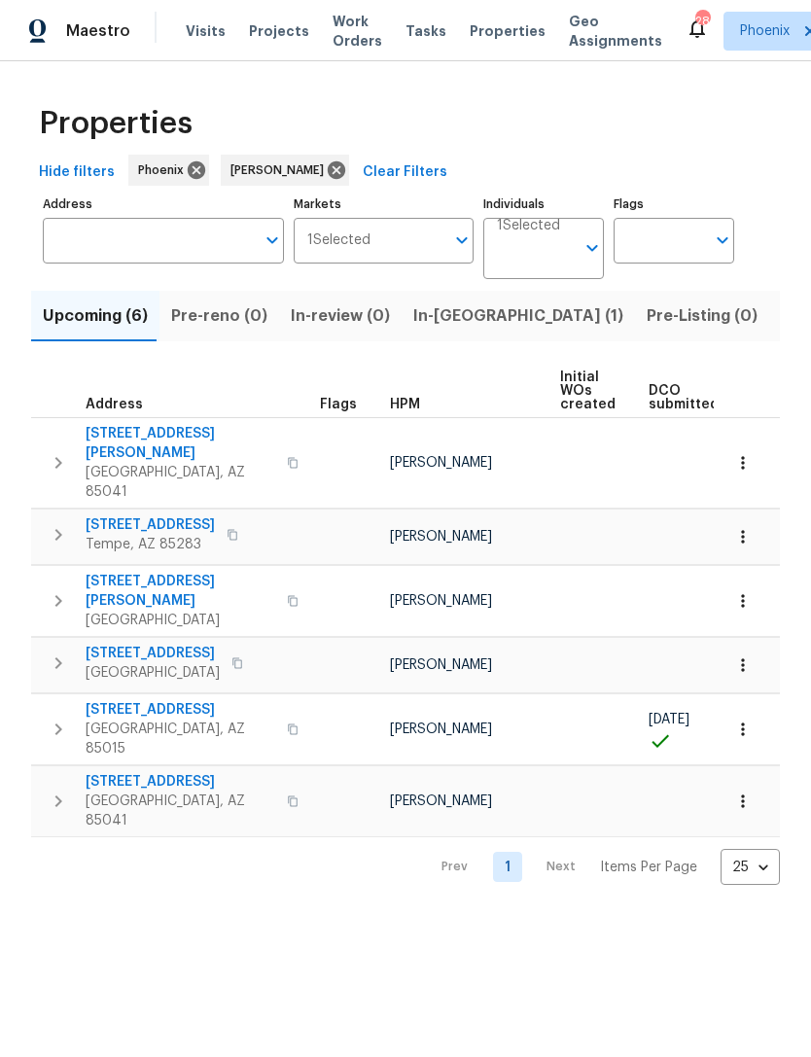
click at [130, 439] on span "3433 W Chambers St" at bounding box center [181, 443] width 190 height 39
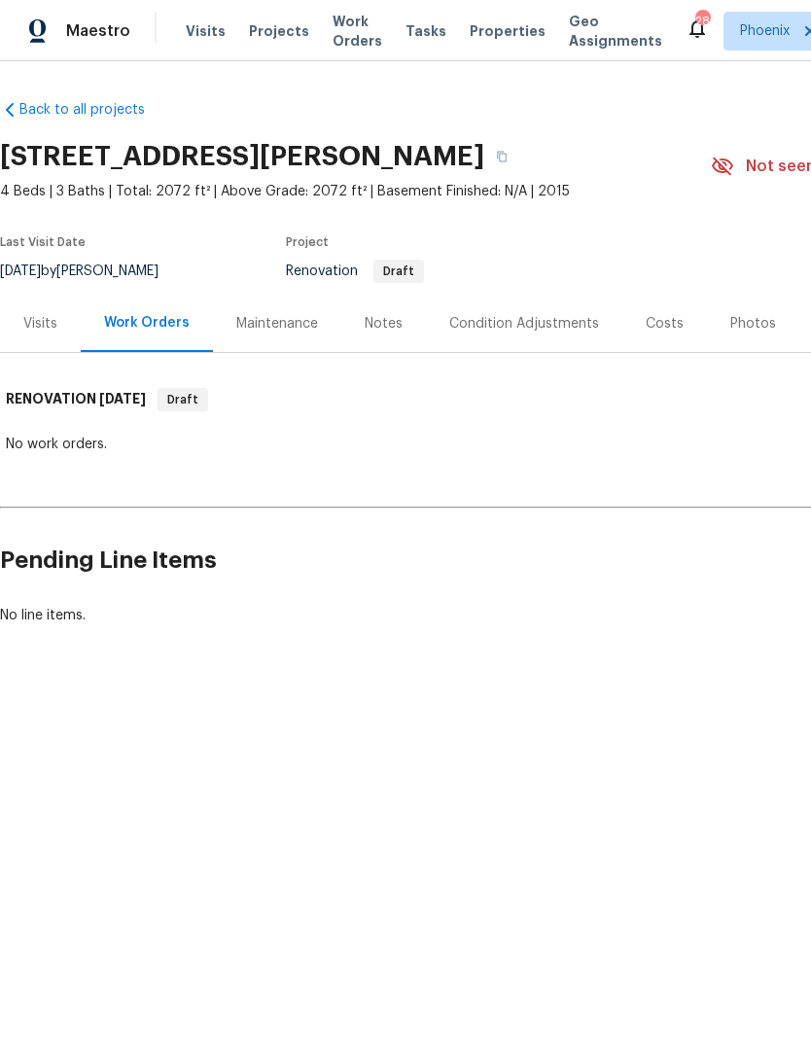
click at [385, 340] on div "Notes" at bounding box center [383, 323] width 85 height 57
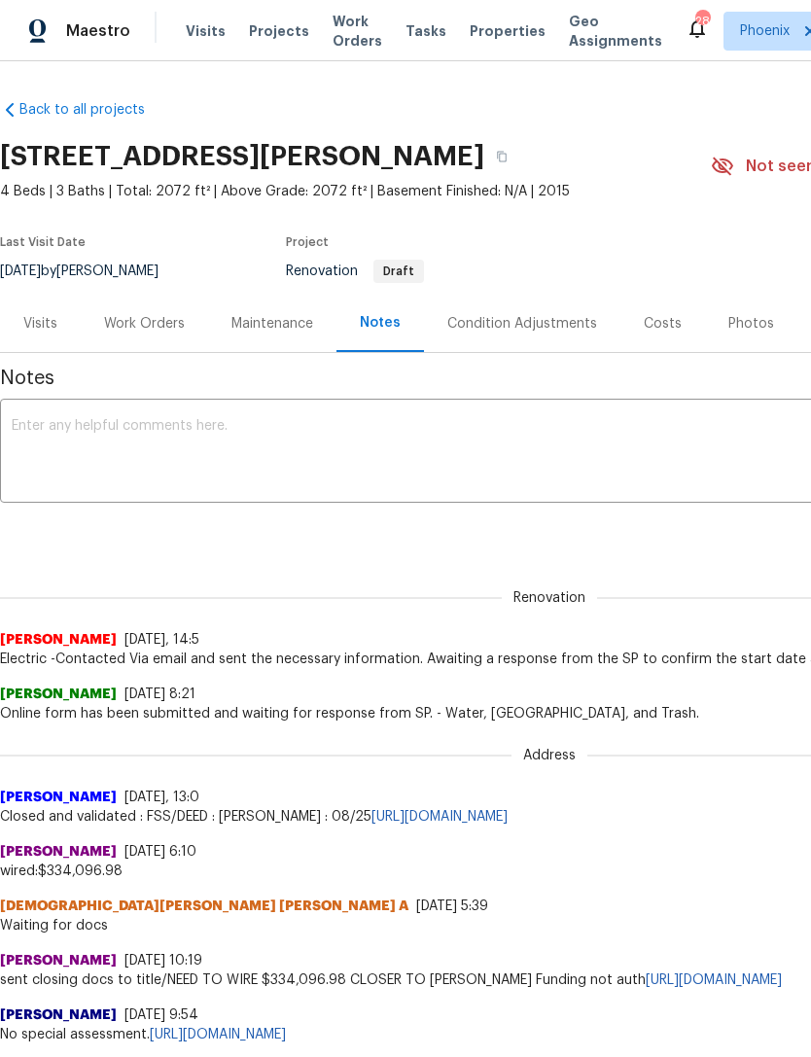
click at [419, 445] on textarea at bounding box center [549, 453] width 1075 height 68
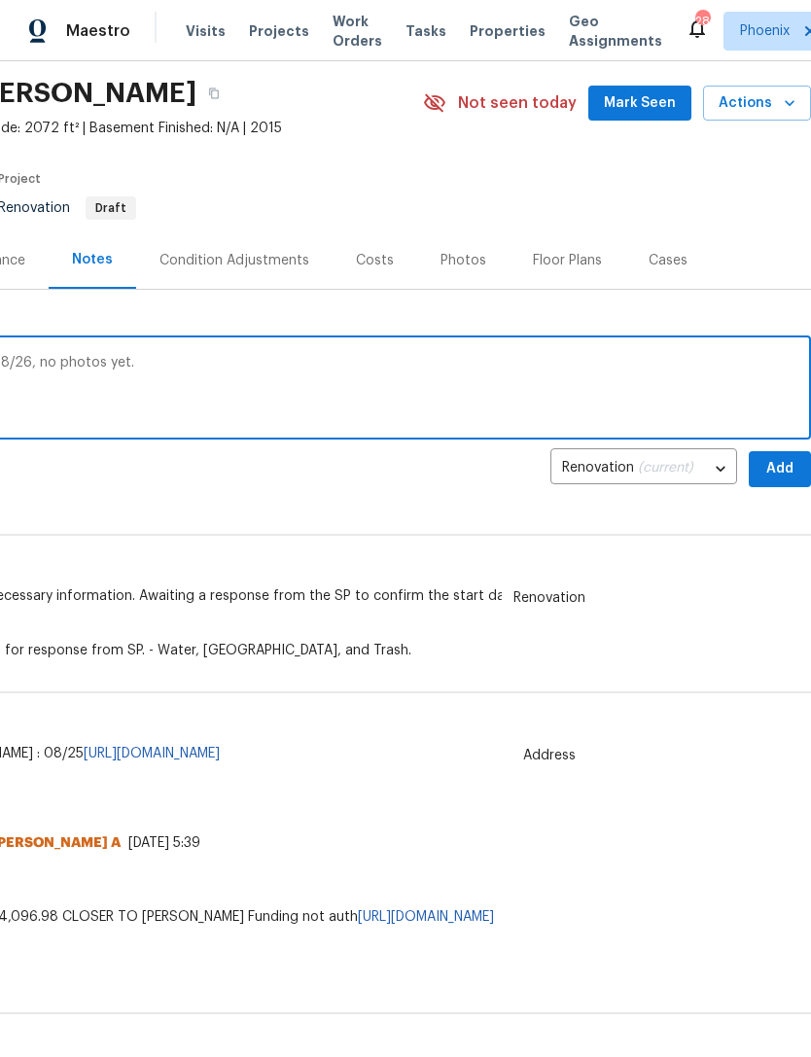
scroll to position [63, 288]
type textarea "Still waiting on DCO to be submitted. LCO 8/26, no photos yet."
click at [785, 467] on span "Add" at bounding box center [779, 469] width 31 height 24
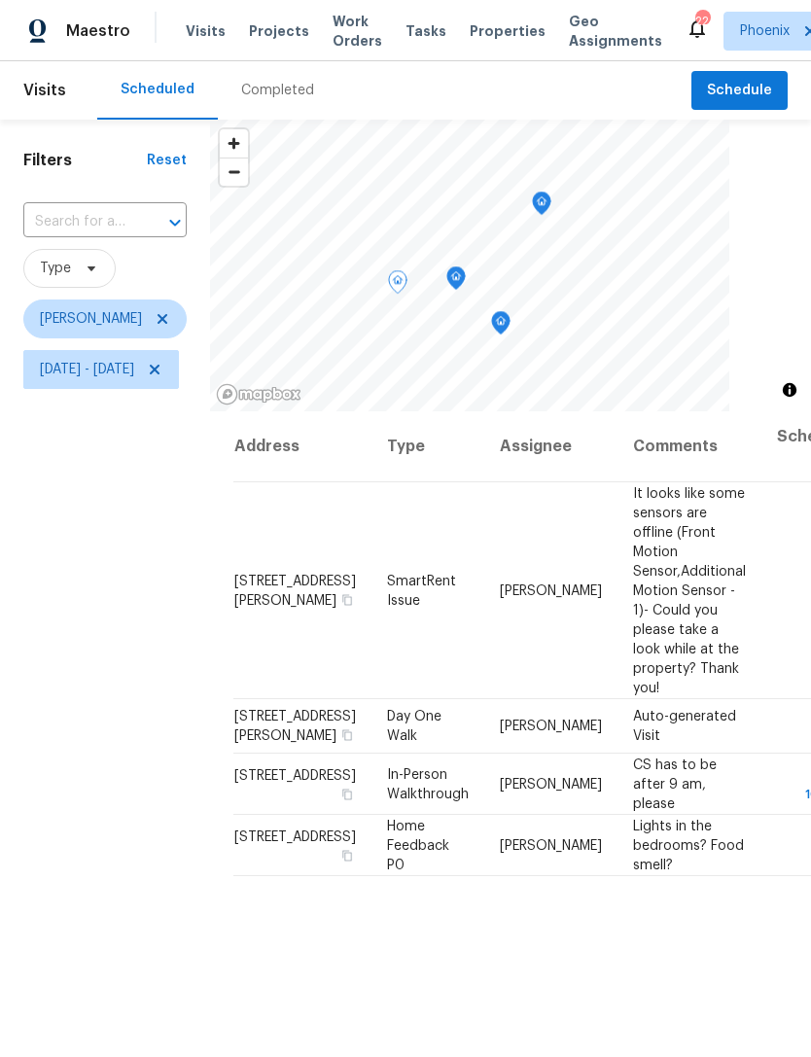
click at [0, 0] on icon at bounding box center [0, 0] width 0 height 0
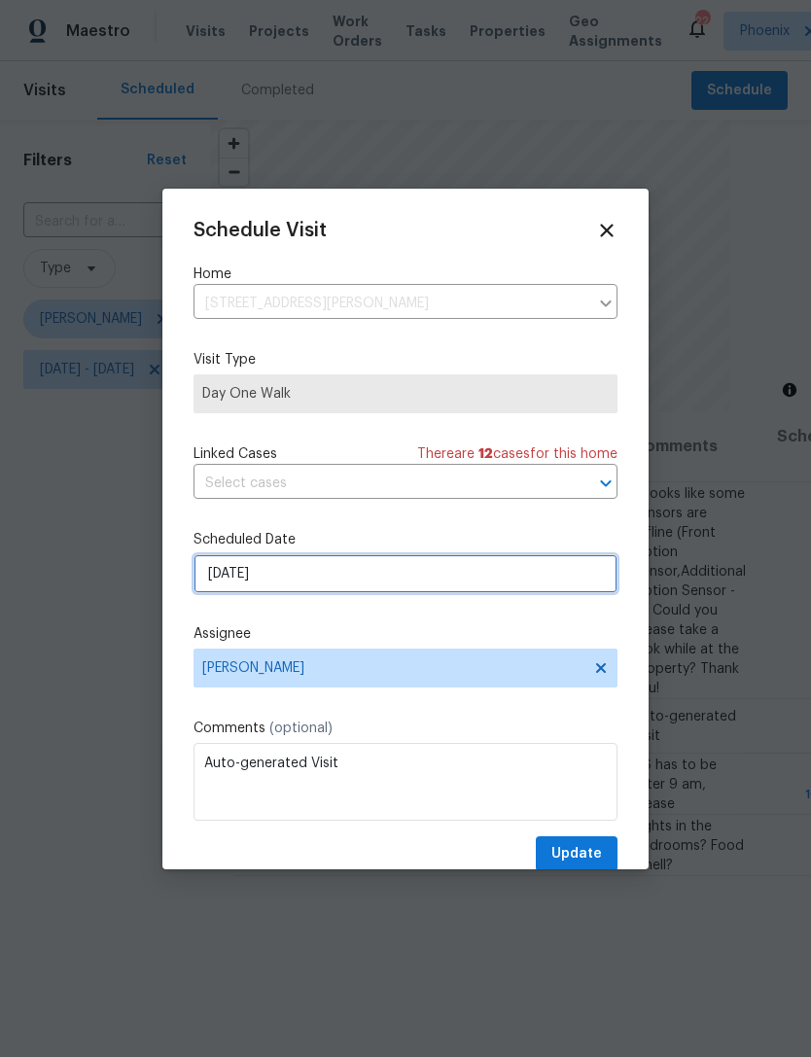
click at [324, 580] on input "[DATE]" at bounding box center [405, 573] width 424 height 39
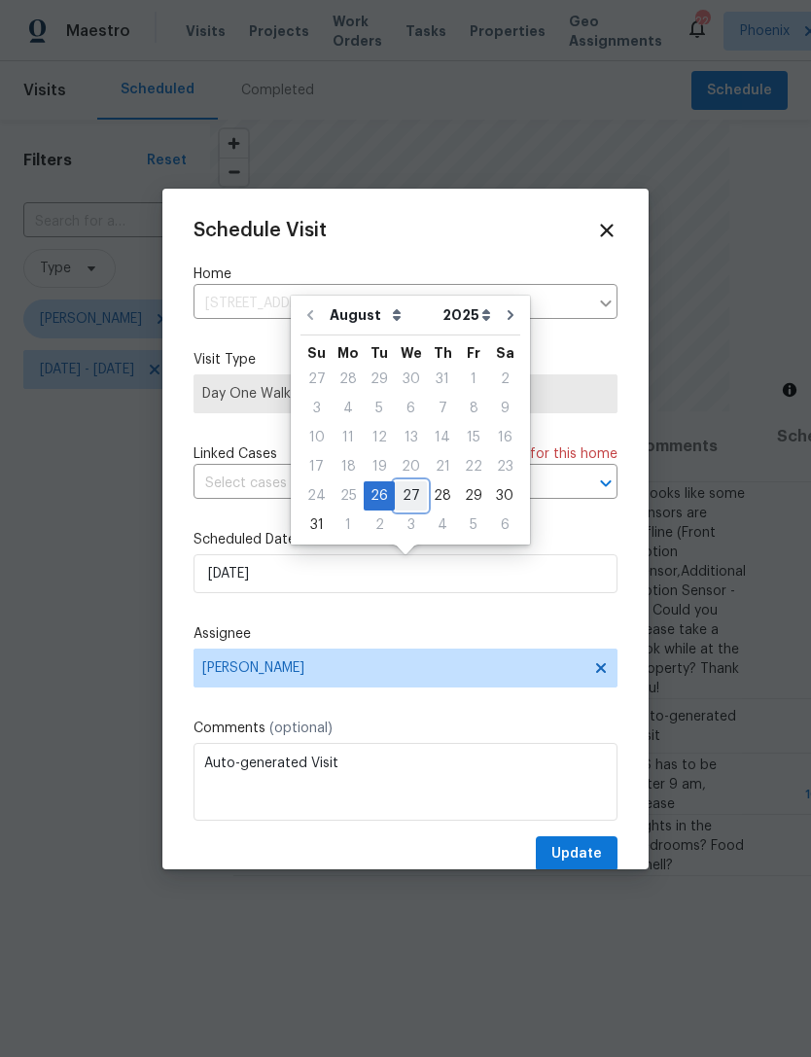
click at [404, 490] on div "27" at bounding box center [411, 495] width 32 height 27
type input "[DATE]"
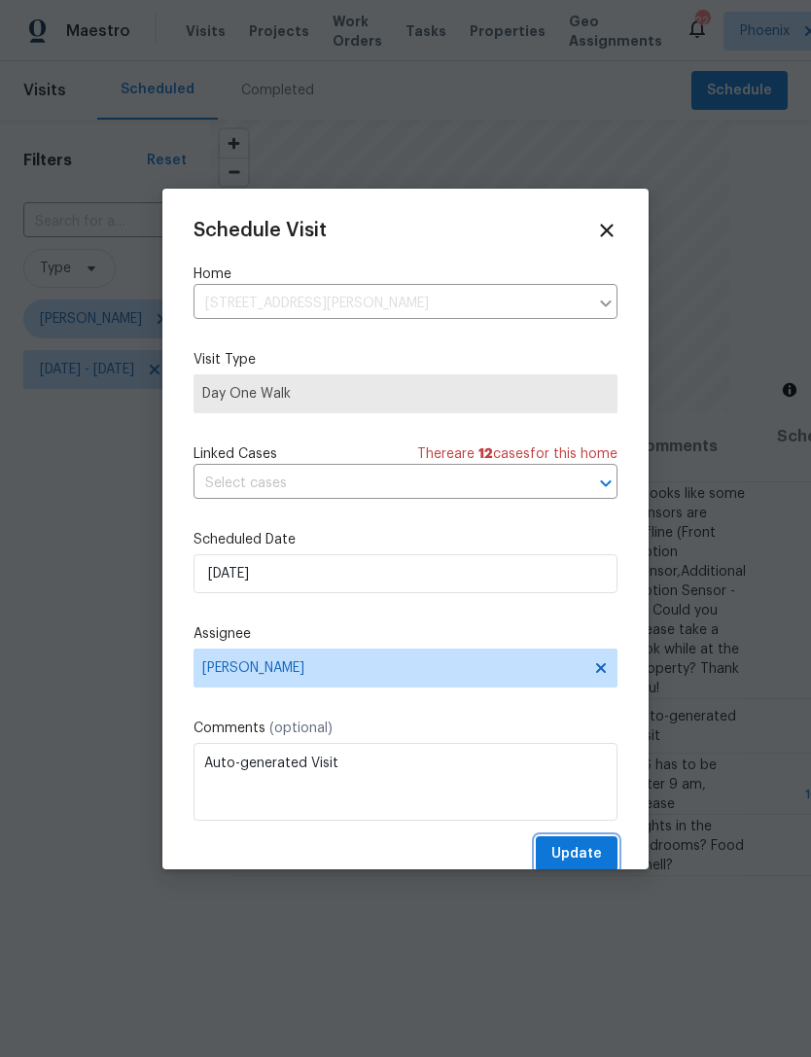
click at [583, 850] on span "Update" at bounding box center [576, 854] width 51 height 24
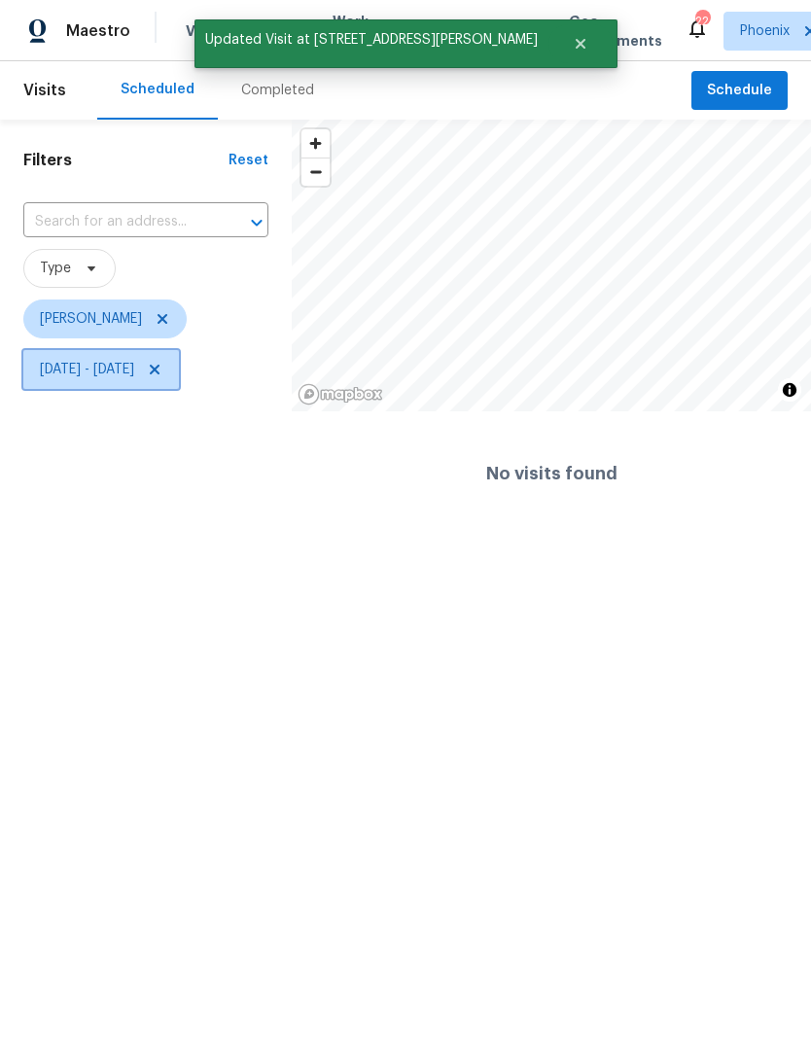
click at [179, 375] on span "[DATE] - [DATE]" at bounding box center [101, 369] width 156 height 39
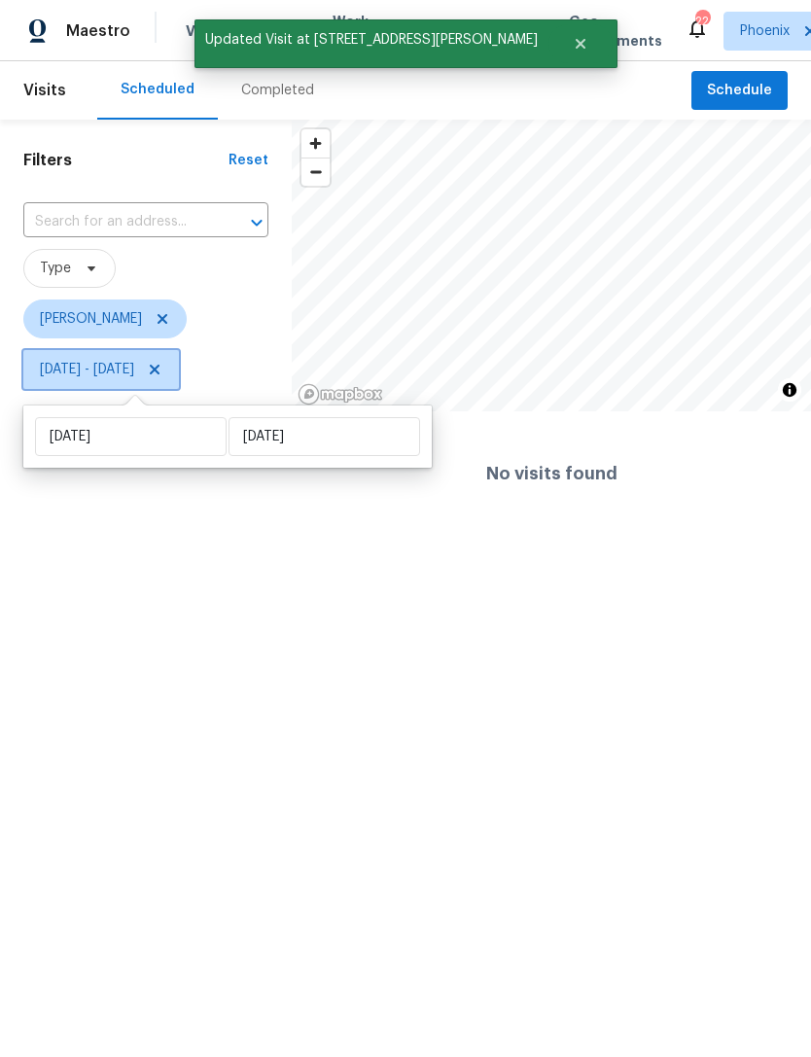
click at [162, 374] on icon at bounding box center [155, 370] width 16 height 16
